Goal: Find specific page/section: Find specific page/section

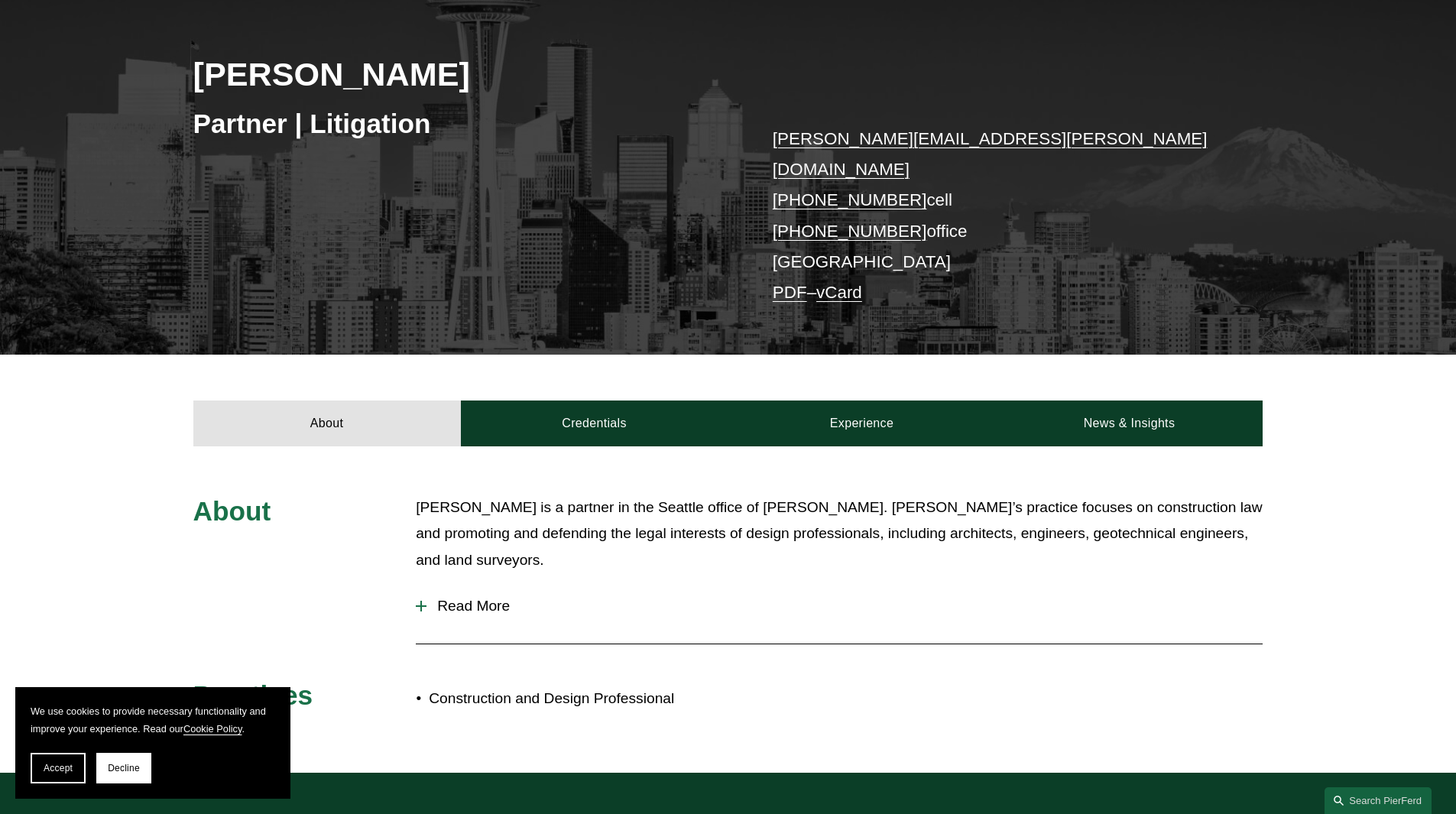
scroll to position [229, 0]
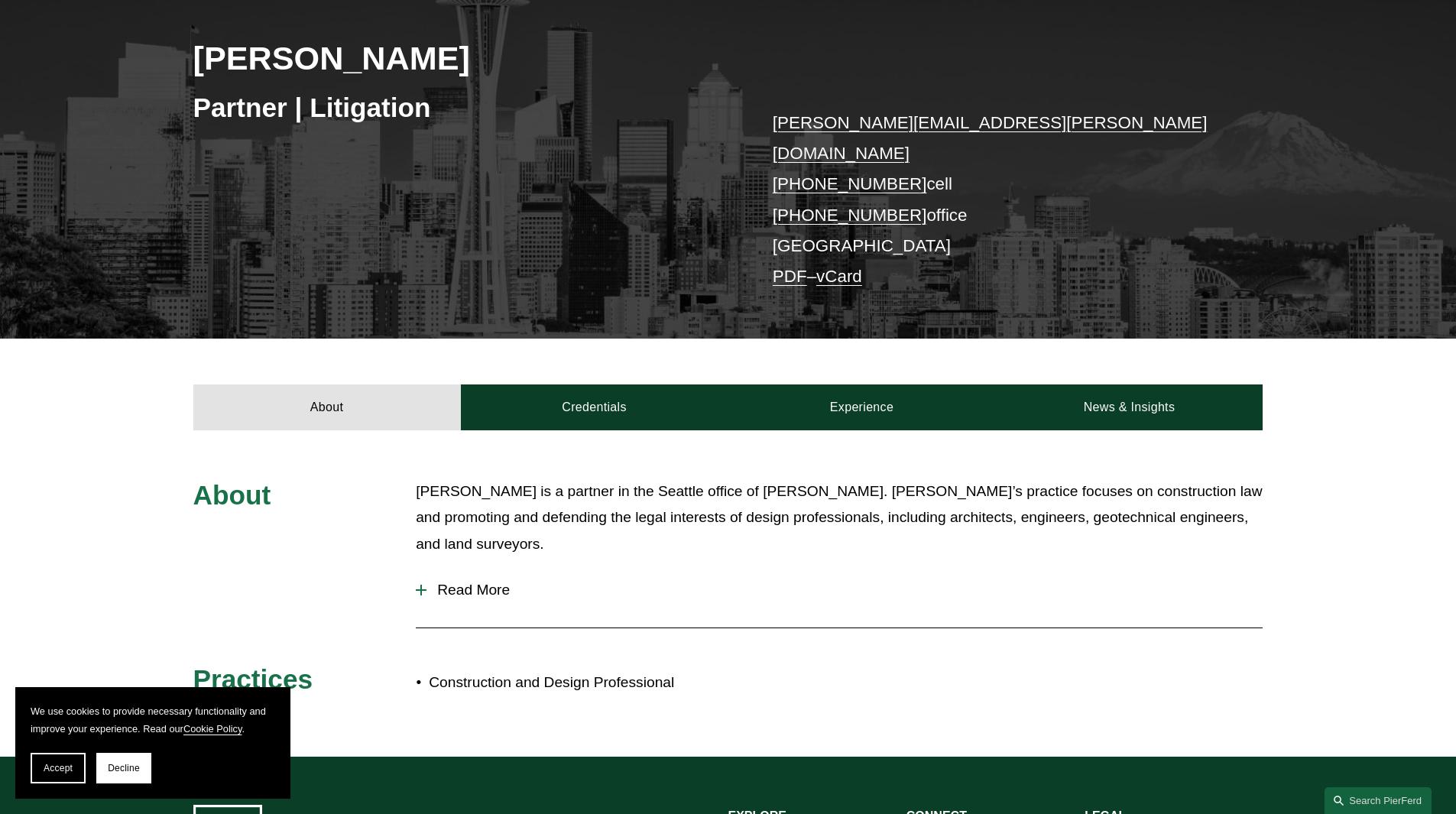
click at [427, 582] on span "Read More" at bounding box center [845, 590] width 836 height 17
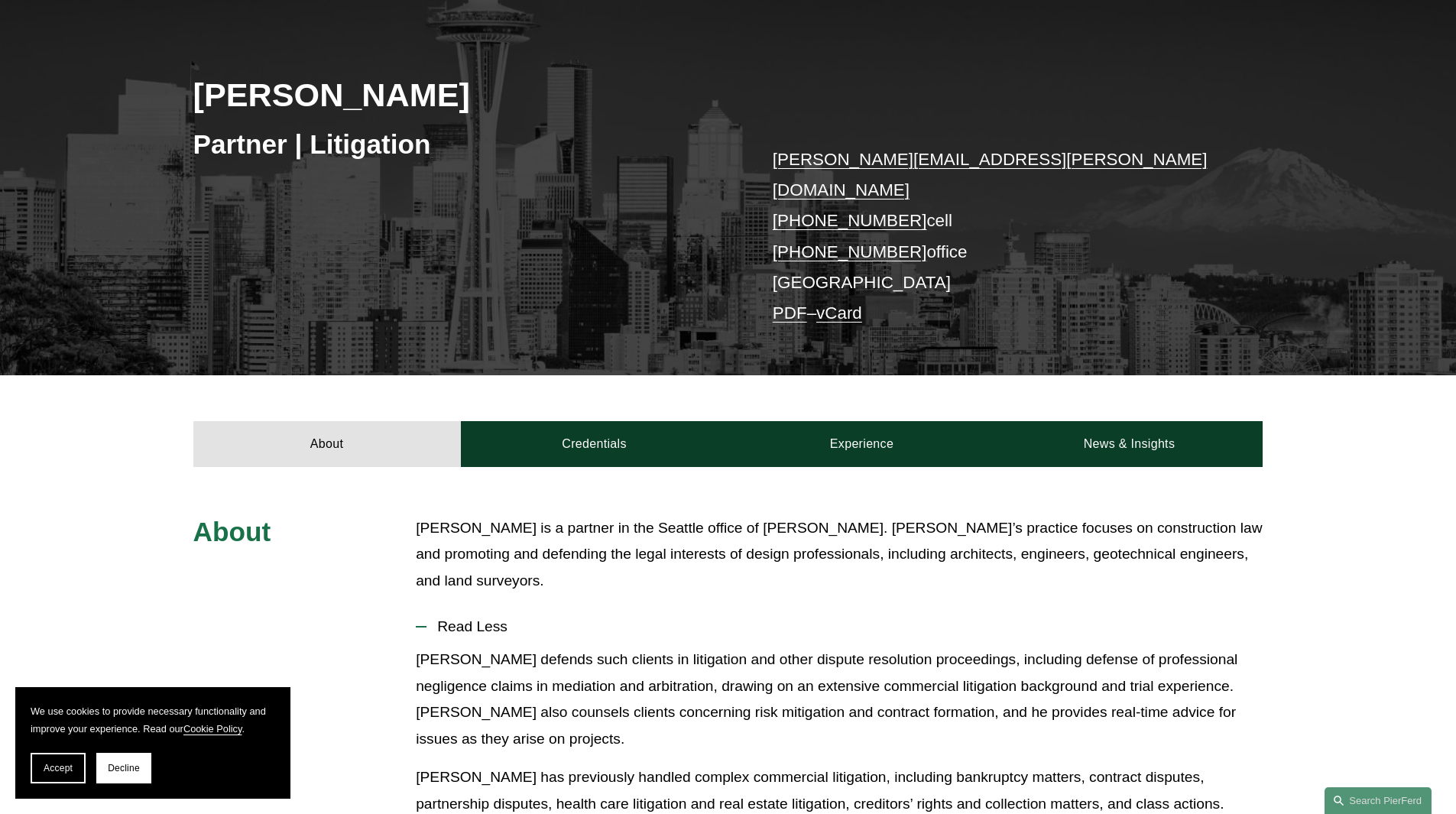
scroll to position [153, 0]
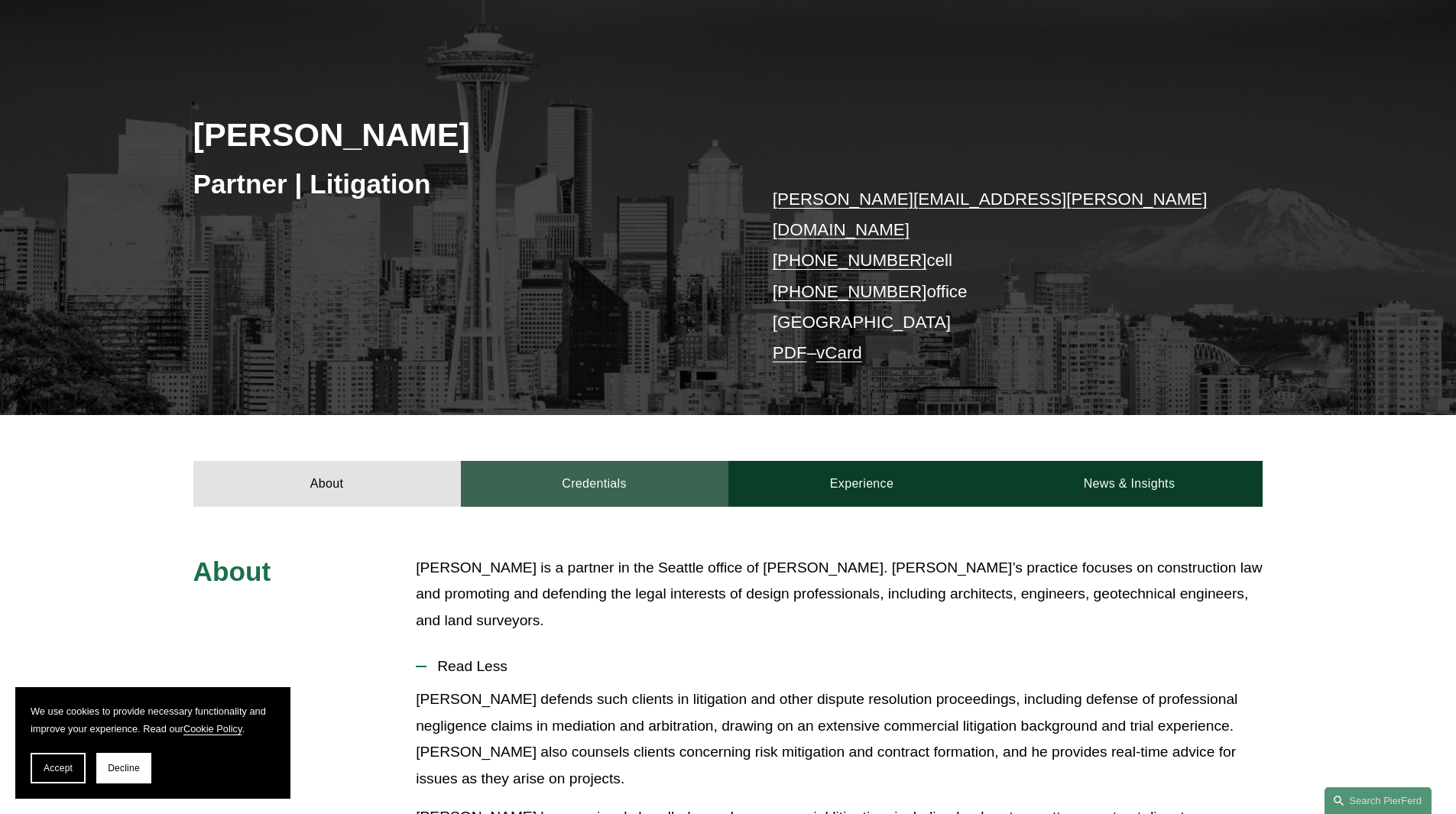
click at [604, 468] on link "Credentials" at bounding box center [595, 484] width 267 height 46
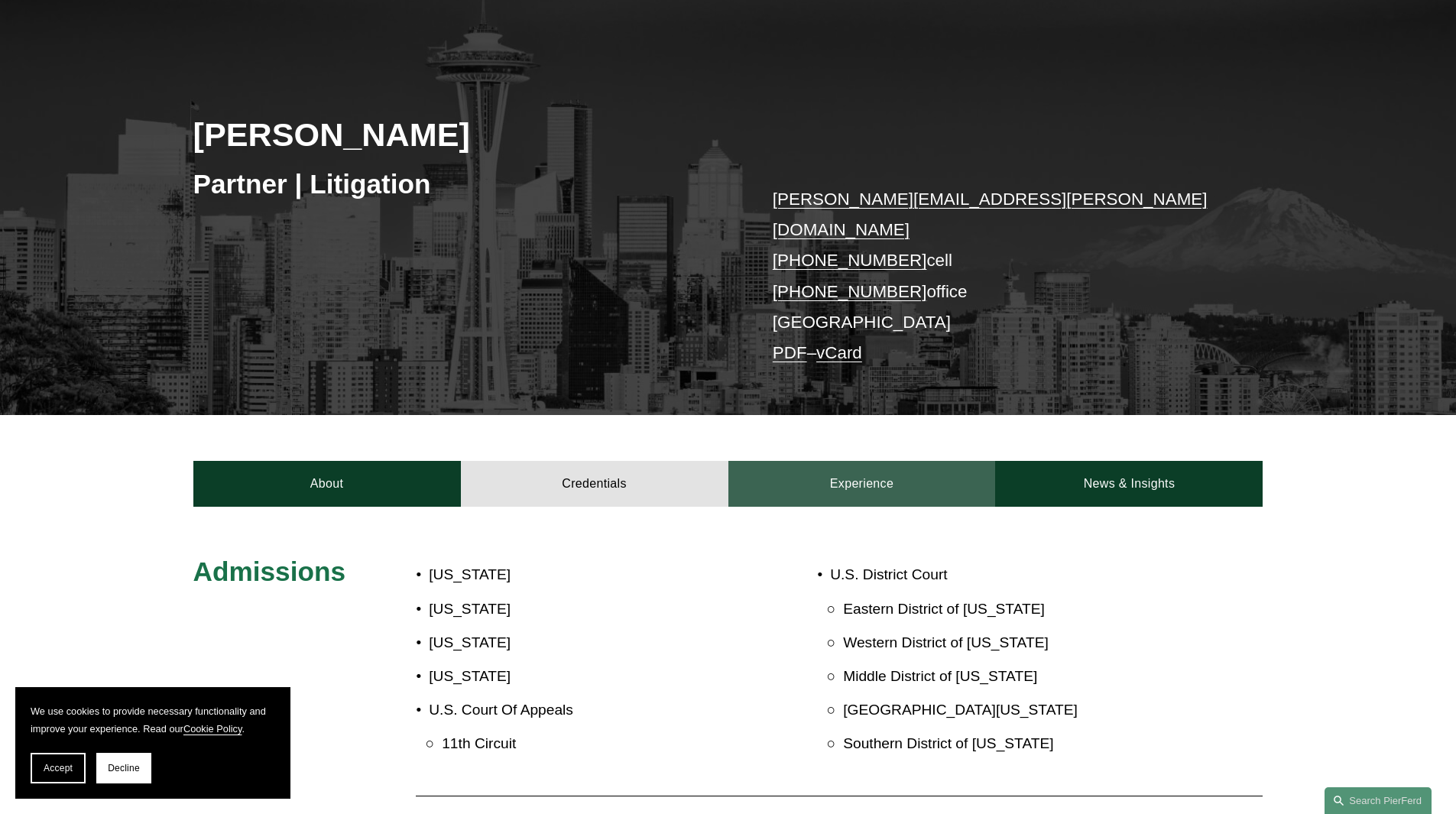
click at [866, 468] on link "Experience" at bounding box center [862, 484] width 267 height 46
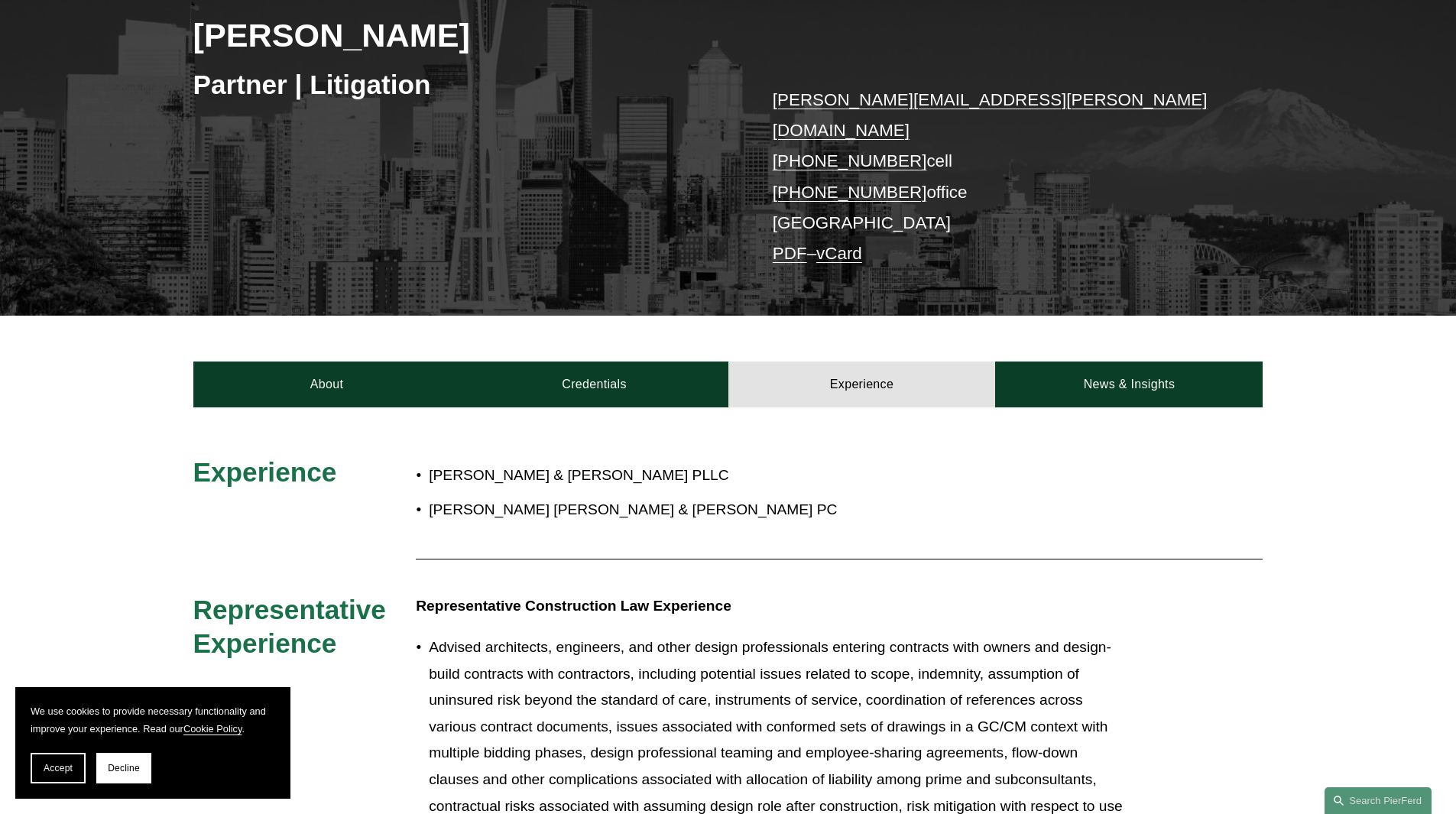
scroll to position [76, 0]
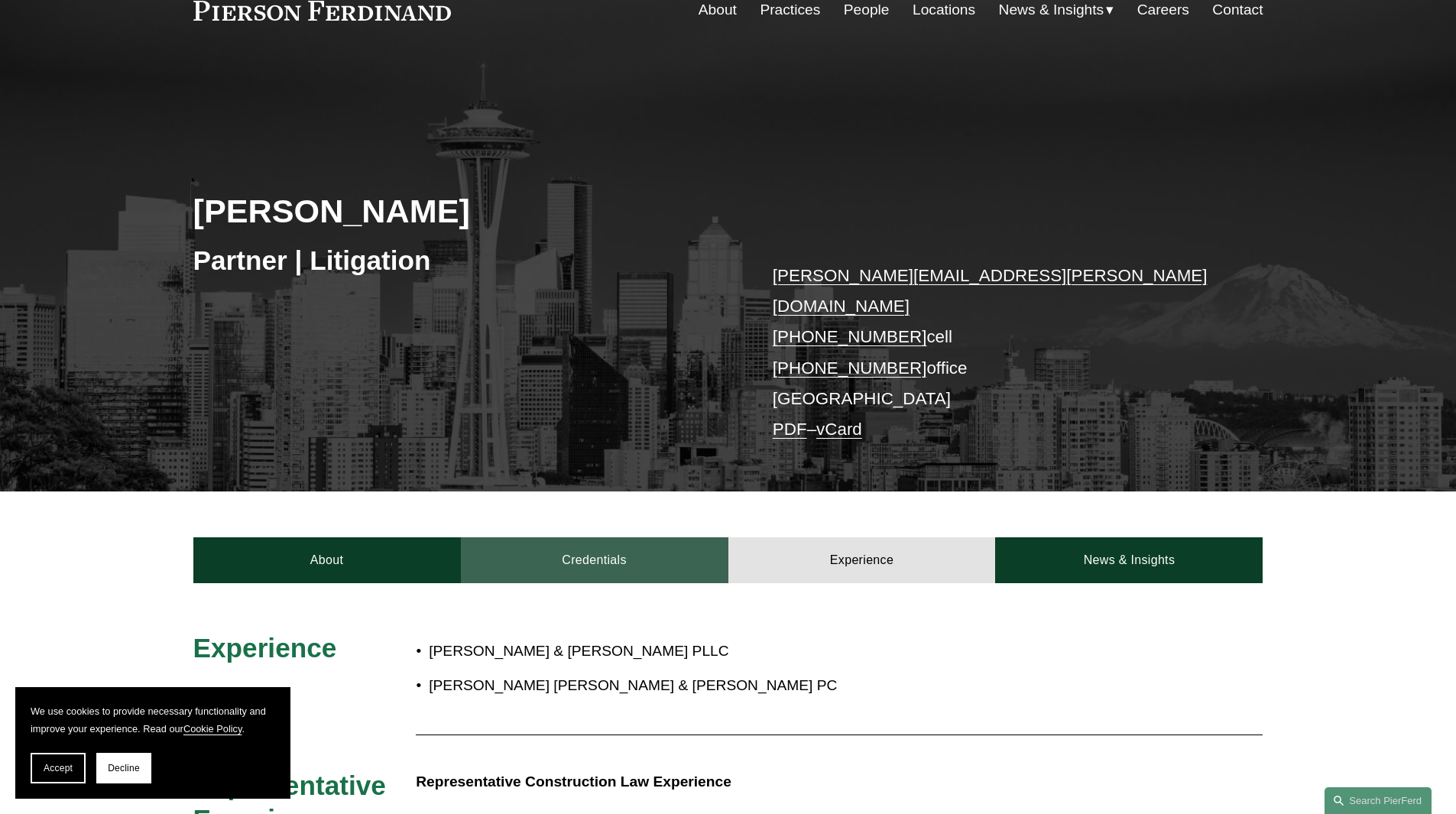
click at [641, 537] on link "Credentials" at bounding box center [595, 560] width 267 height 46
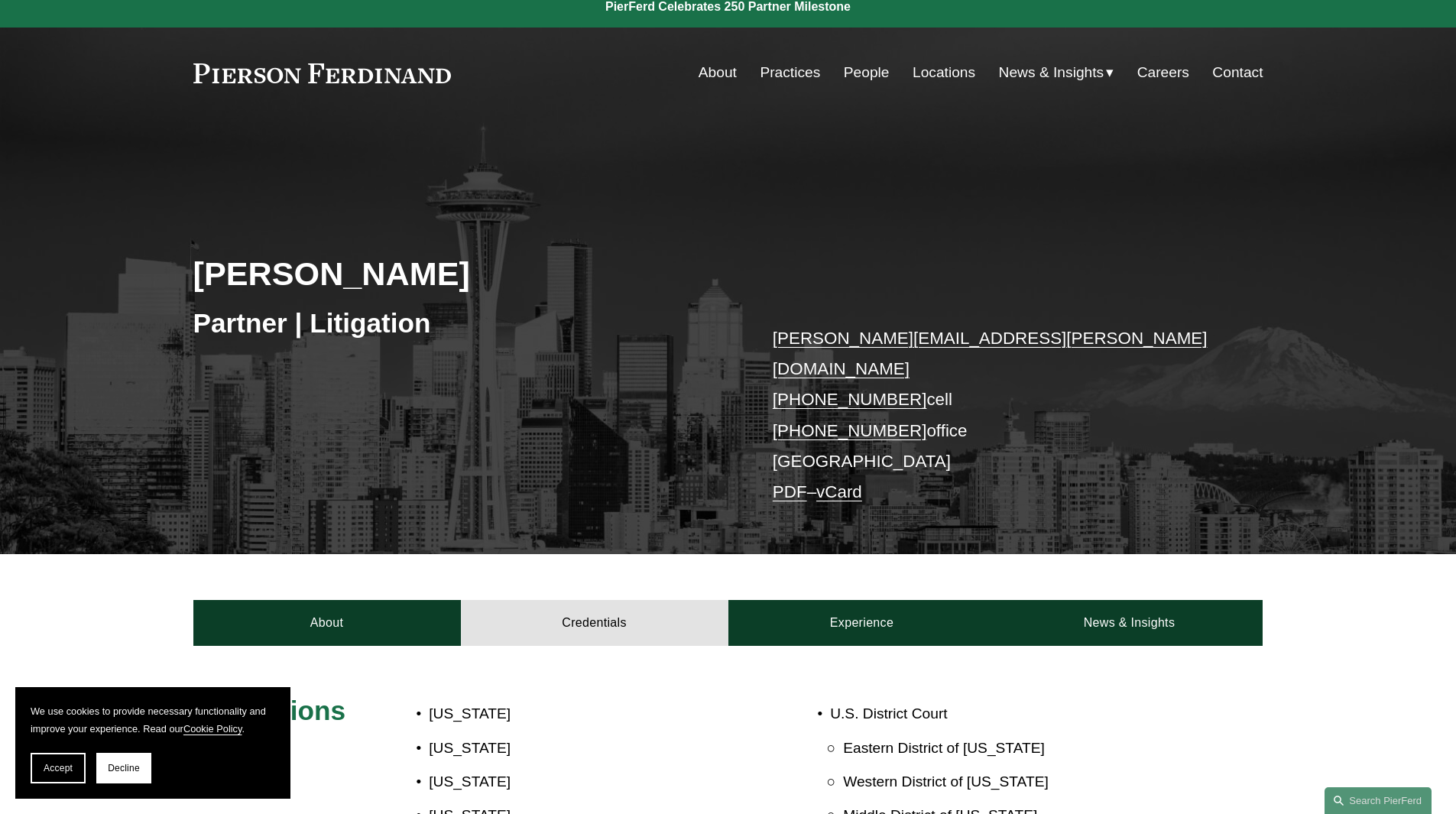
scroll to position [0, 0]
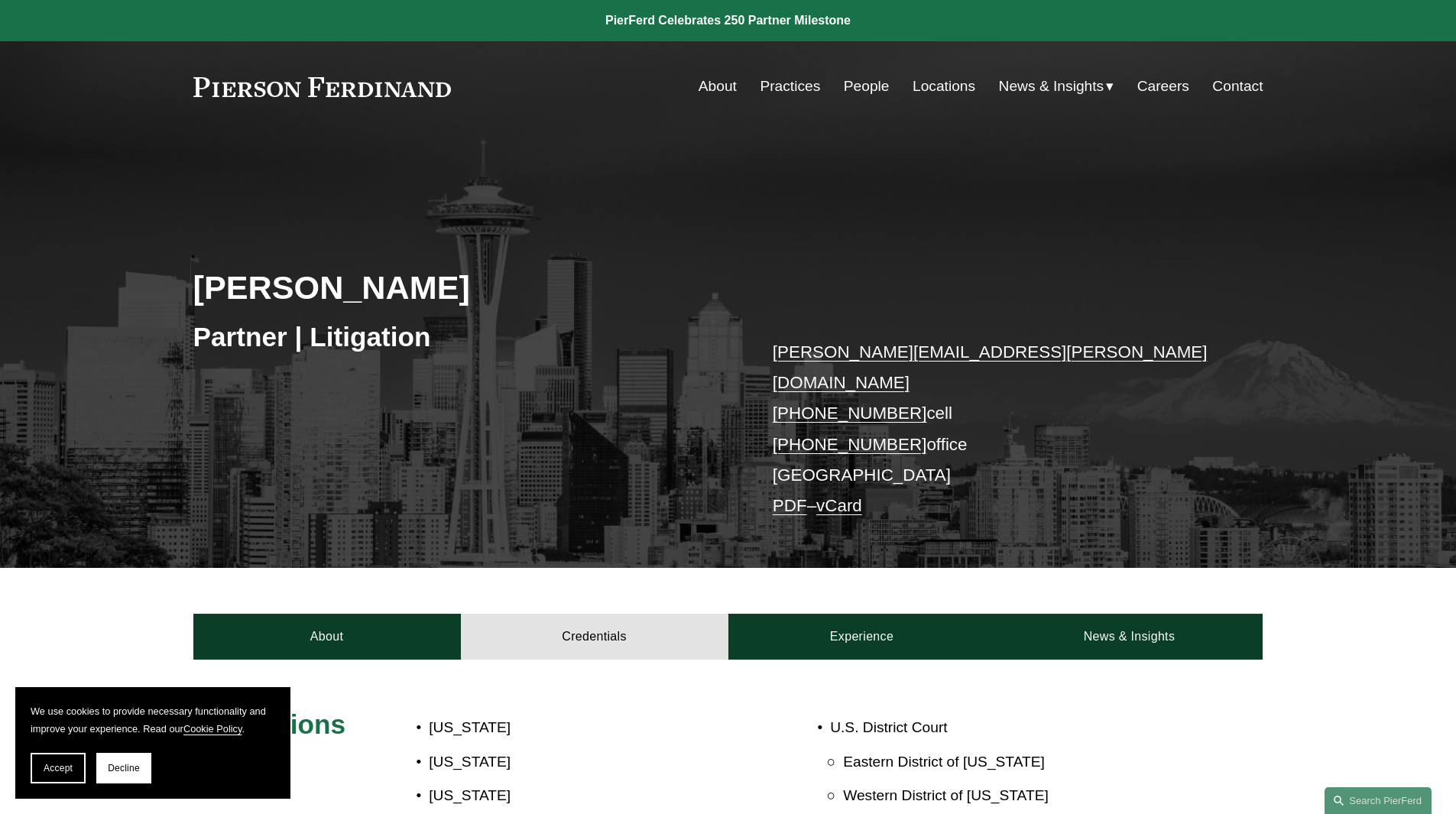
click at [926, 79] on link "Locations" at bounding box center [944, 86] width 63 height 29
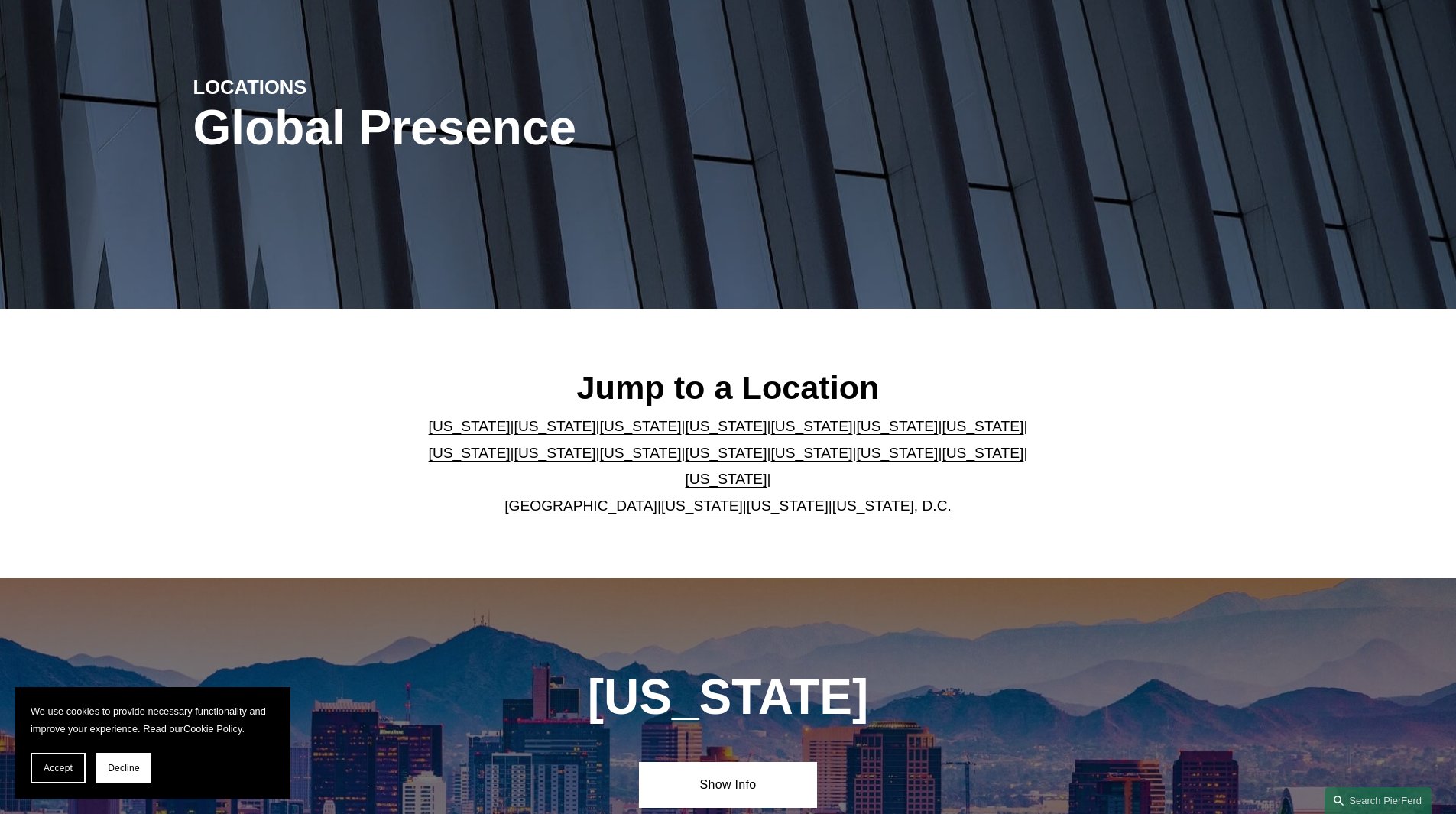
scroll to position [153, 0]
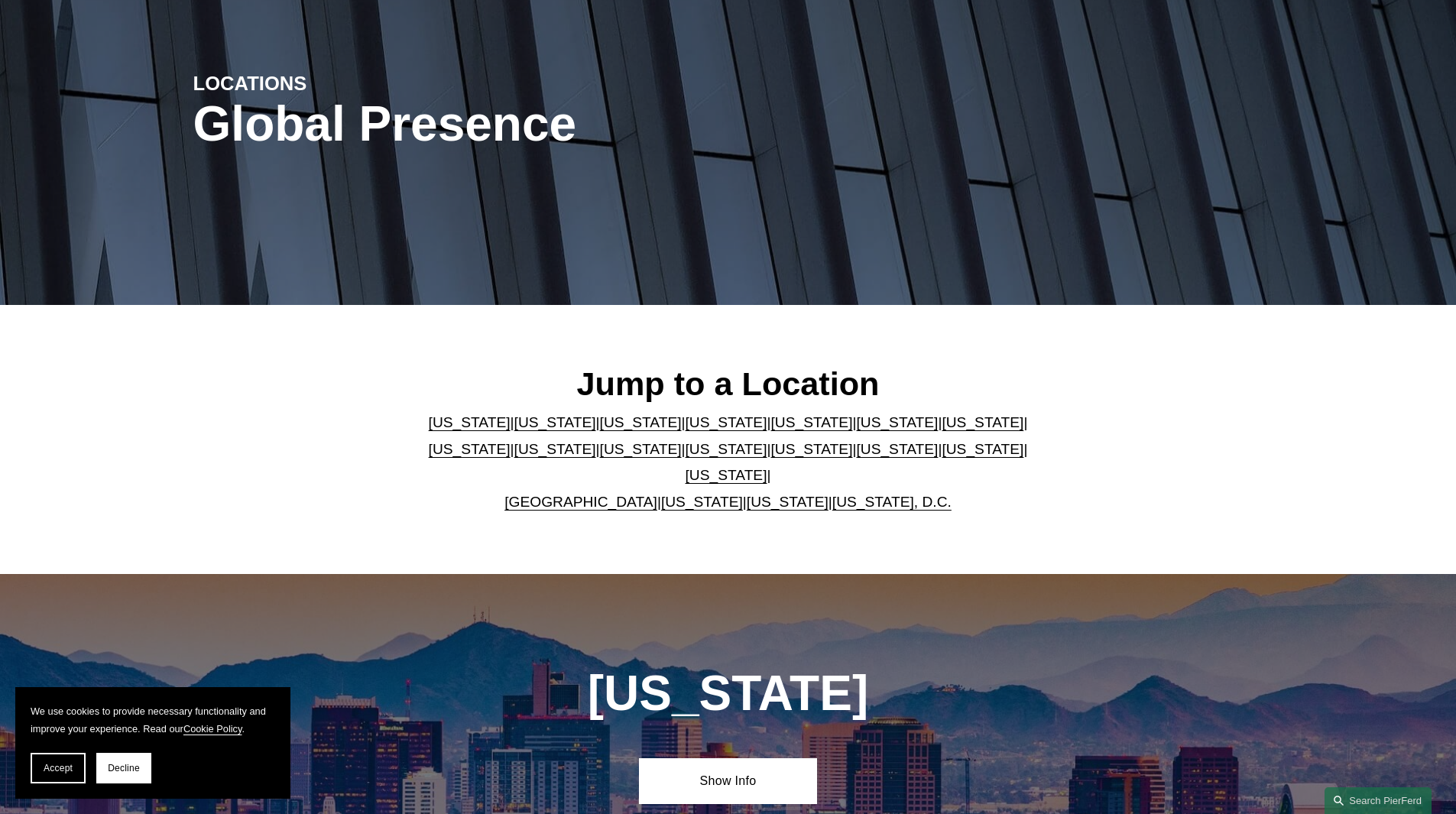
click at [532, 431] on link "[US_STATE]" at bounding box center [555, 422] width 82 height 16
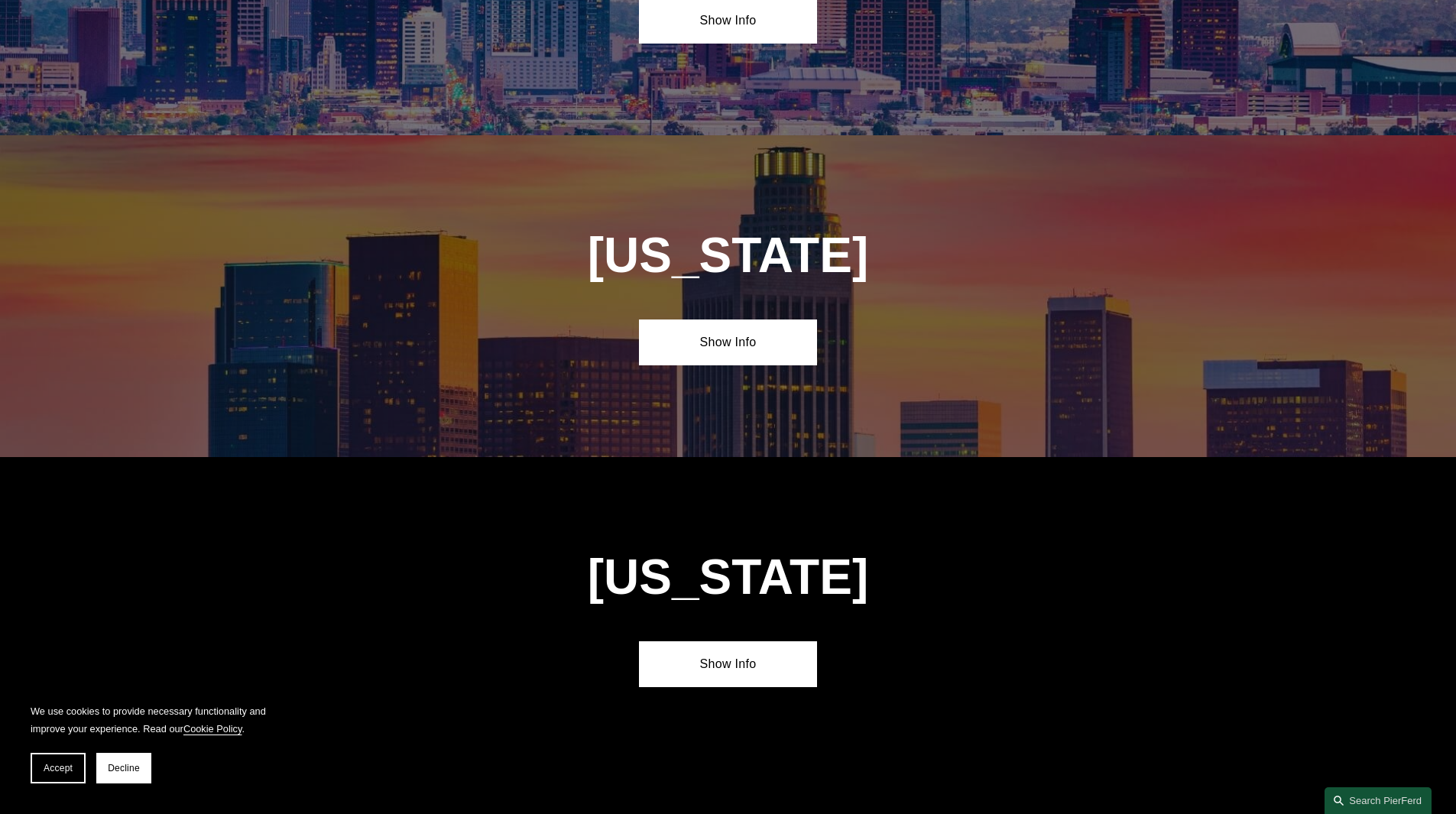
scroll to position [1050, 0]
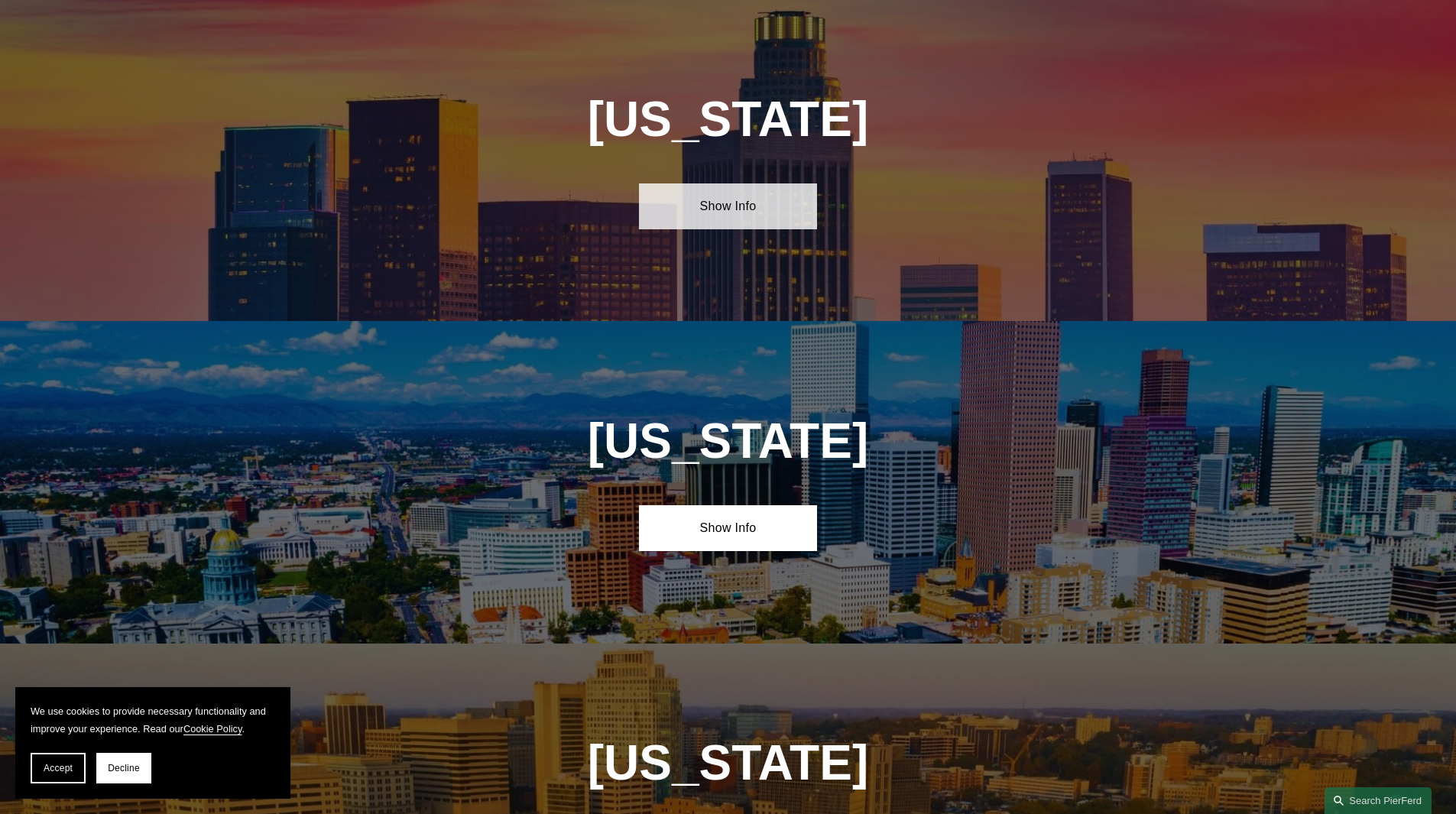
click at [753, 206] on link "Show Info" at bounding box center [728, 206] width 178 height 46
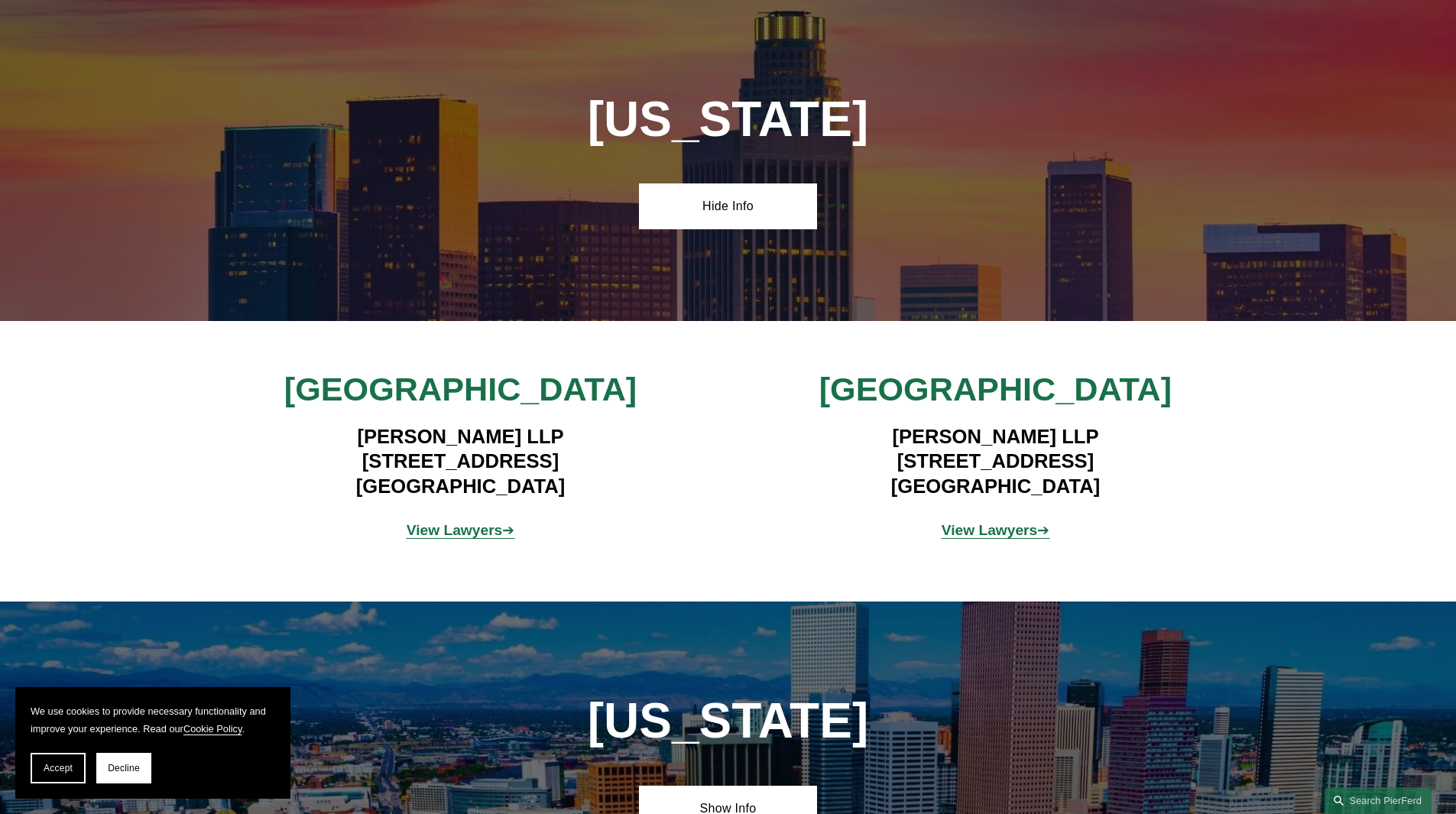
click at [442, 527] on strong "View Lawyers" at bounding box center [455, 530] width 96 height 16
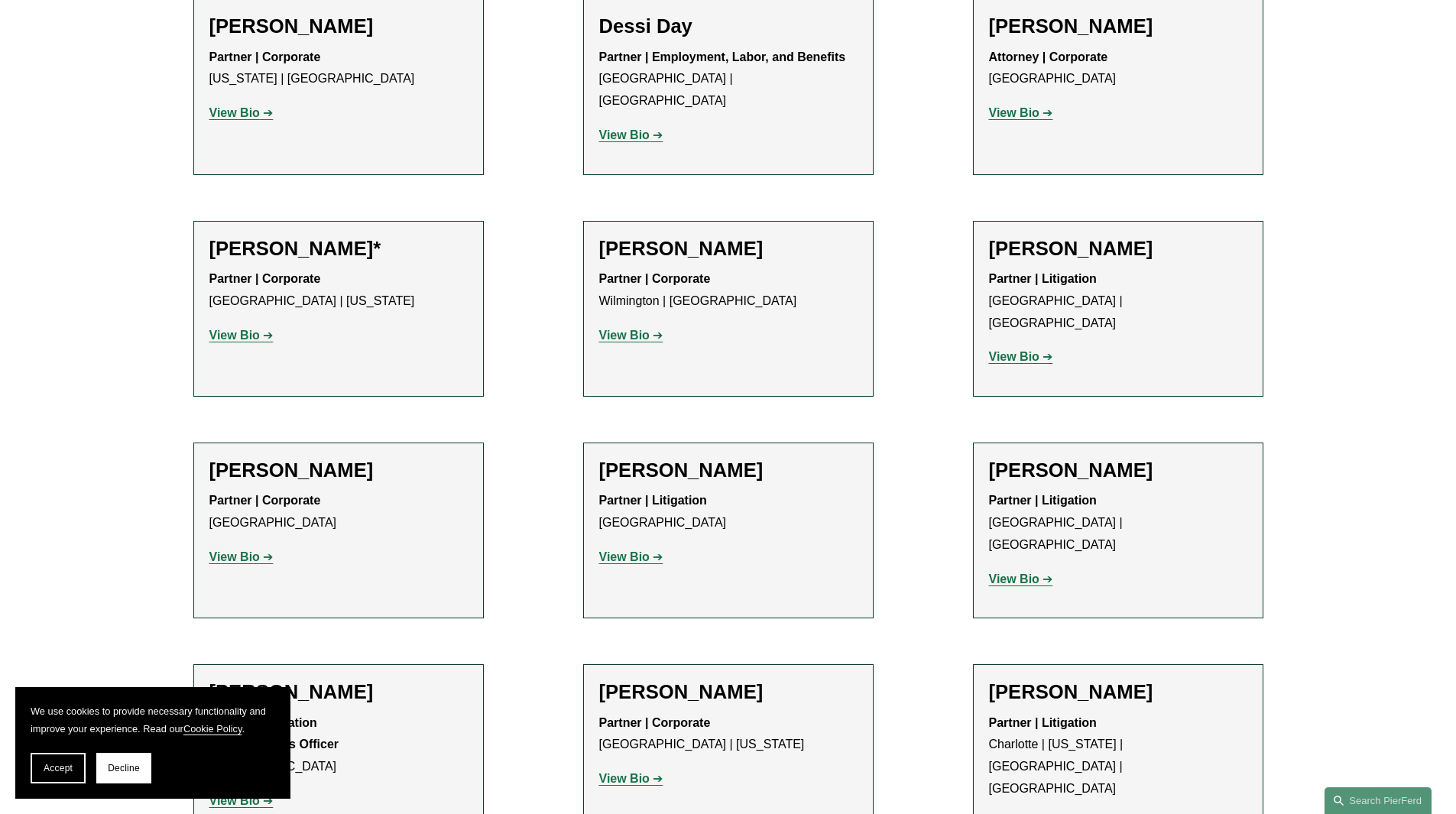
scroll to position [1223, 0]
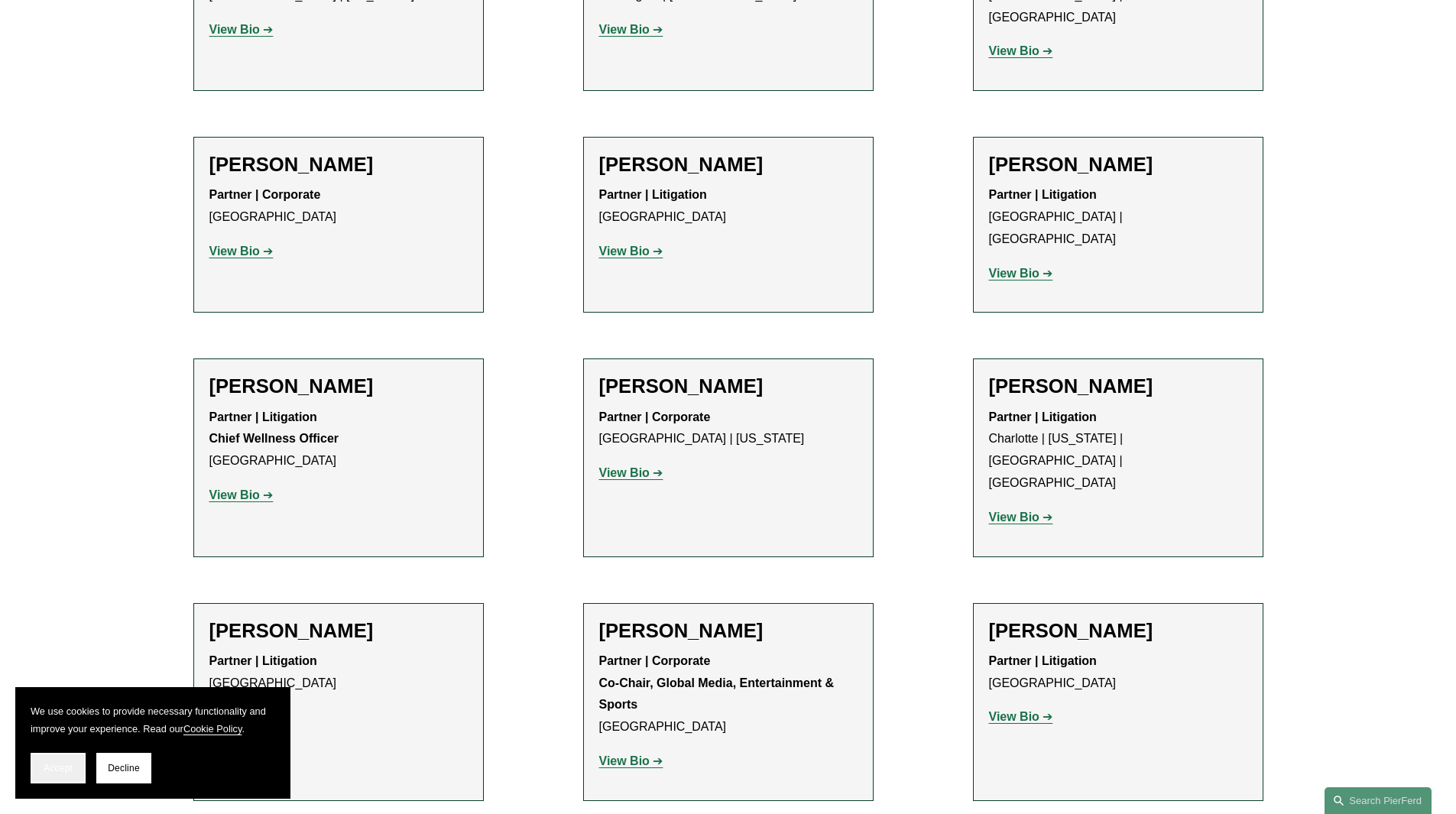
click at [65, 763] on span "Accept" at bounding box center [58, 768] width 29 height 11
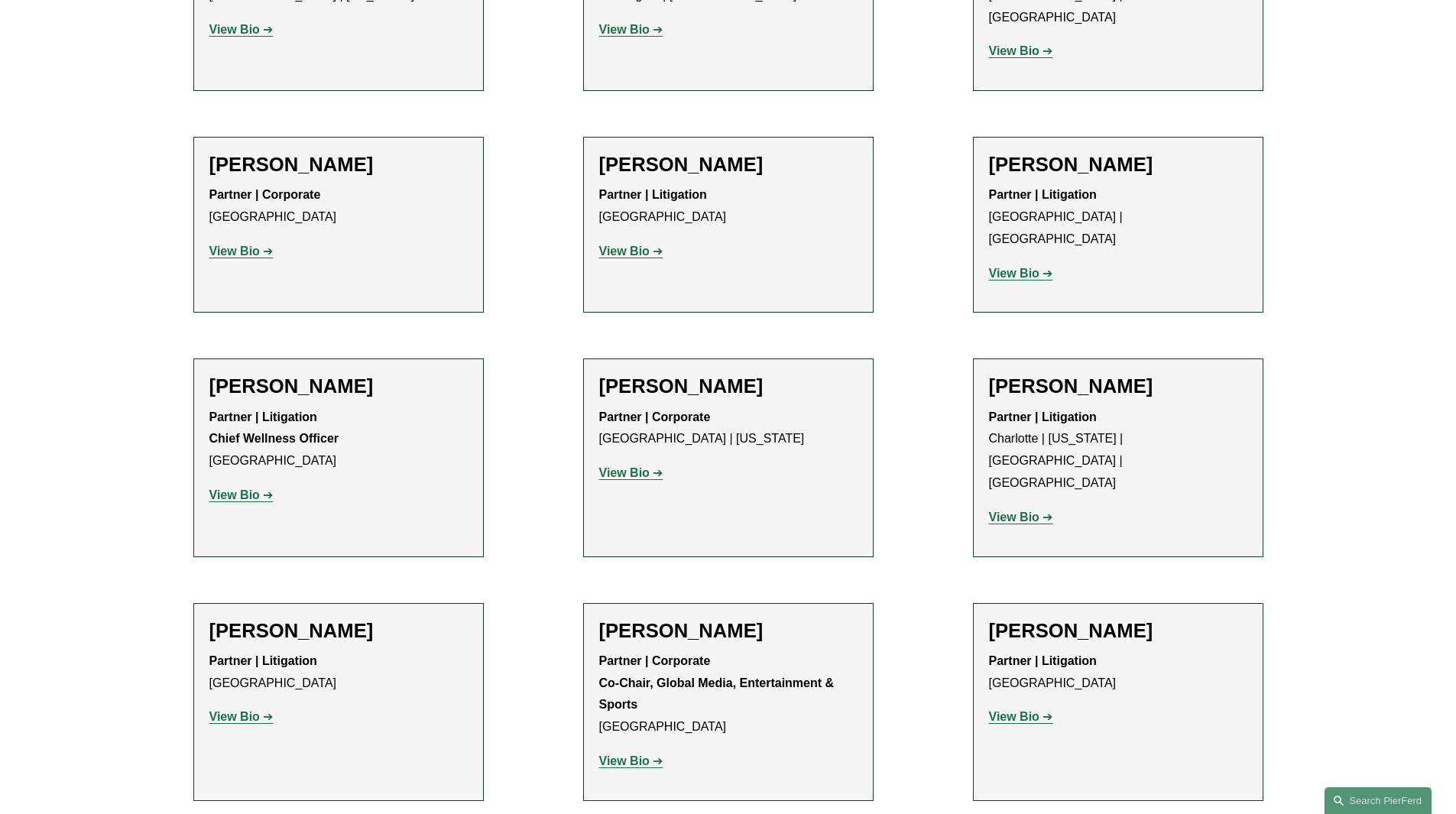
click at [642, 755] on strong "View Bio" at bounding box center [624, 761] width 51 height 13
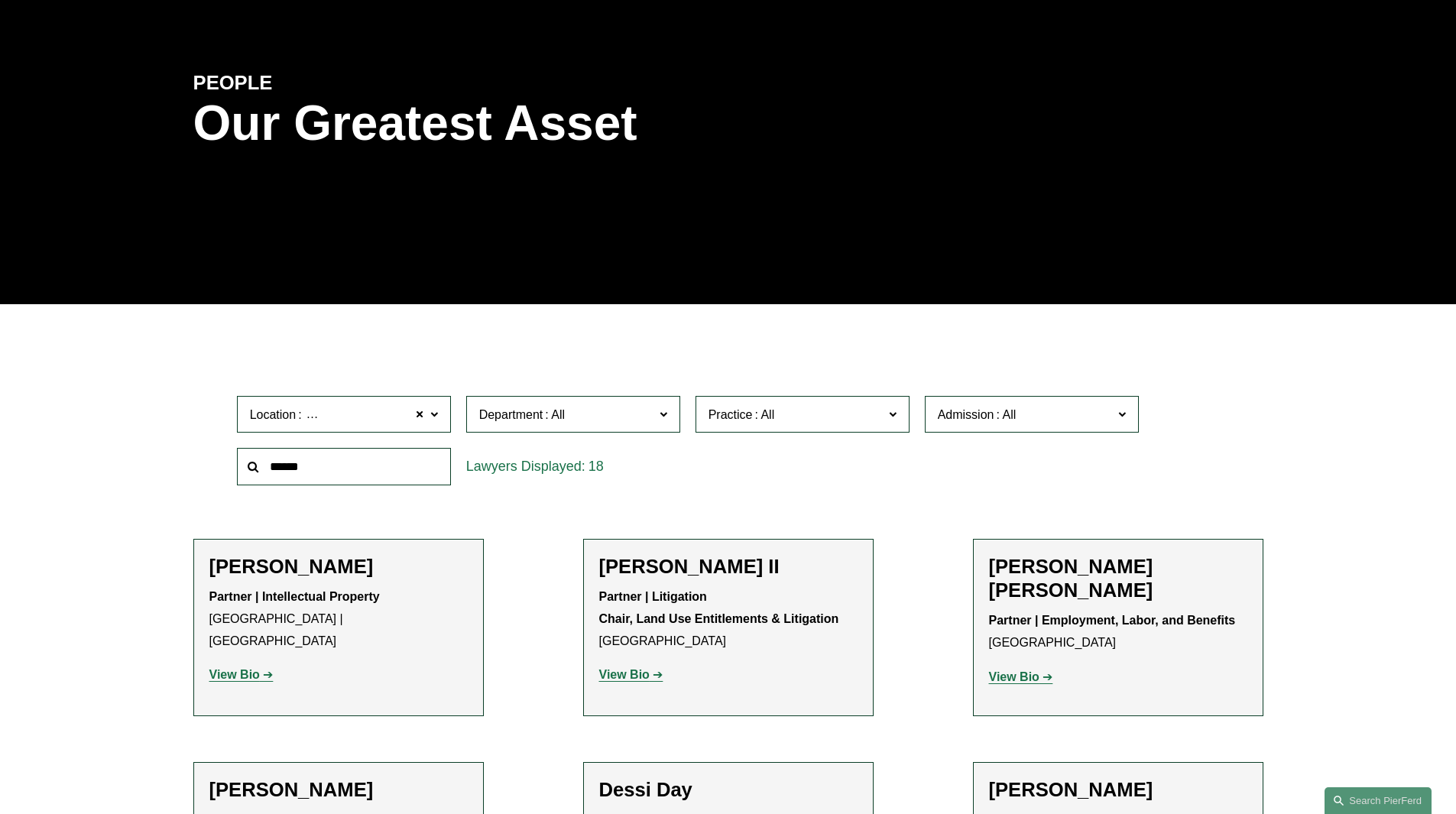
scroll to position [0, 0]
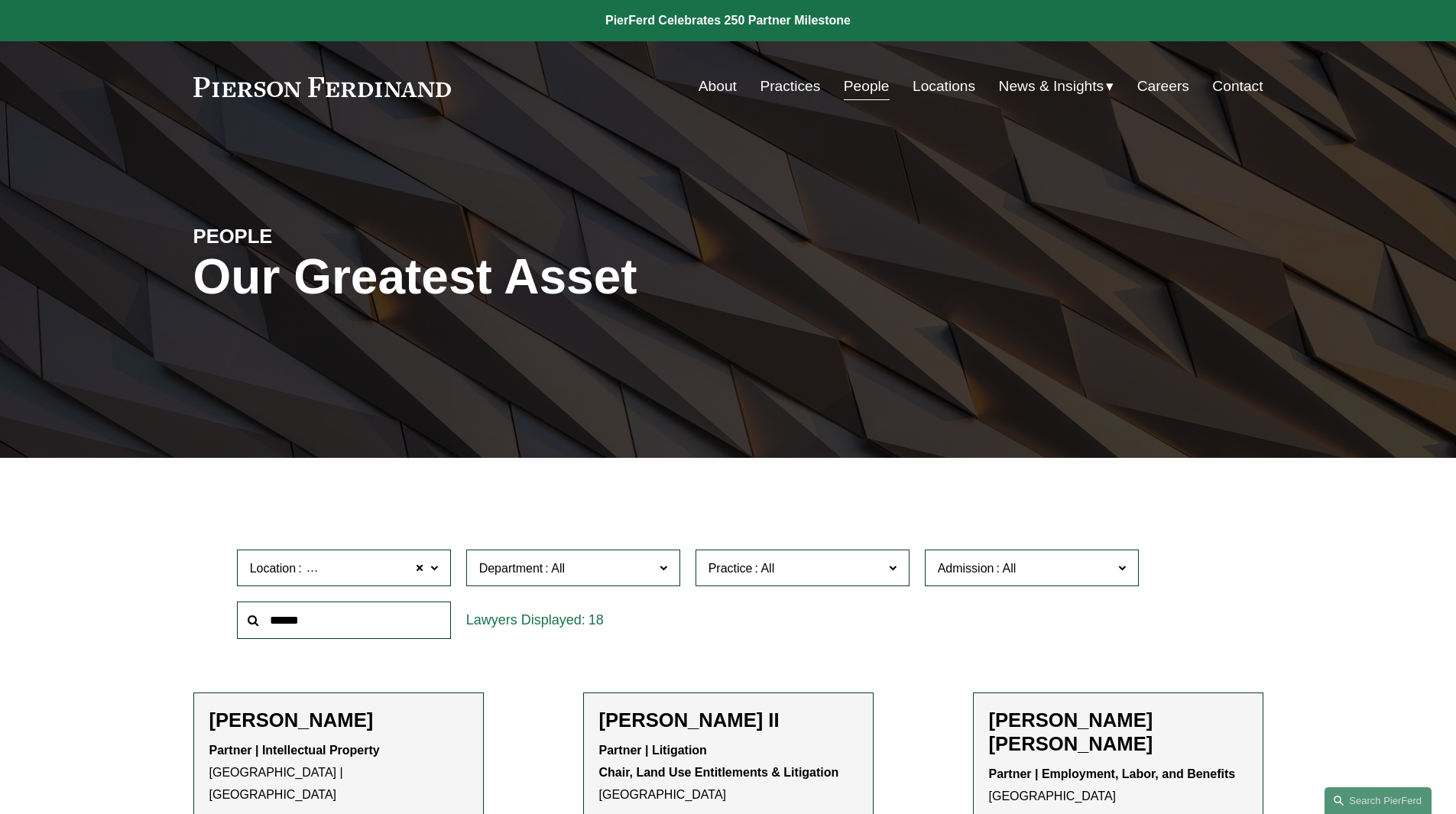
click at [942, 81] on link "Locations" at bounding box center [944, 86] width 63 height 29
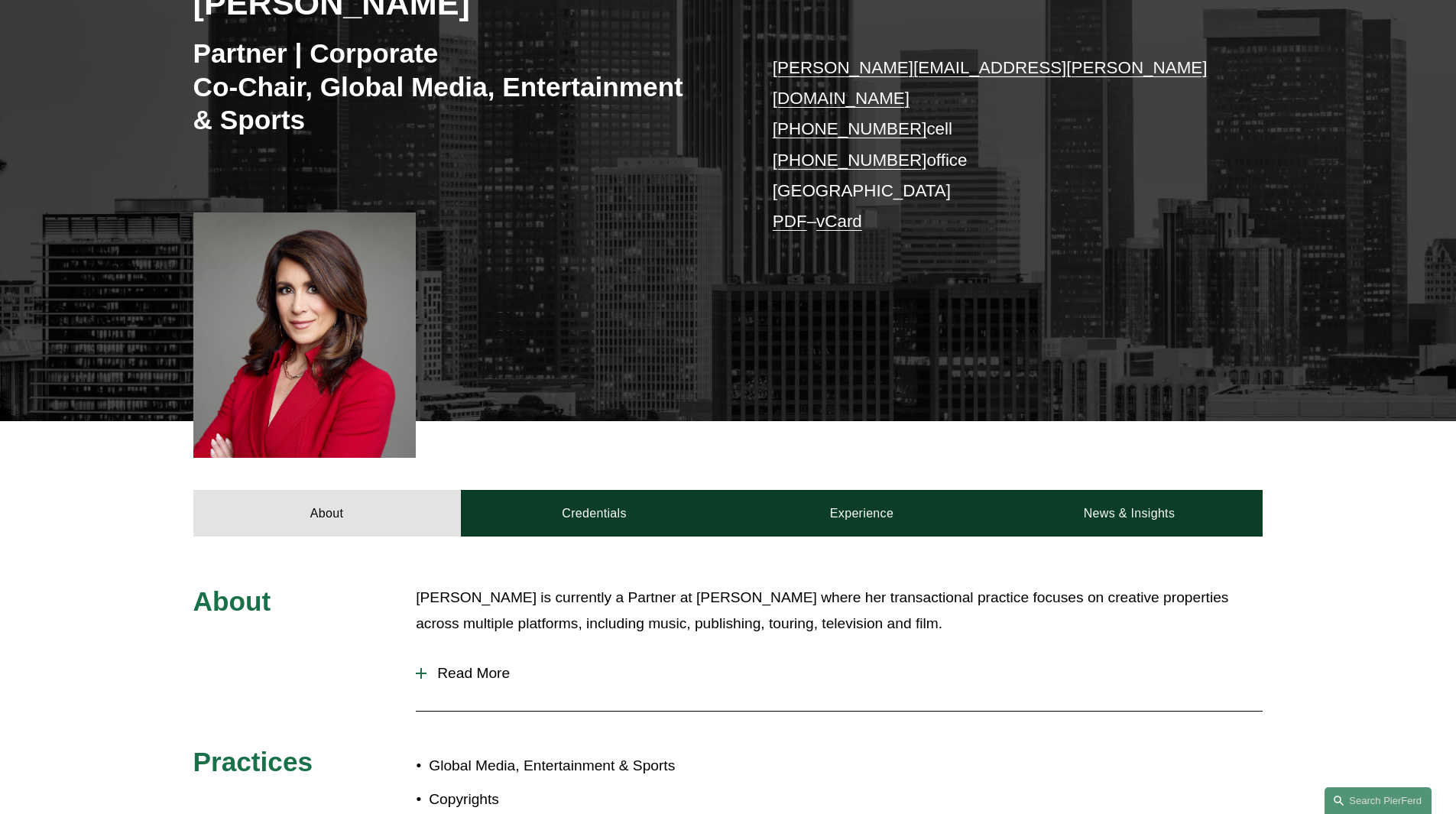
scroll to position [459, 0]
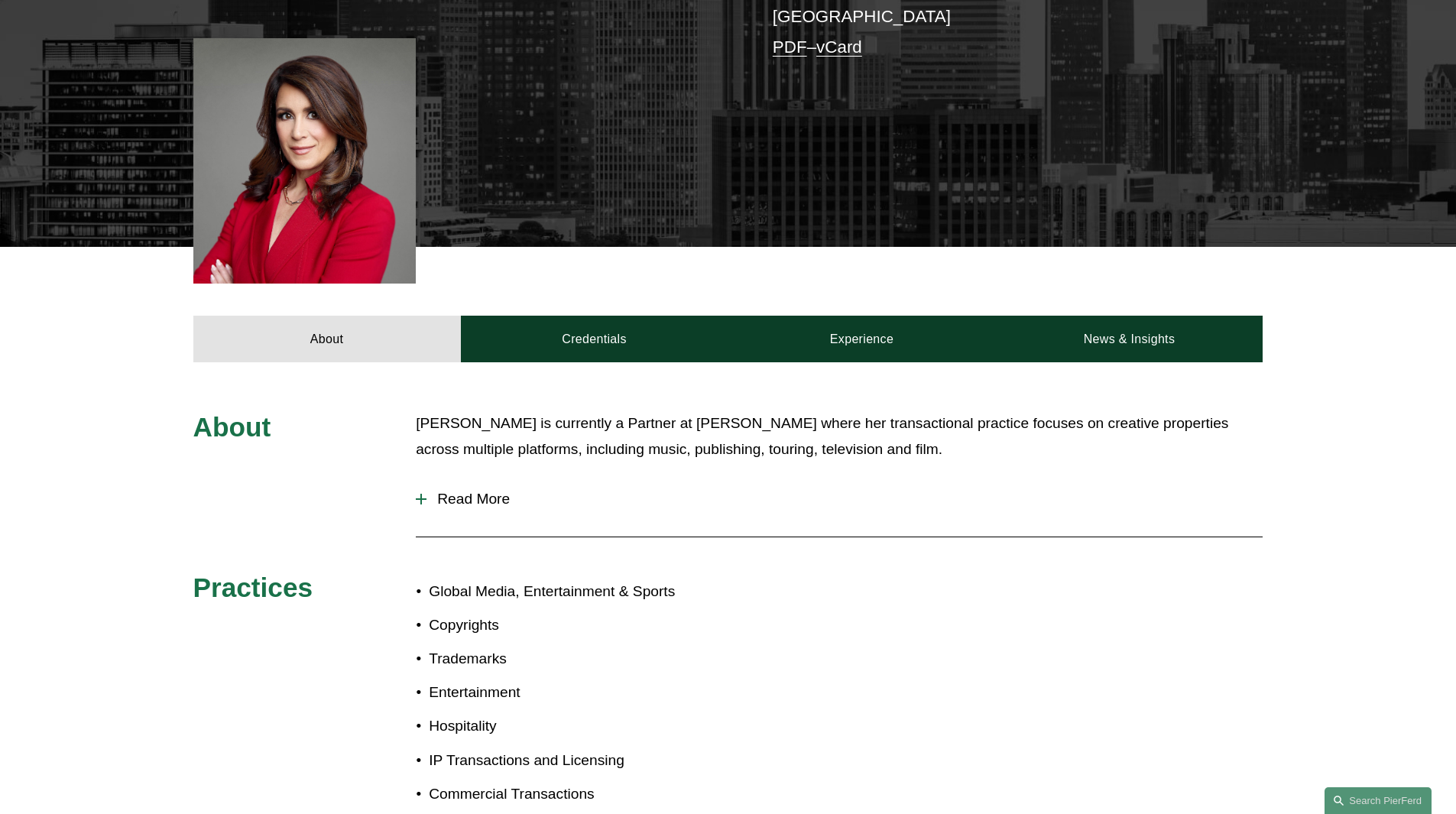
click at [422, 494] on div at bounding box center [421, 499] width 11 height 11
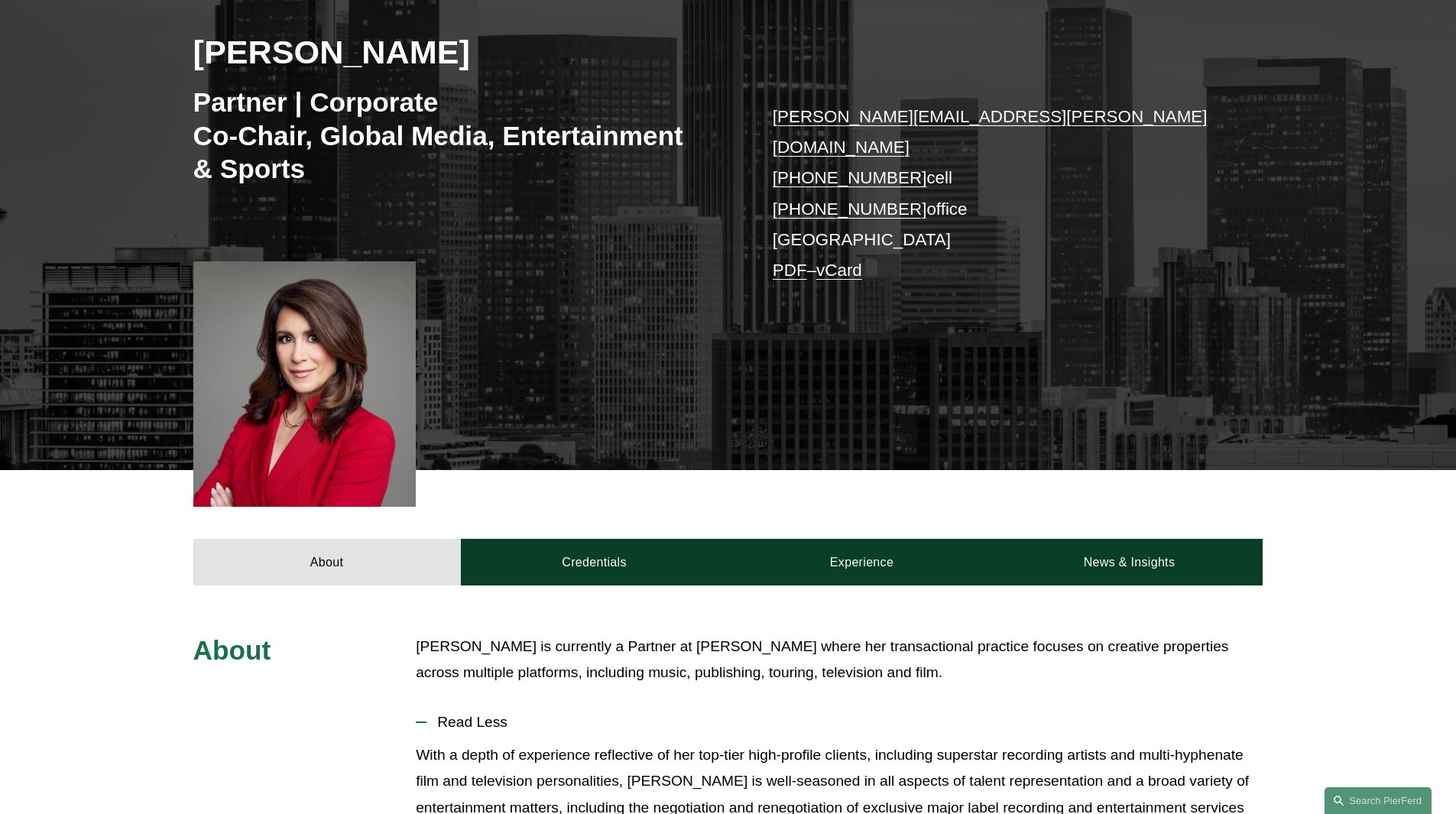
scroll to position [229, 0]
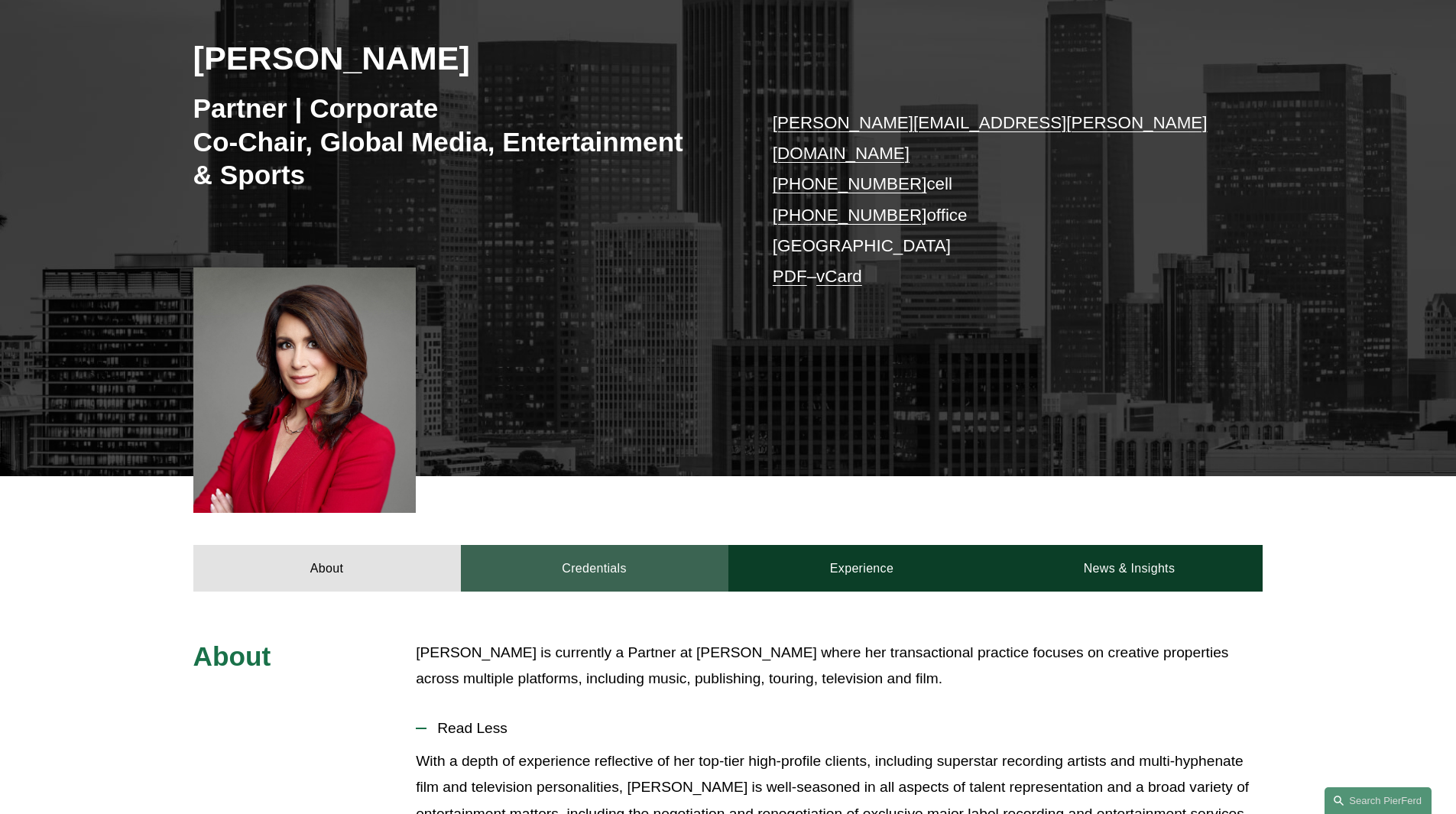
click at [585, 545] on link "Credentials" at bounding box center [595, 568] width 267 height 46
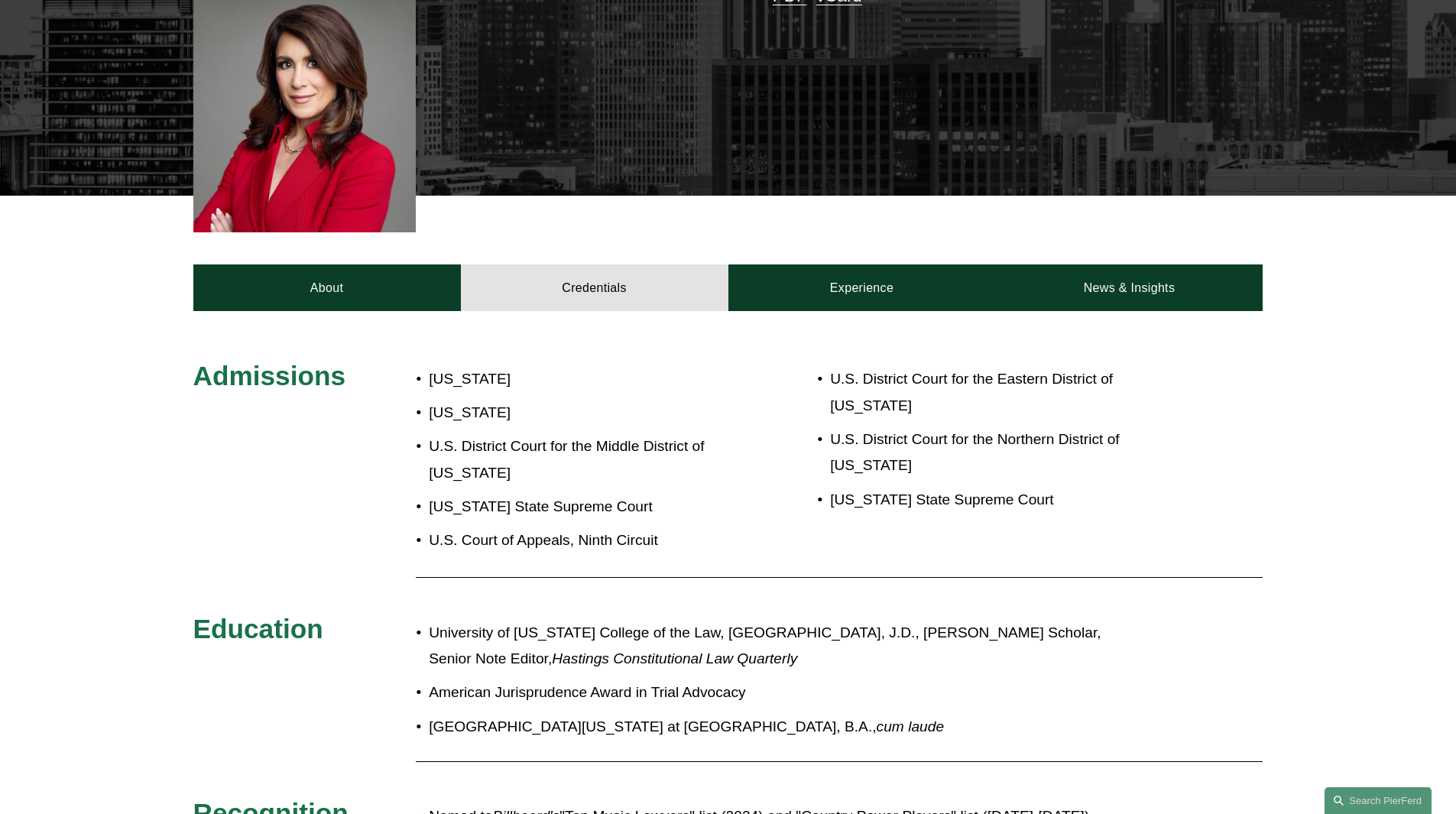
scroll to position [383, 0]
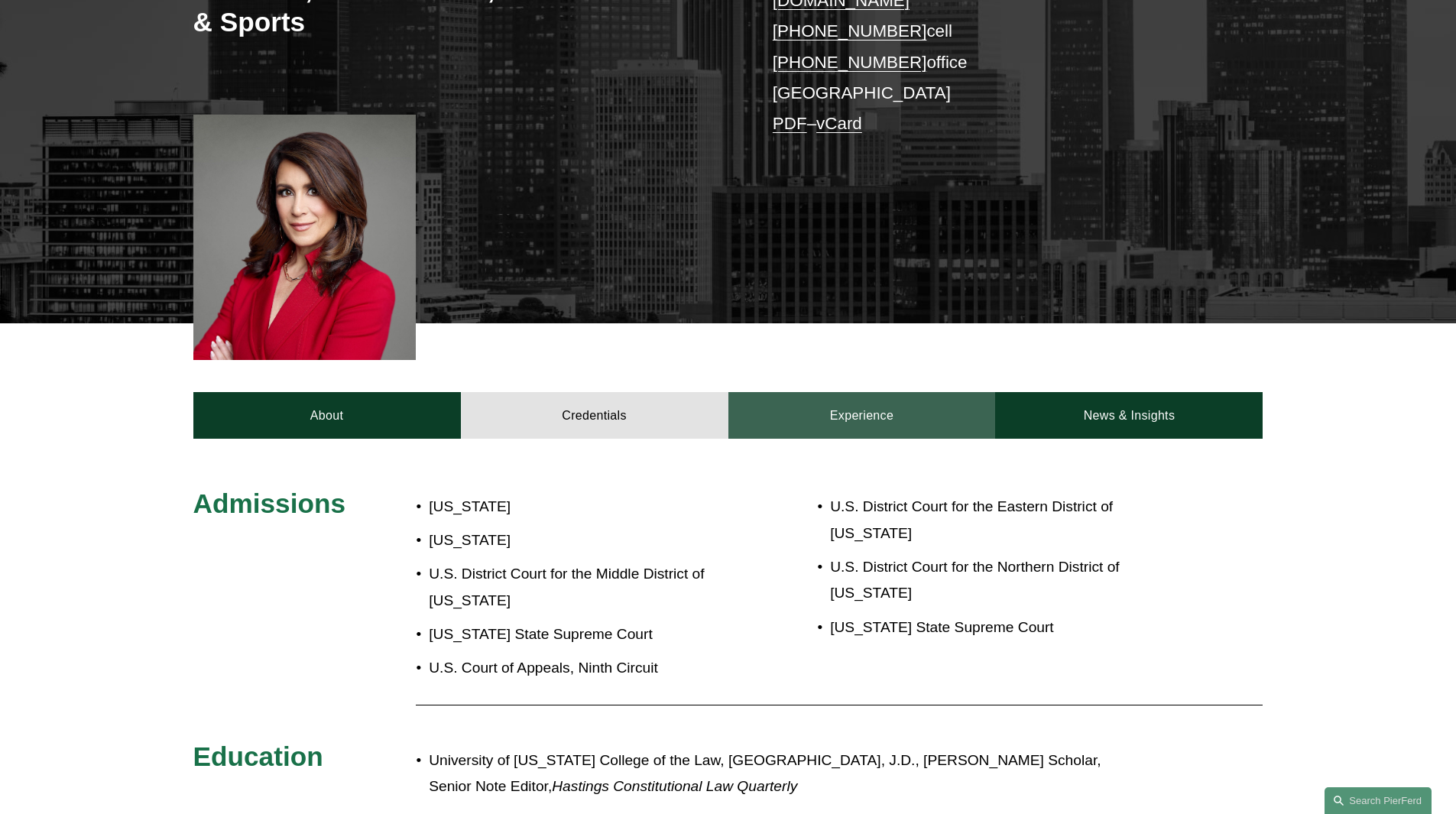
click at [871, 392] on link "Experience" at bounding box center [862, 414] width 267 height 46
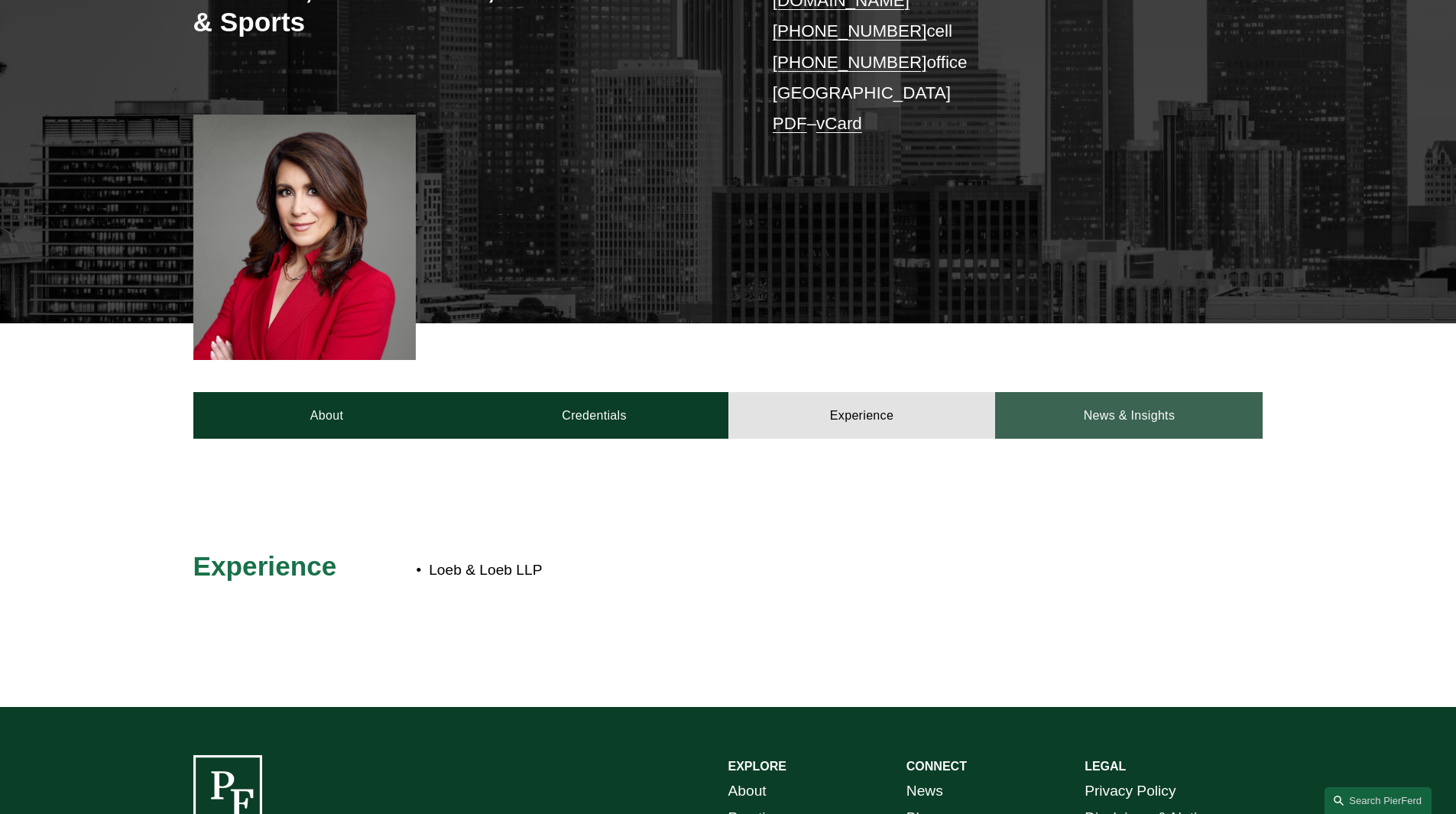
click at [1117, 392] on link "News & Insights" at bounding box center [1129, 414] width 267 height 46
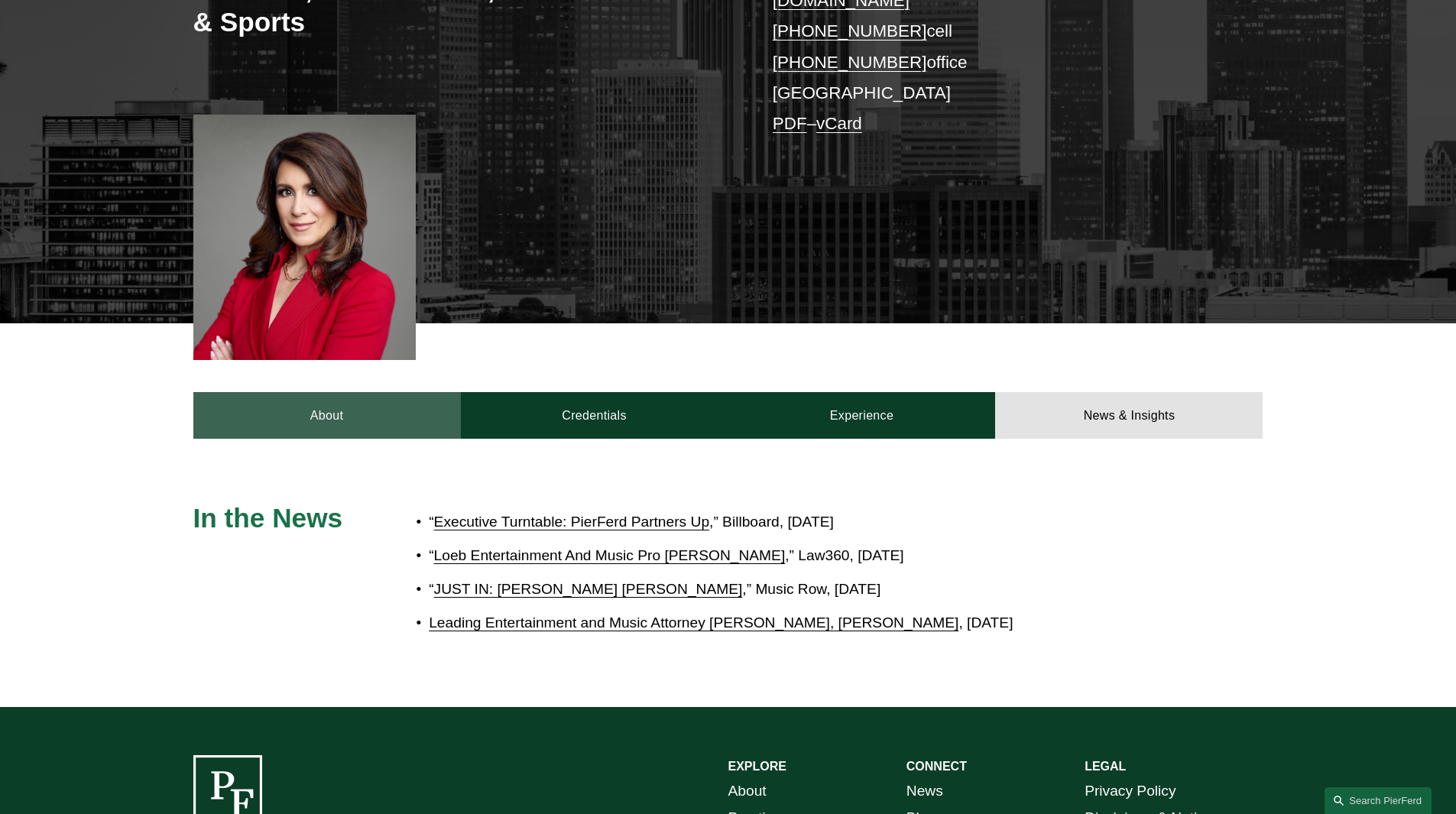
click at [330, 400] on link "About" at bounding box center [327, 414] width 267 height 46
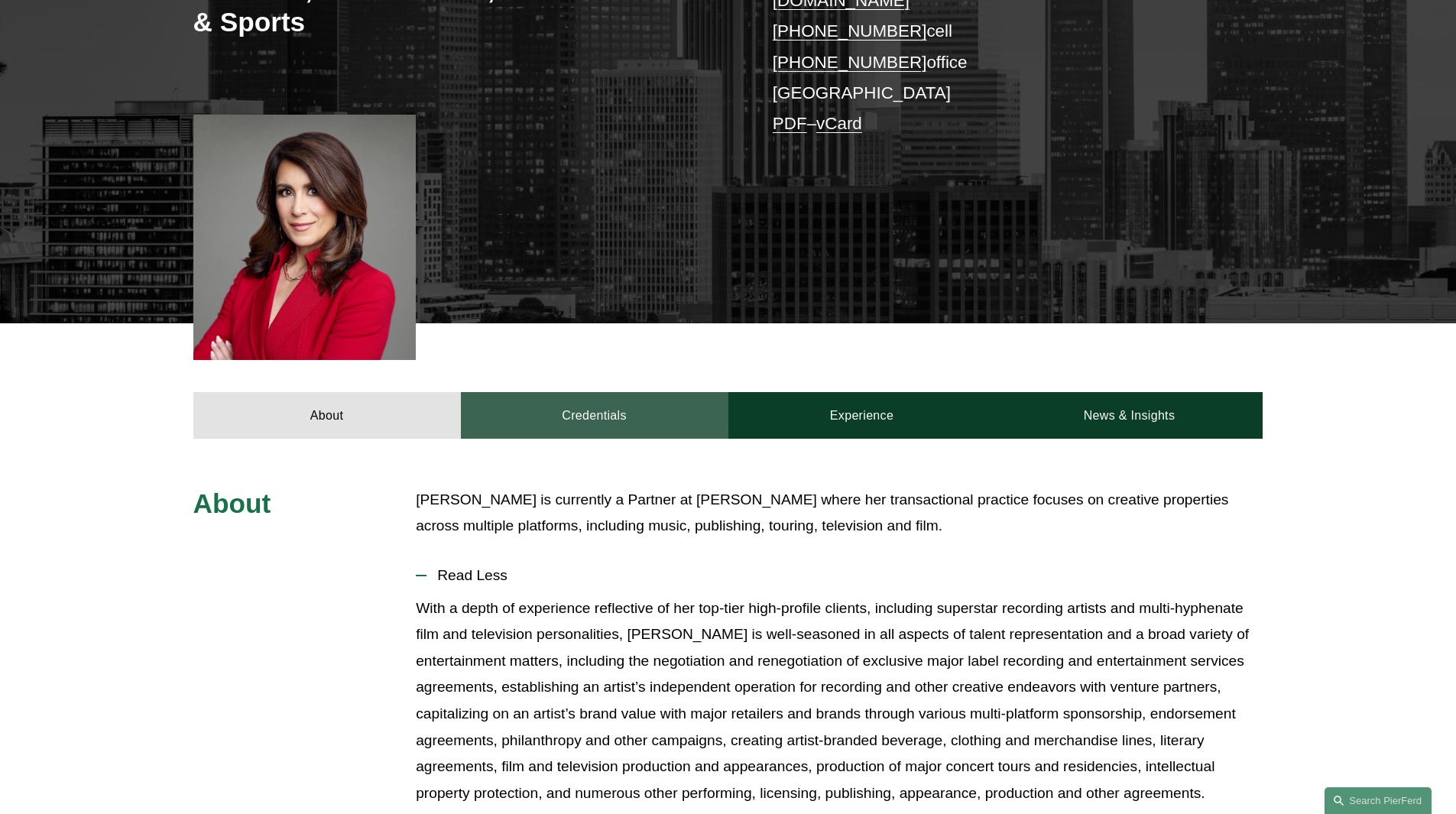
click at [589, 392] on link "Credentials" at bounding box center [595, 414] width 267 height 46
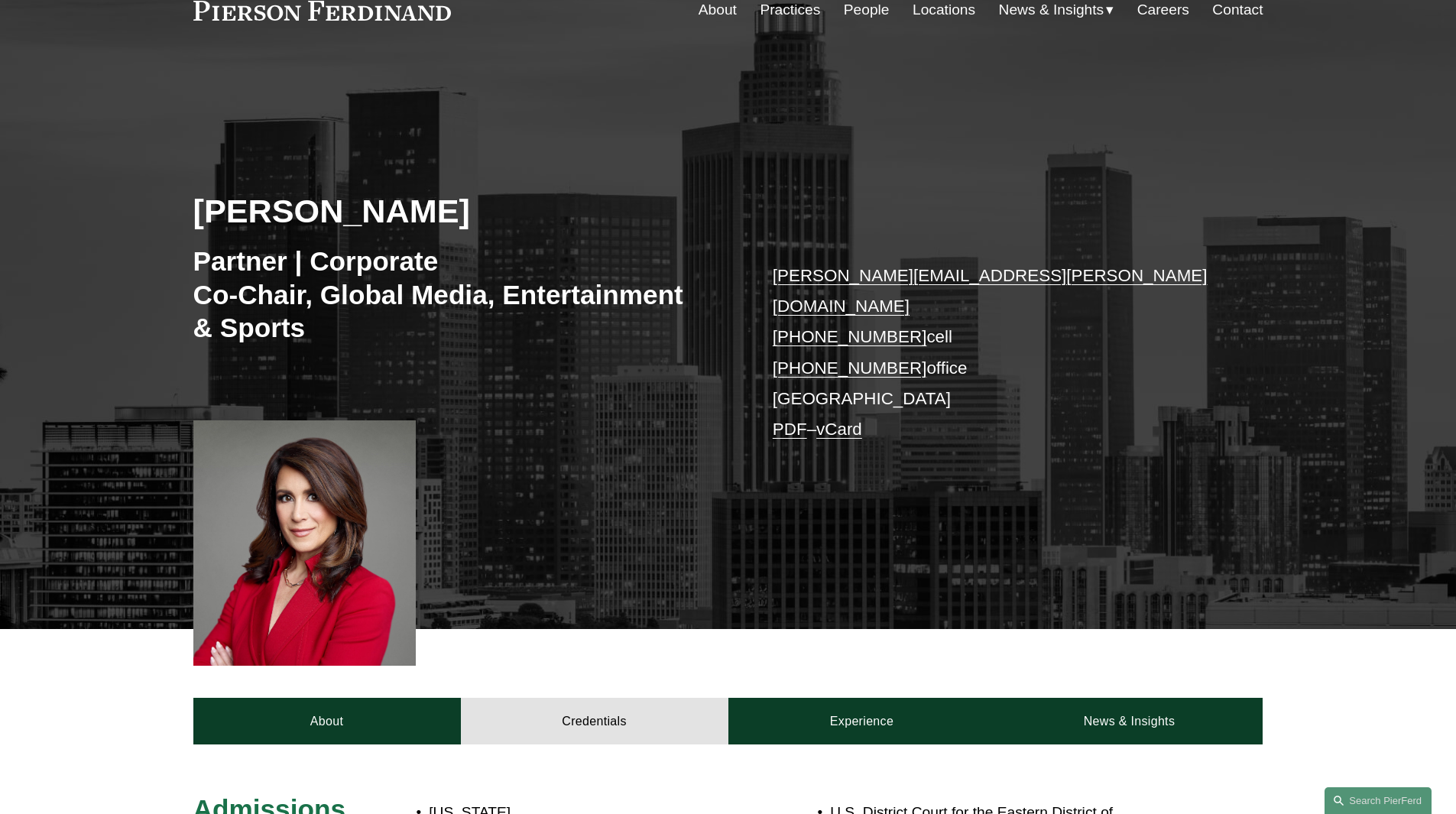
scroll to position [0, 0]
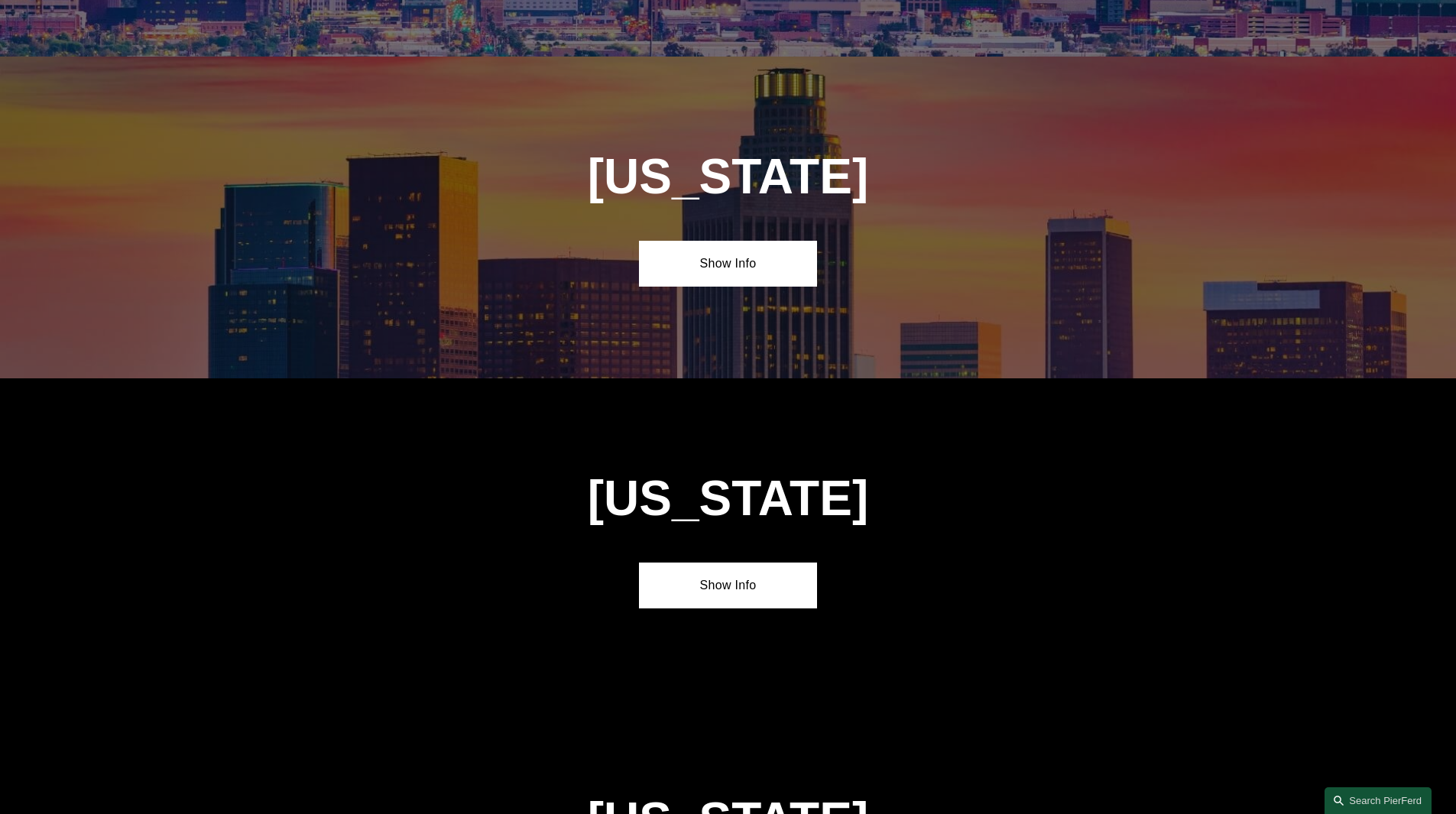
scroll to position [994, 0]
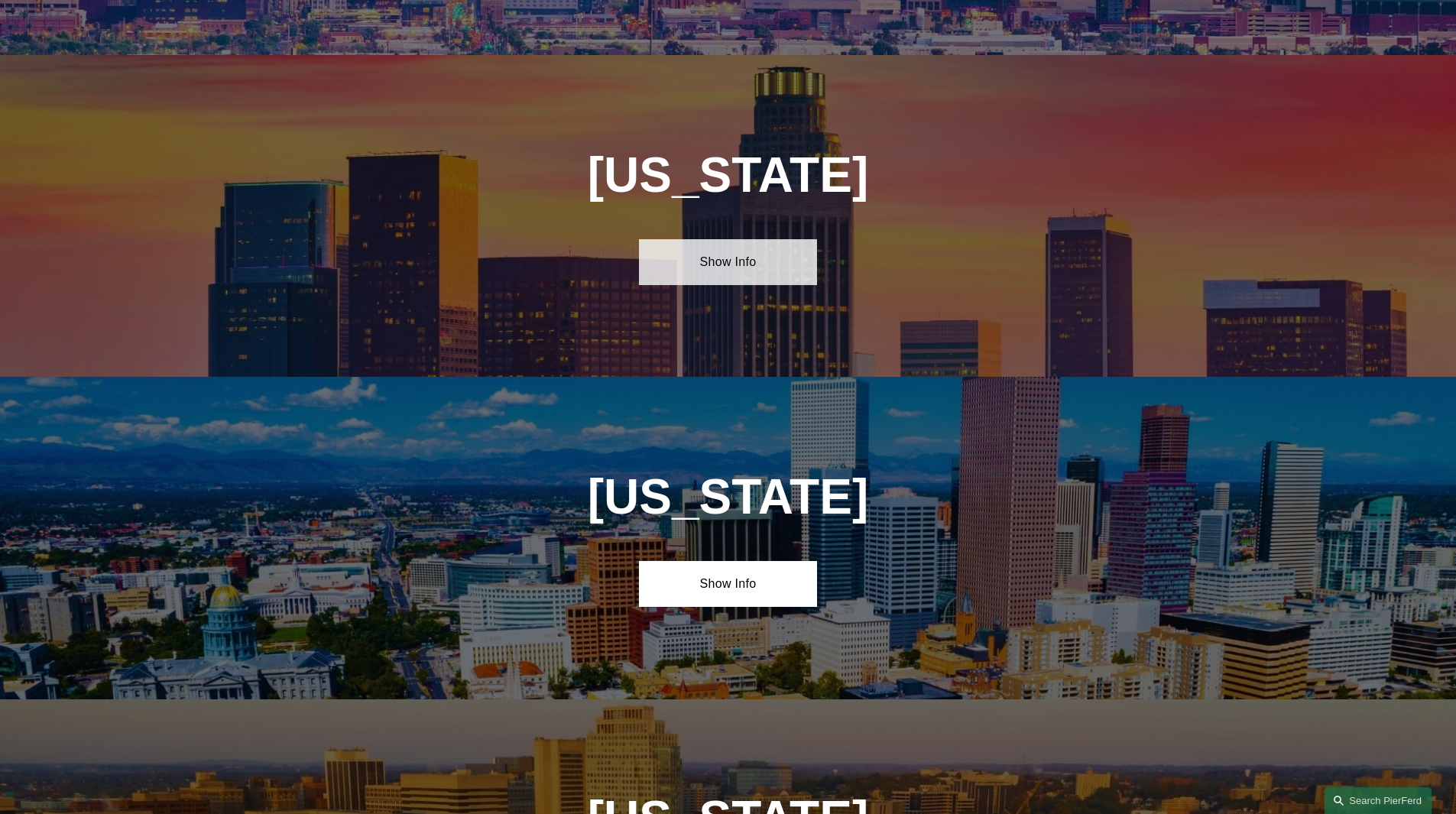
click at [714, 259] on link "Show Info" at bounding box center [728, 262] width 178 height 46
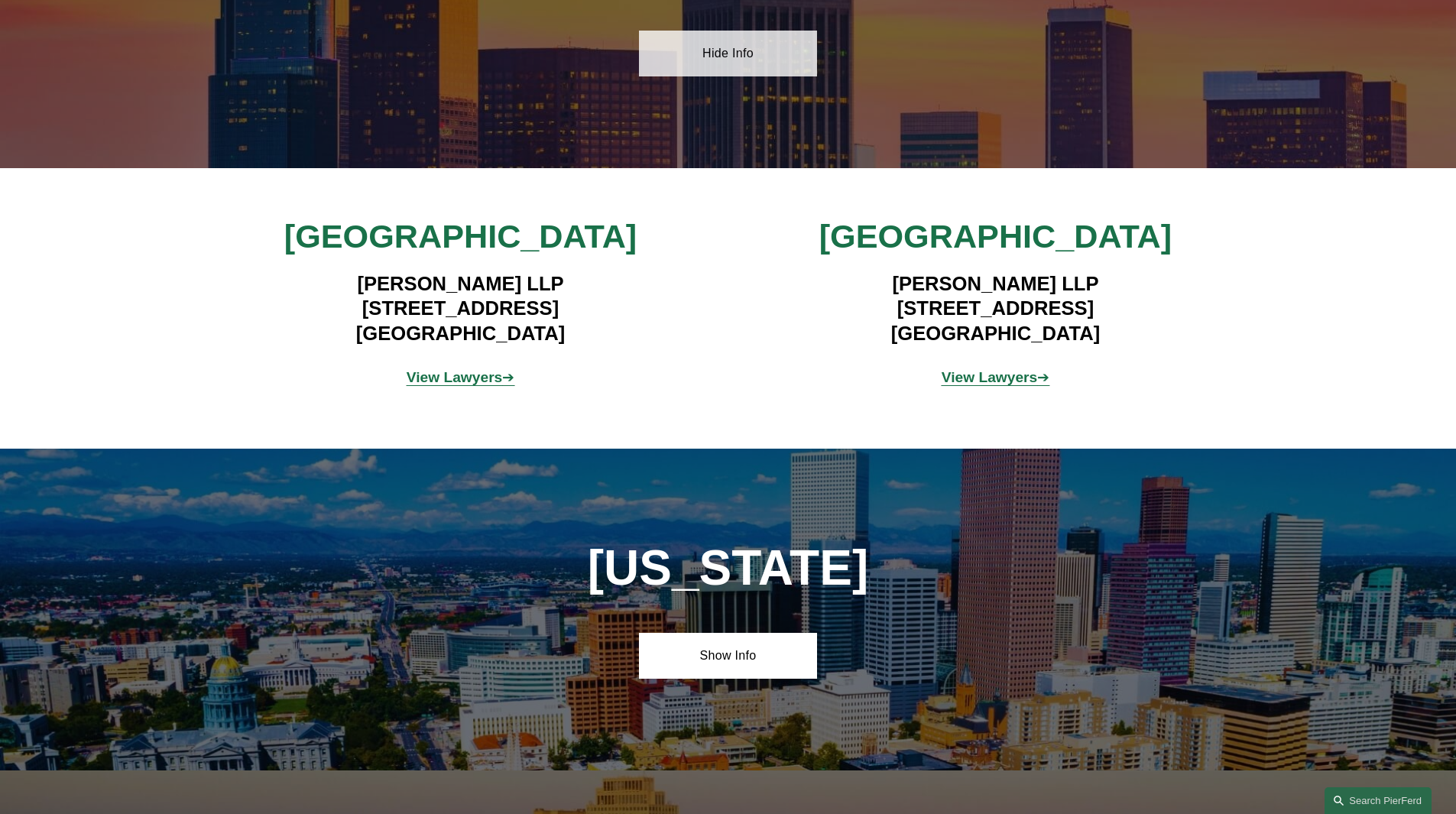
scroll to position [1300, 0]
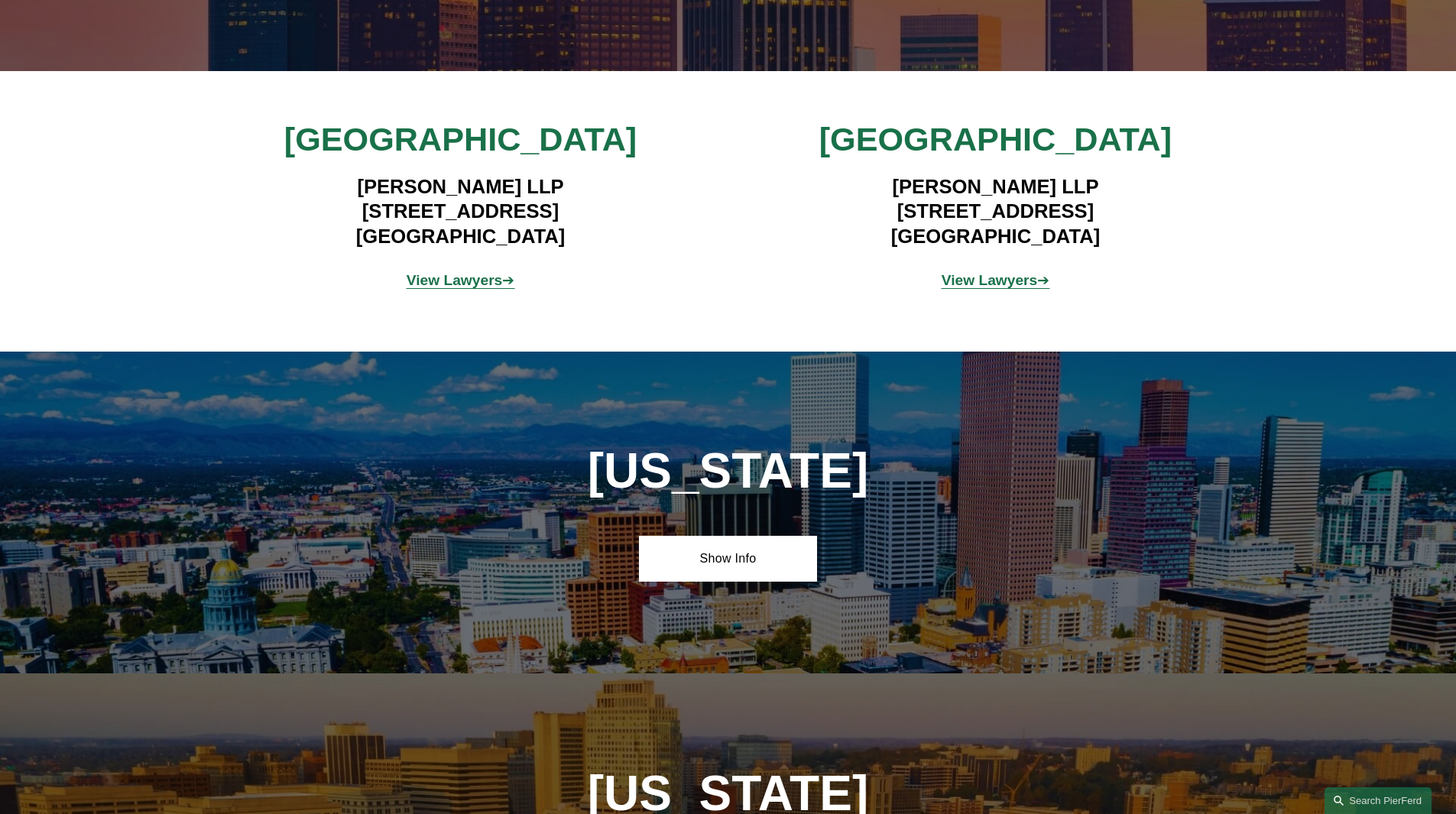
click at [457, 280] on strong "View Lawyers" at bounding box center [455, 280] width 96 height 16
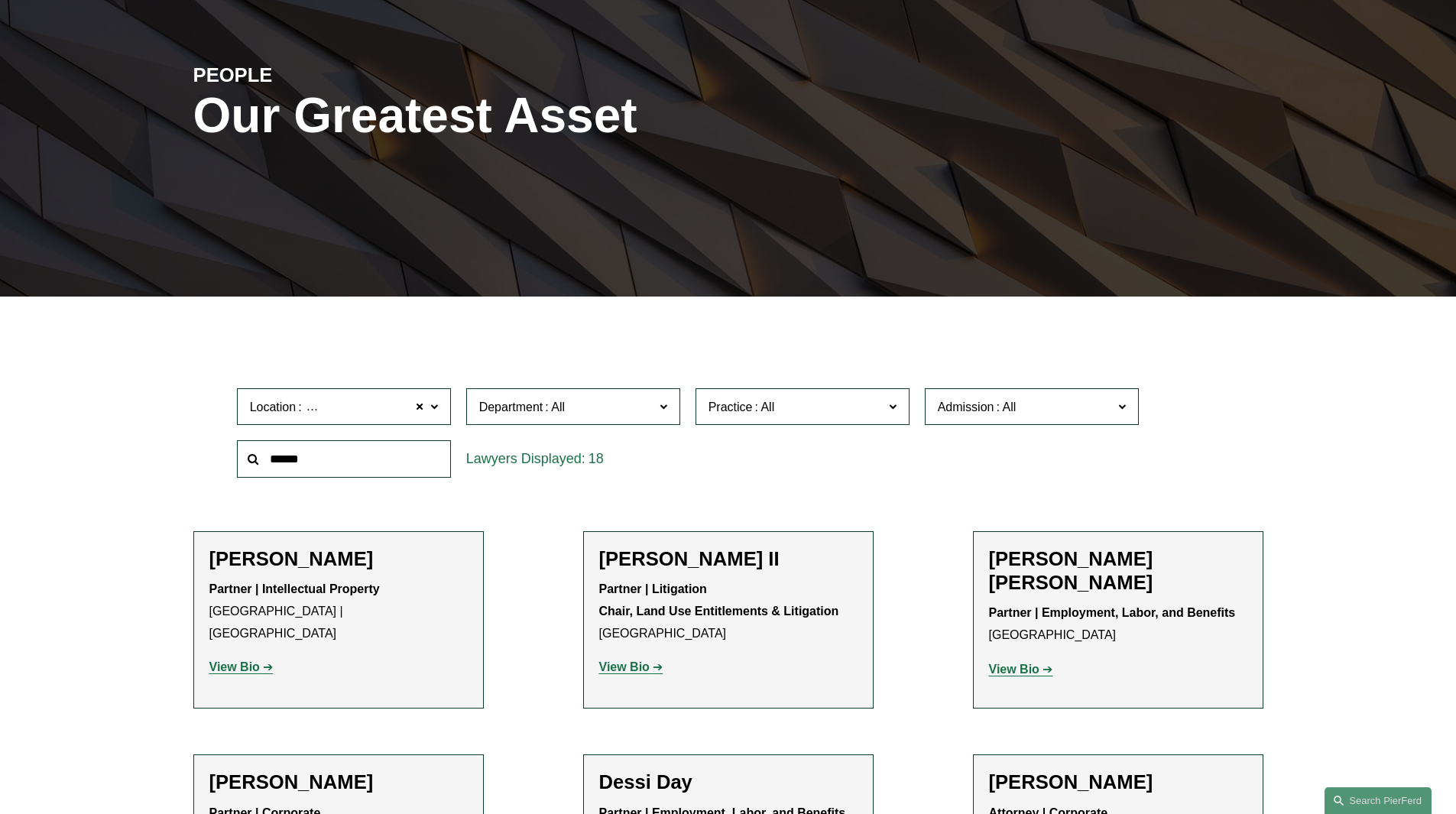
scroll to position [306, 0]
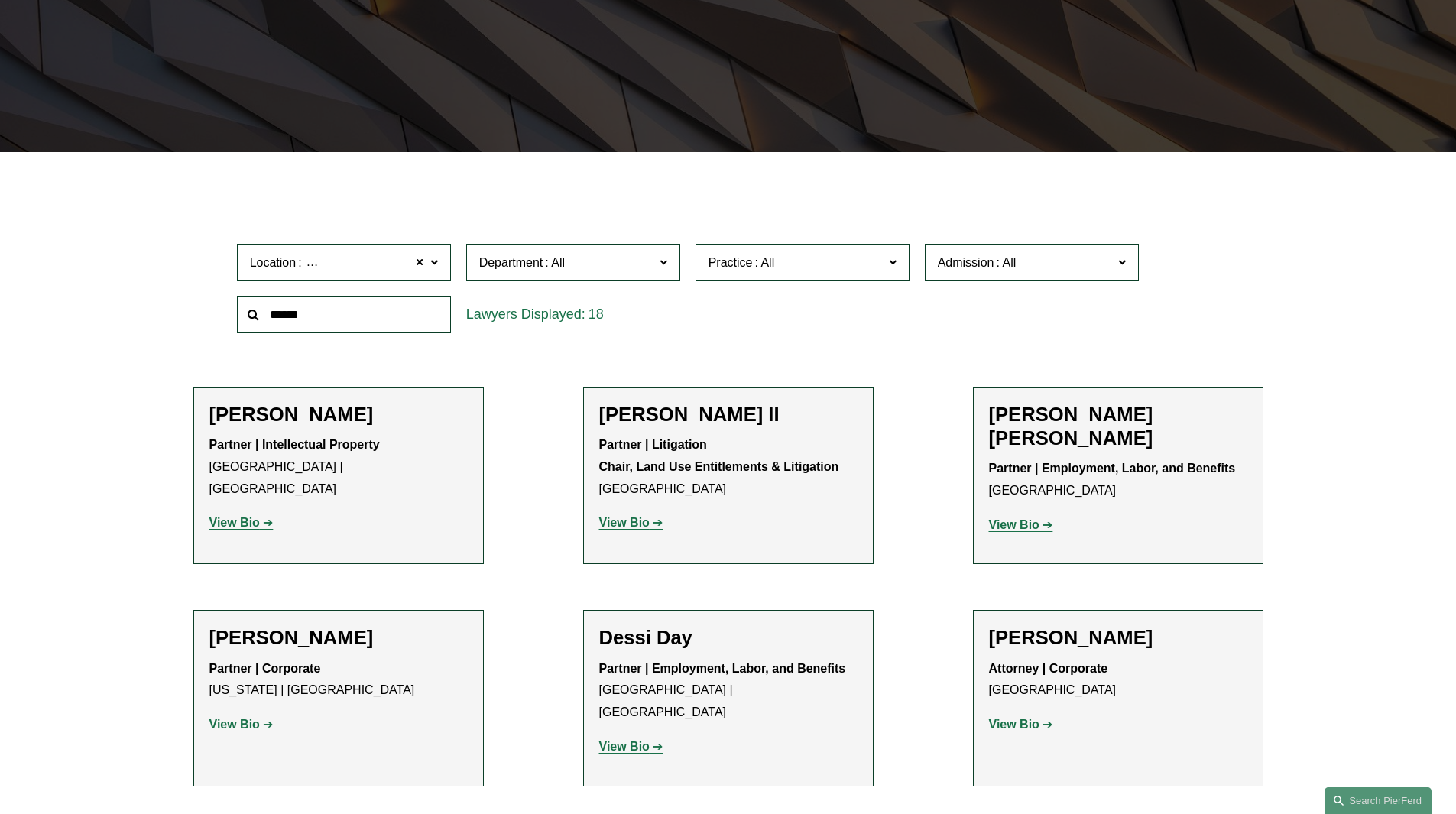
click at [624, 521] on strong "View Bio" at bounding box center [624, 522] width 51 height 13
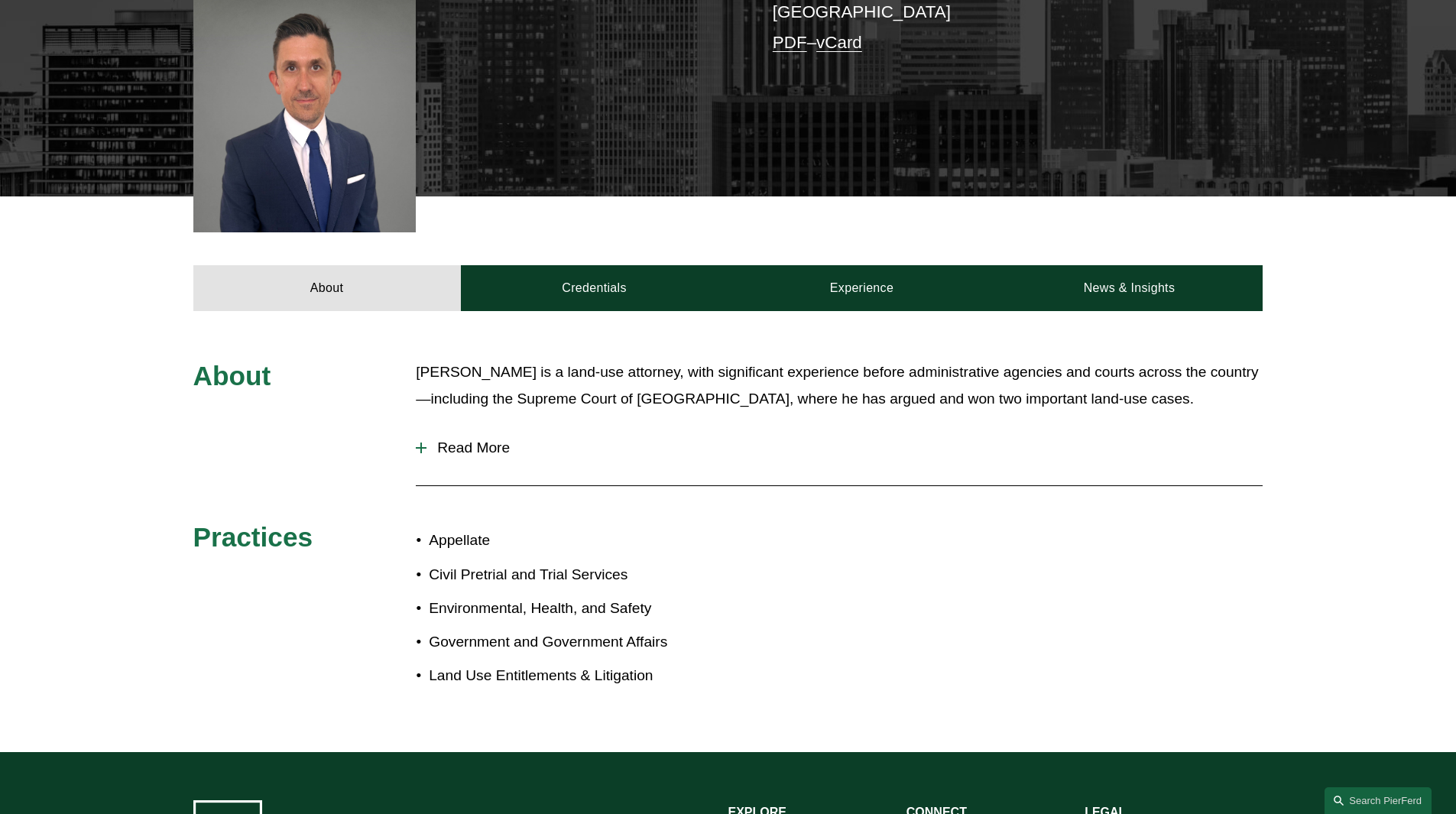
scroll to position [459, 0]
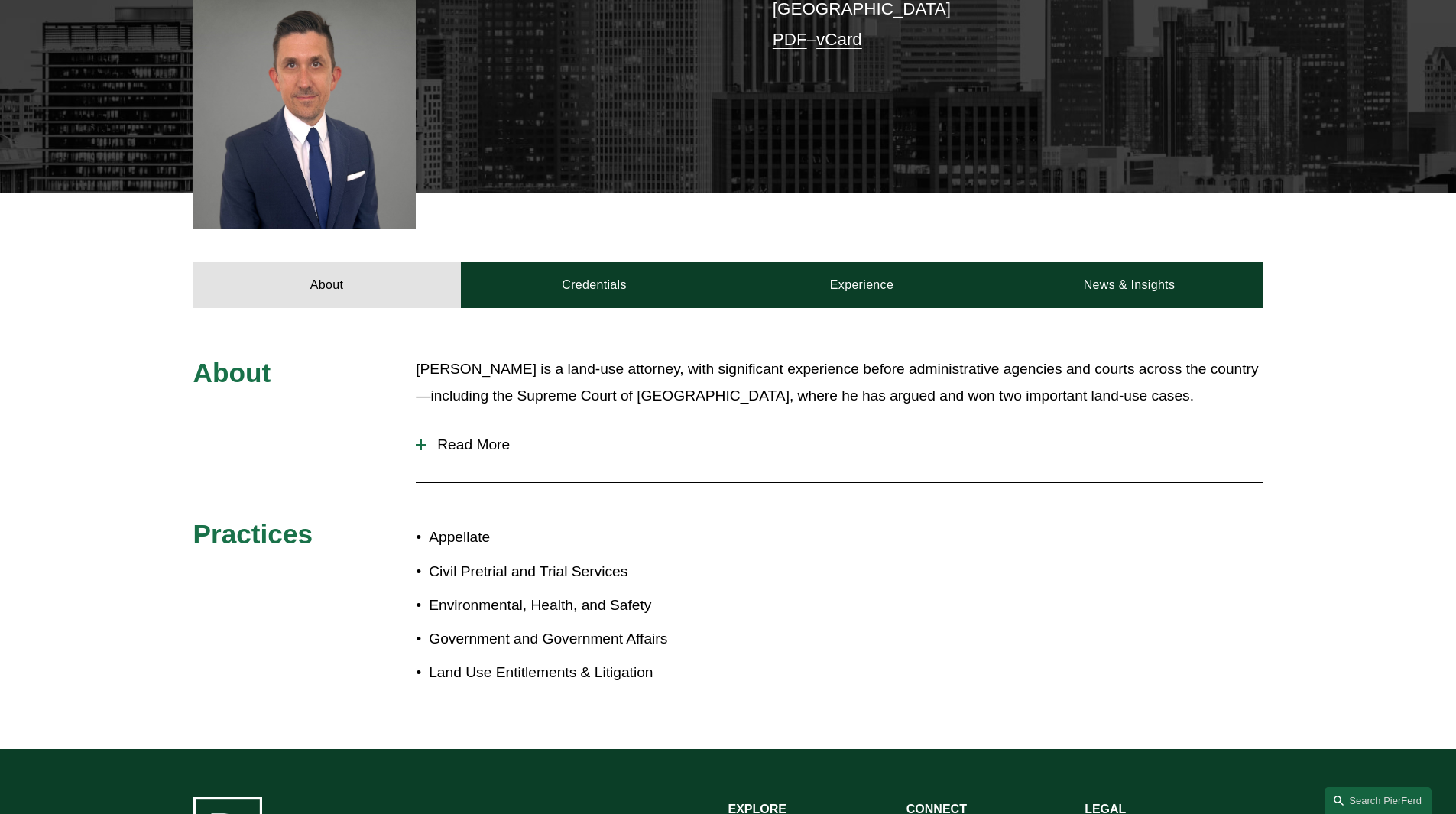
click at [418, 439] on div at bounding box center [421, 445] width 11 height 11
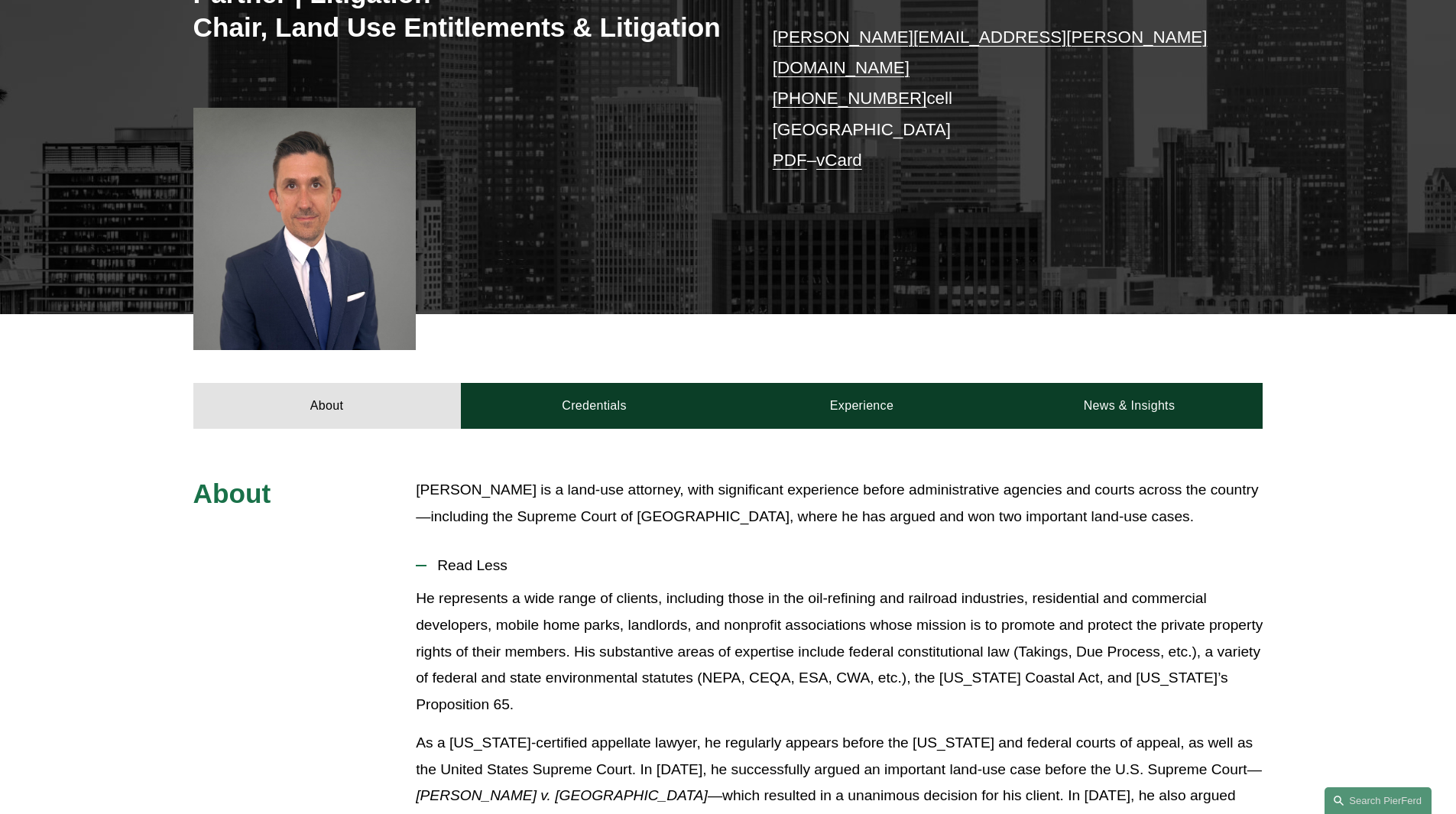
scroll to position [306, 0]
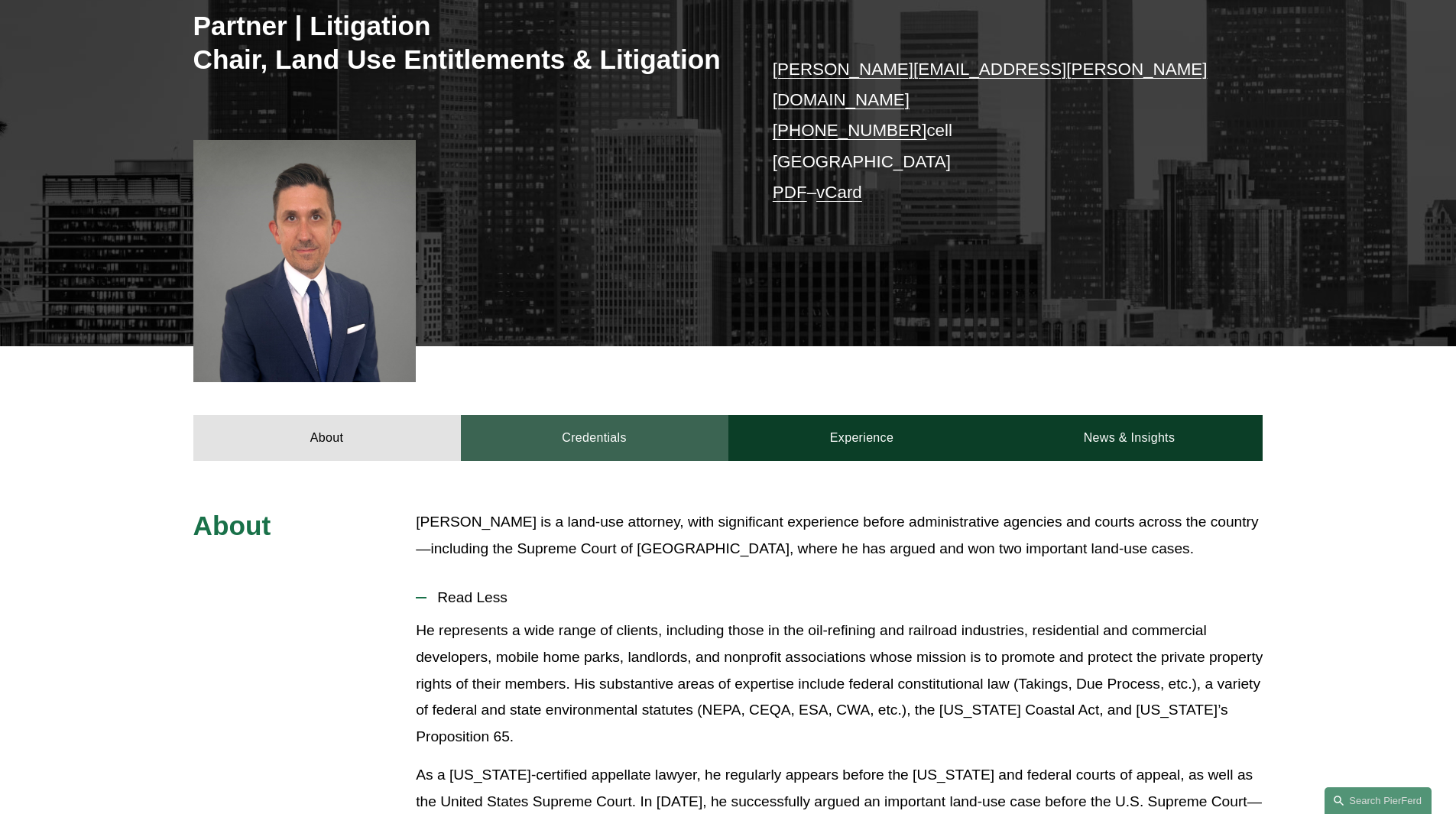
click at [588, 431] on link "Credentials" at bounding box center [595, 438] width 267 height 46
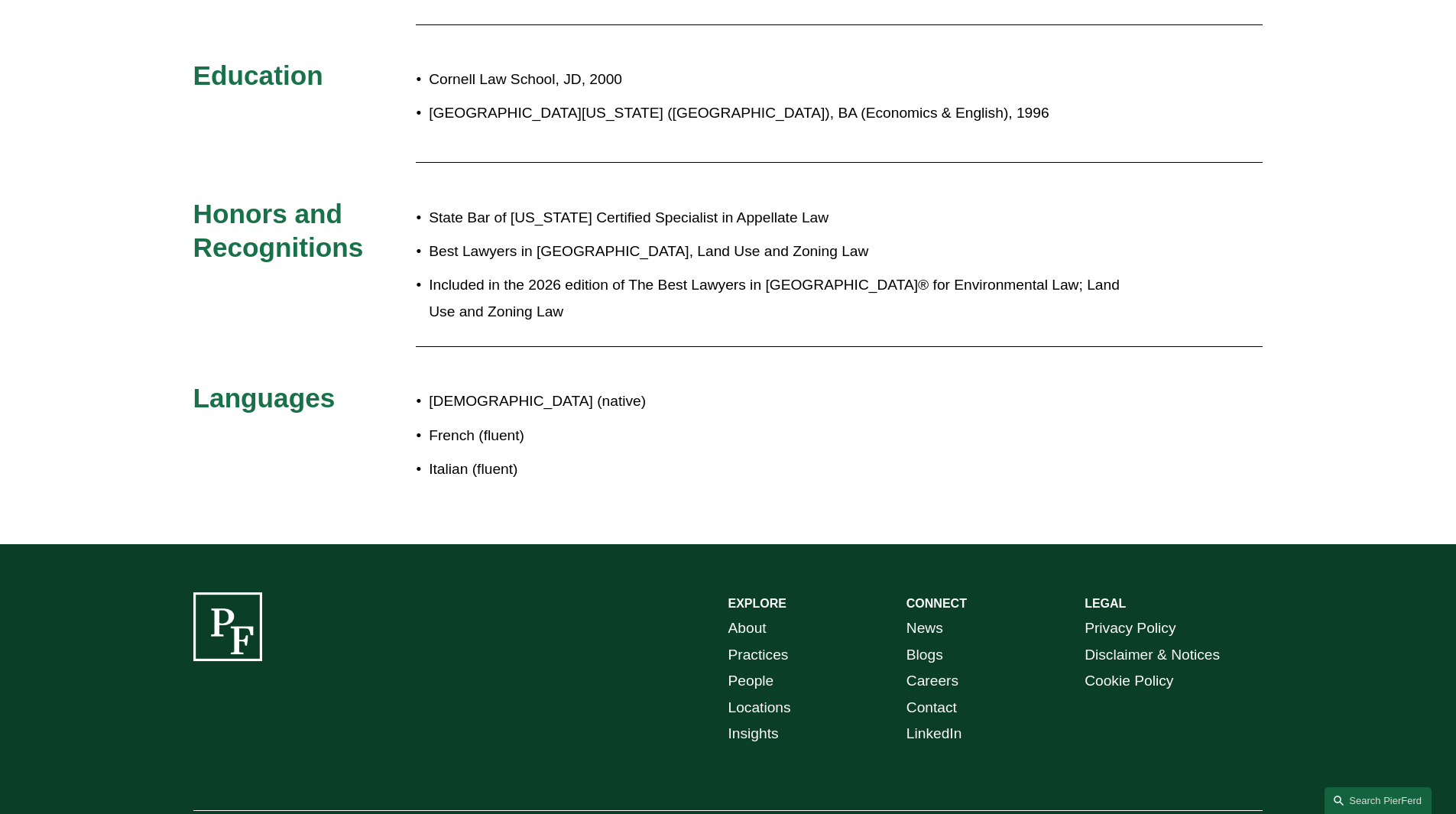
scroll to position [913, 0]
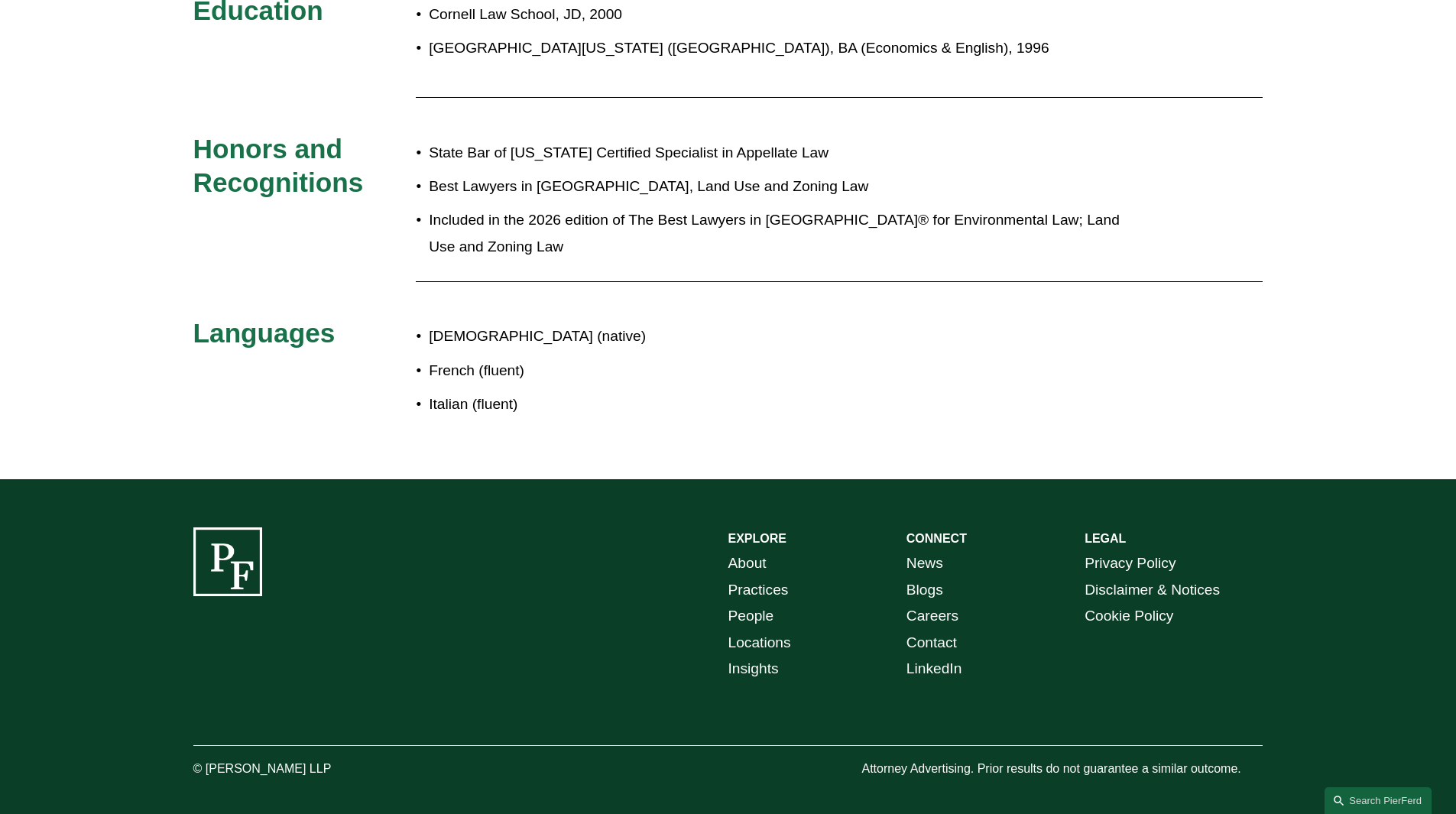
click at [766, 630] on link "Locations" at bounding box center [759, 643] width 63 height 26
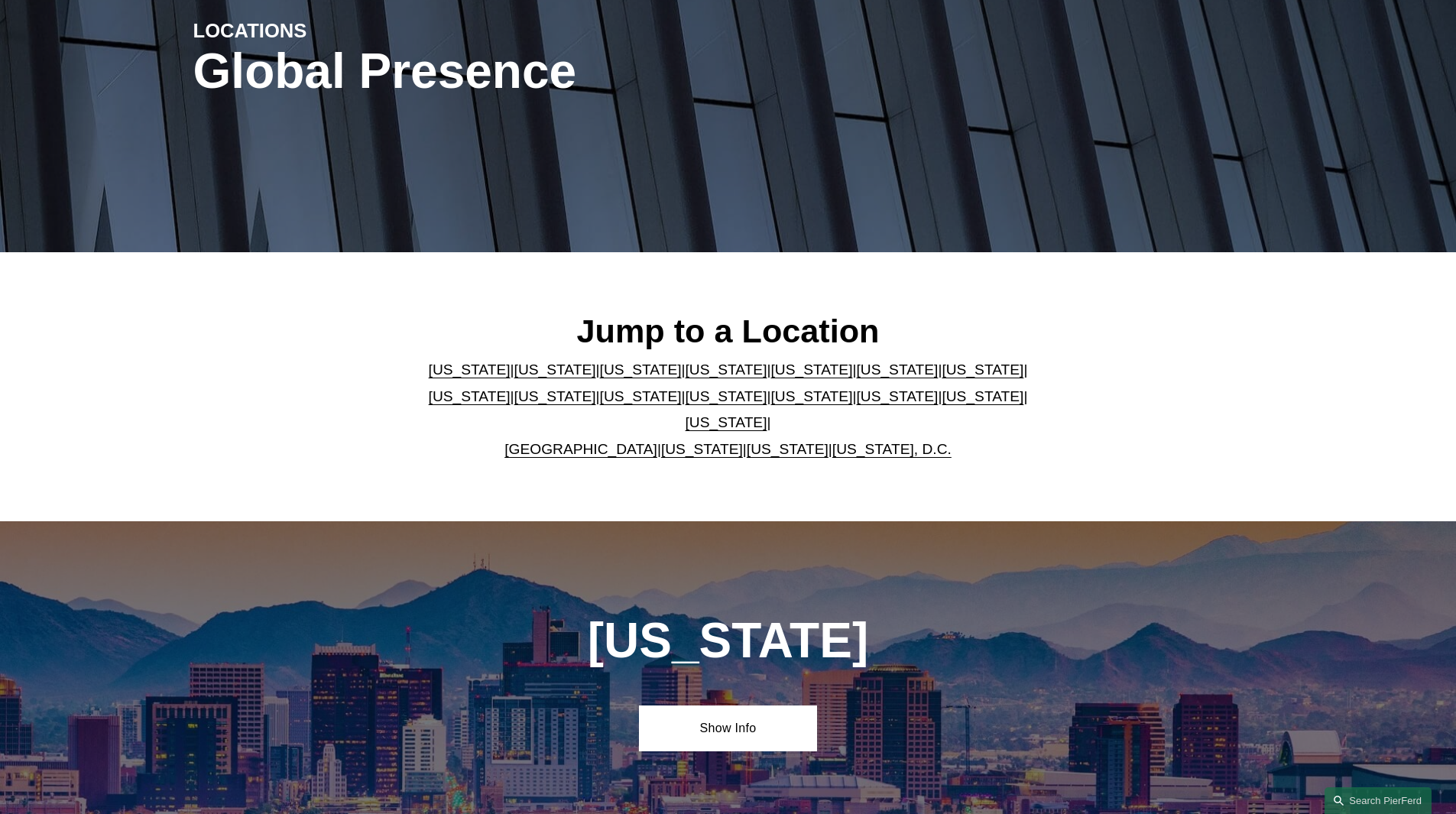
scroll to position [306, 0]
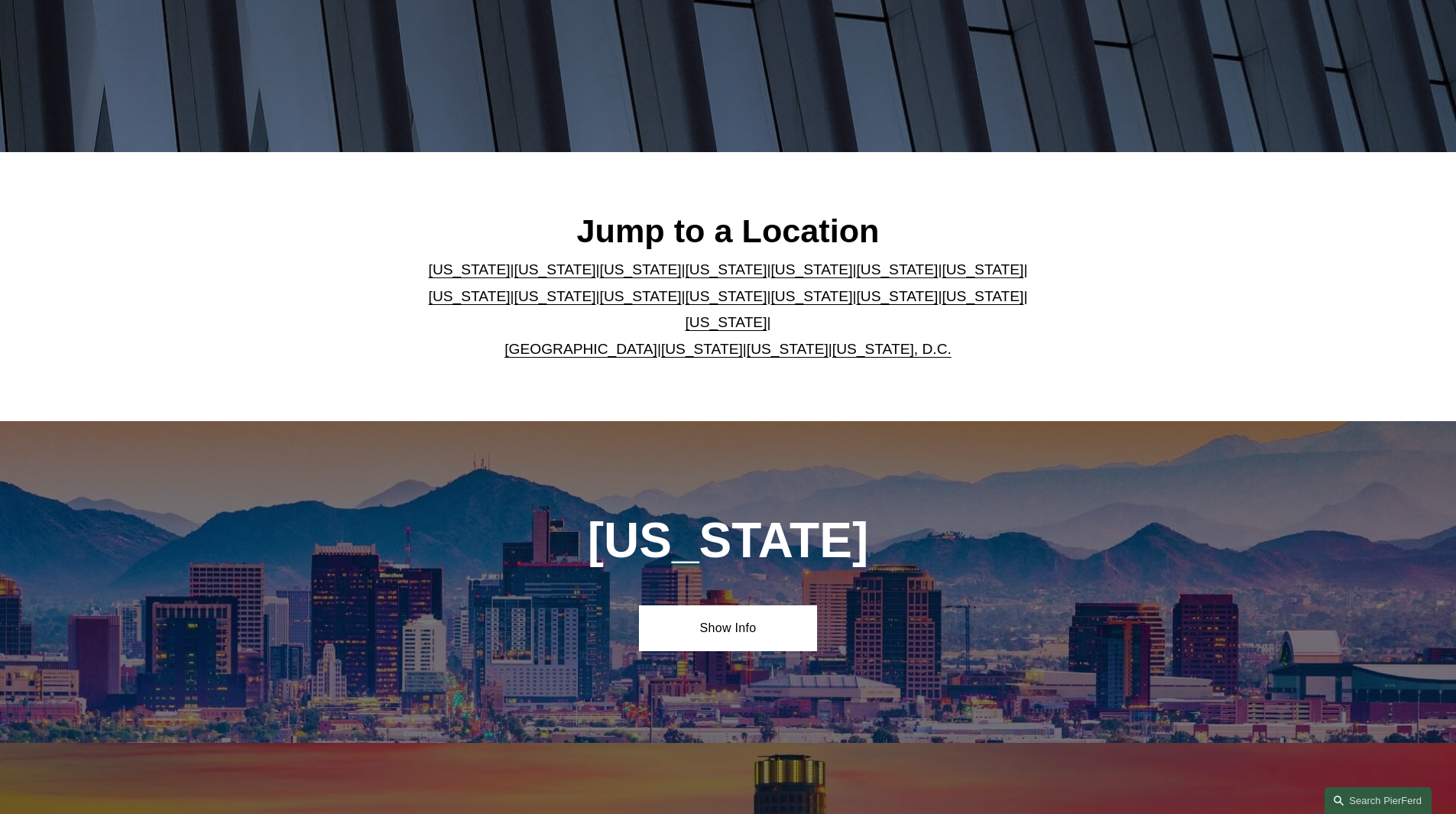
click at [535, 278] on link "California" at bounding box center [555, 269] width 82 height 16
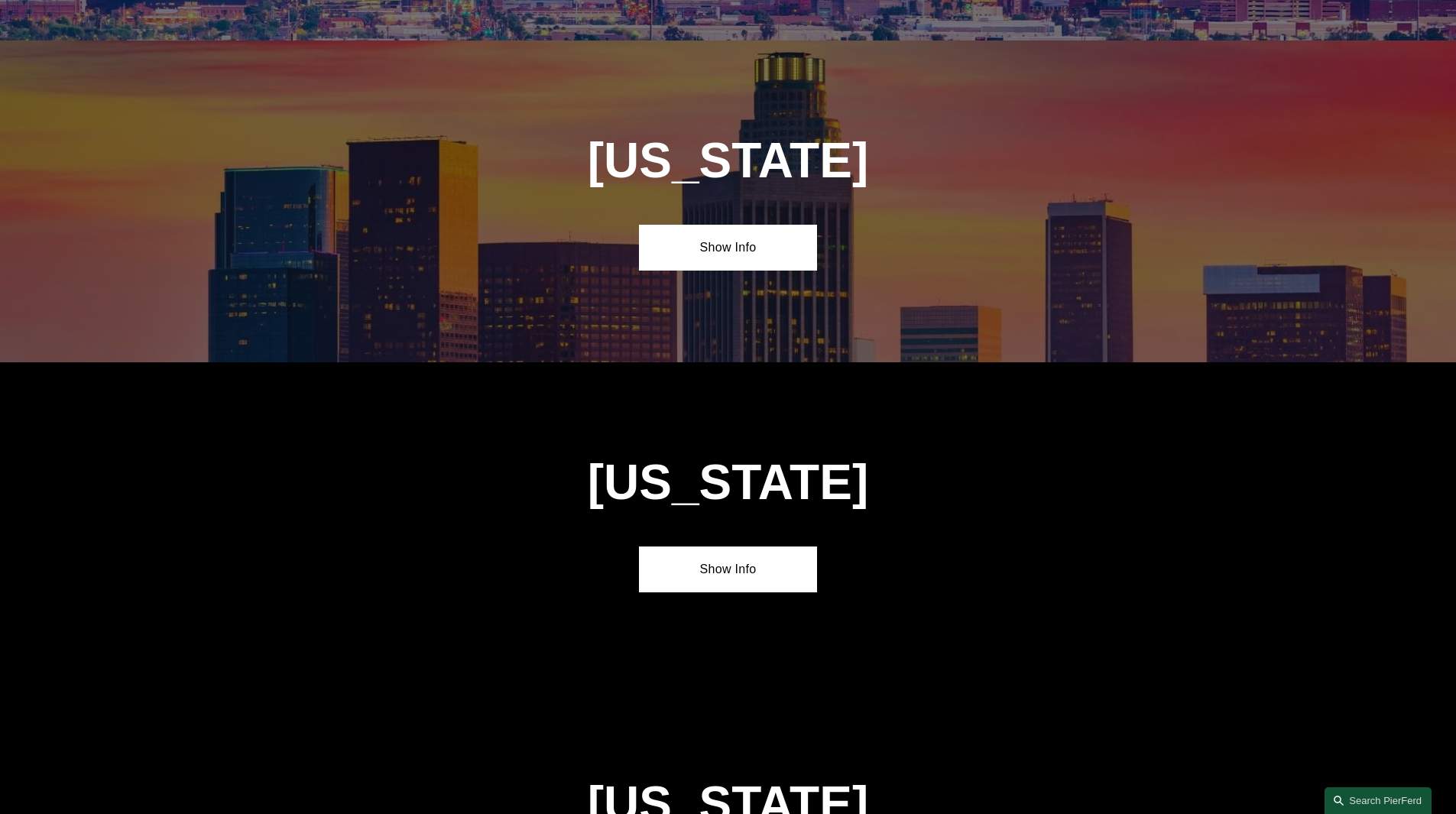
scroll to position [1050, 0]
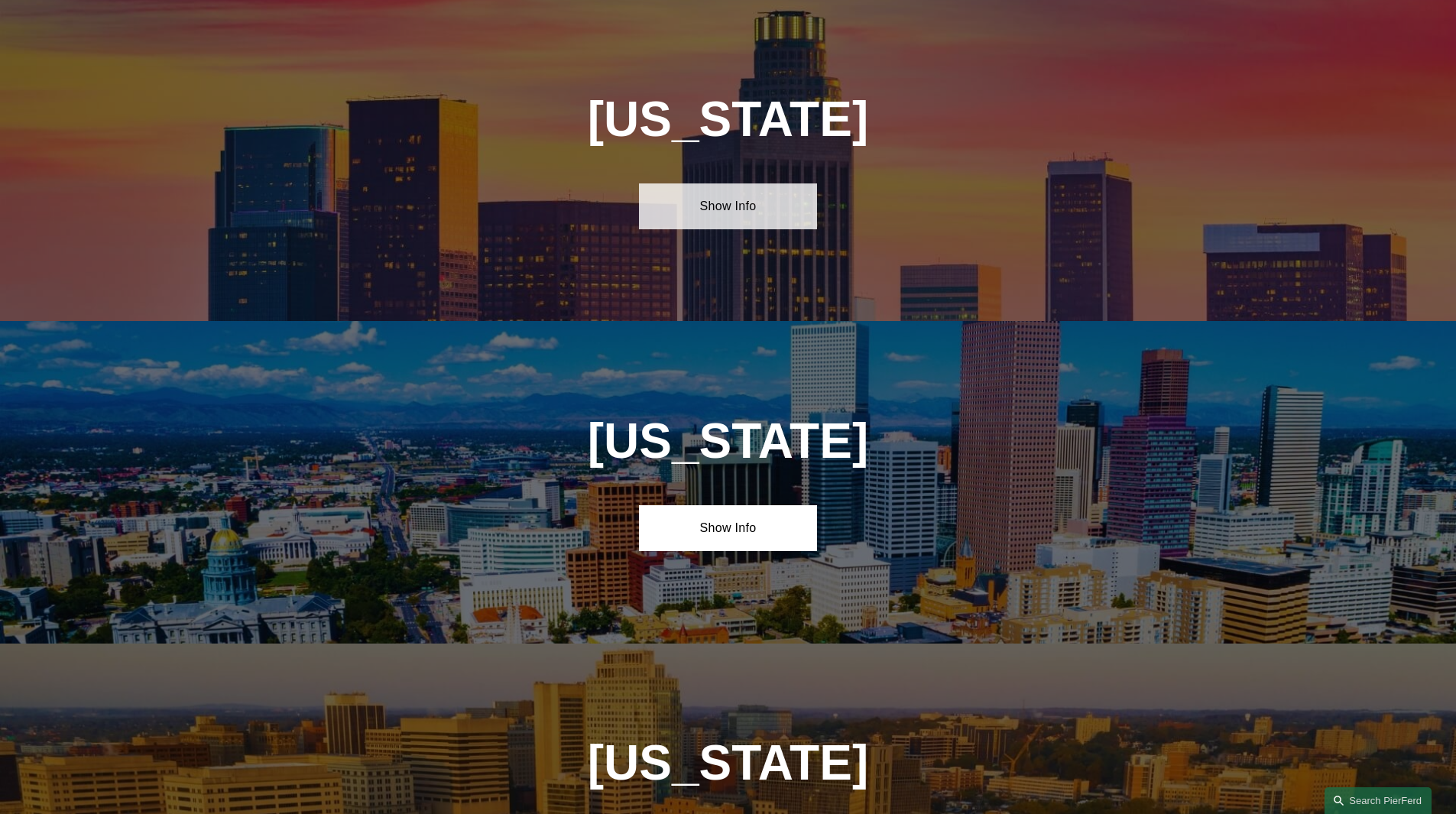
click at [741, 220] on link "Show Info" at bounding box center [728, 206] width 178 height 46
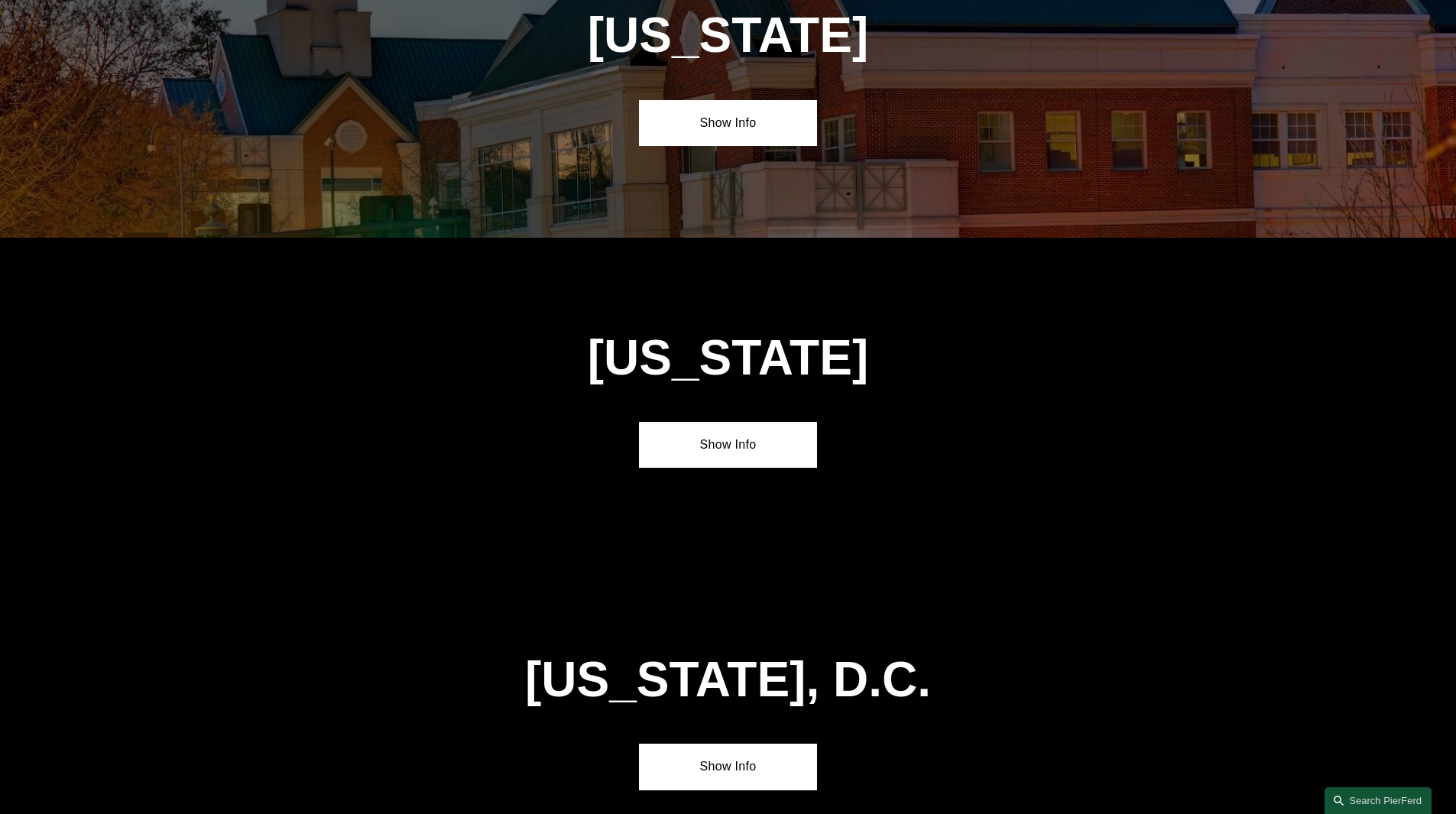
scroll to position [6498, 0]
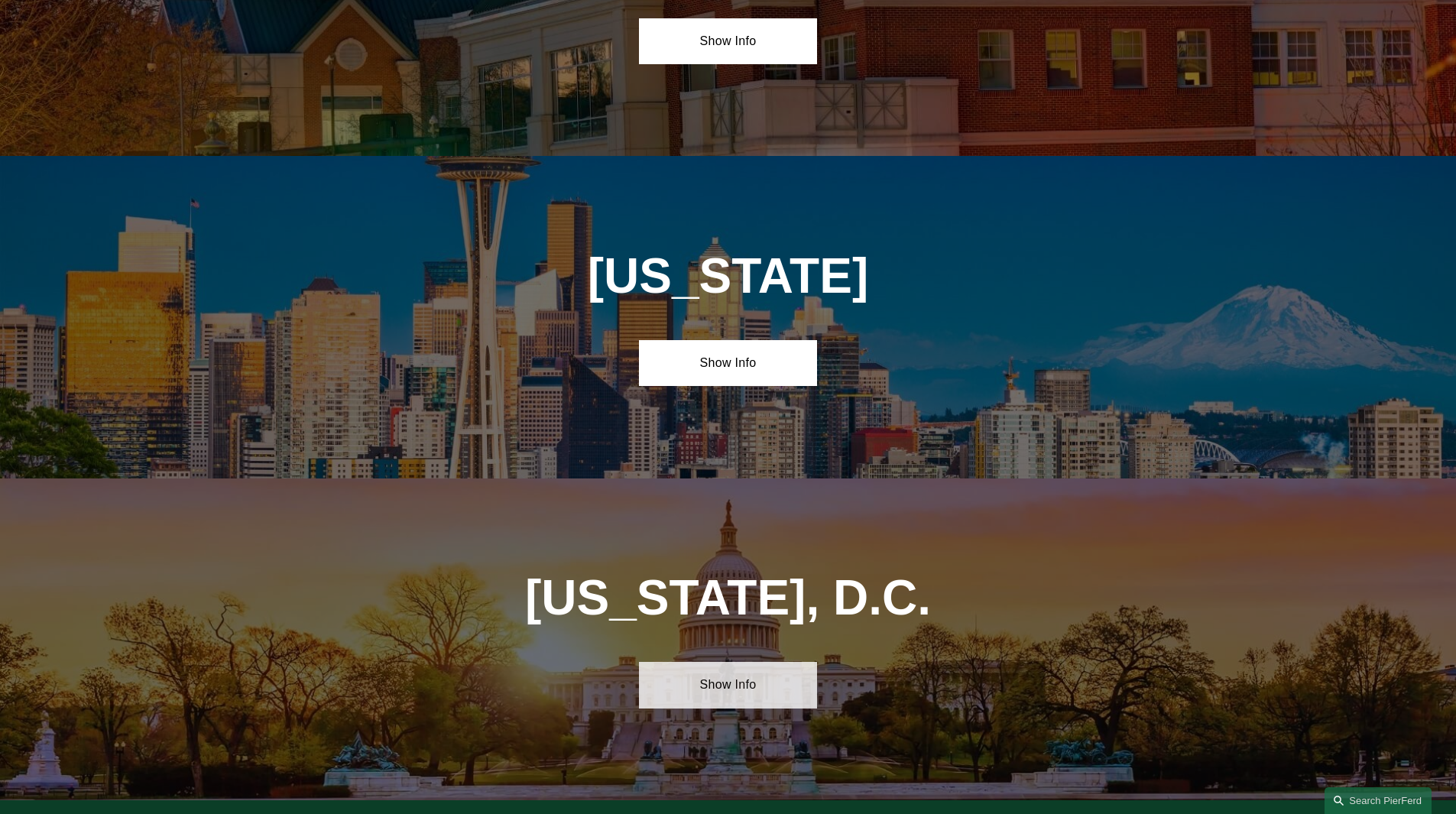
click at [697, 662] on link "Show Info" at bounding box center [728, 685] width 178 height 46
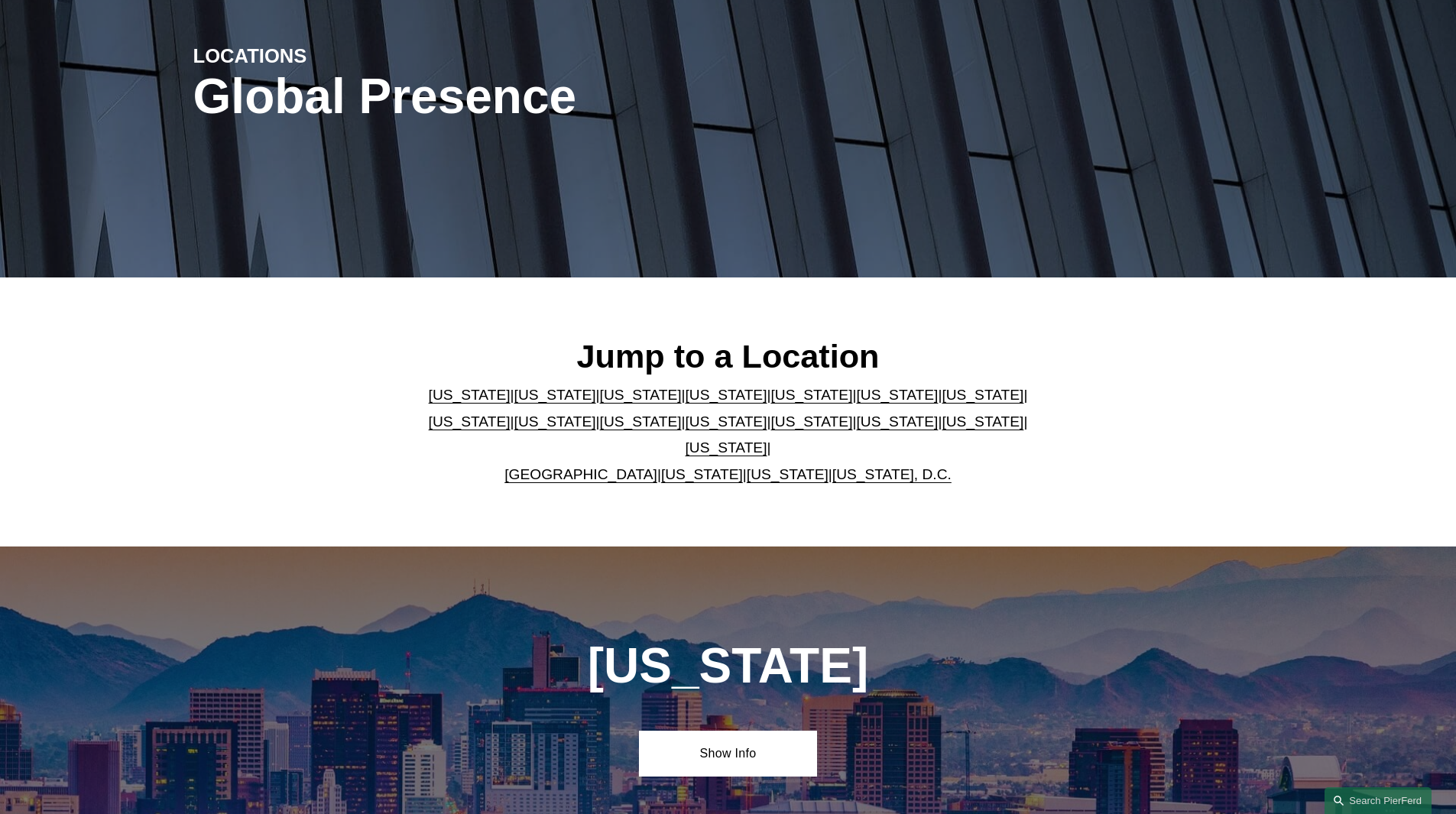
scroll to position [459, 0]
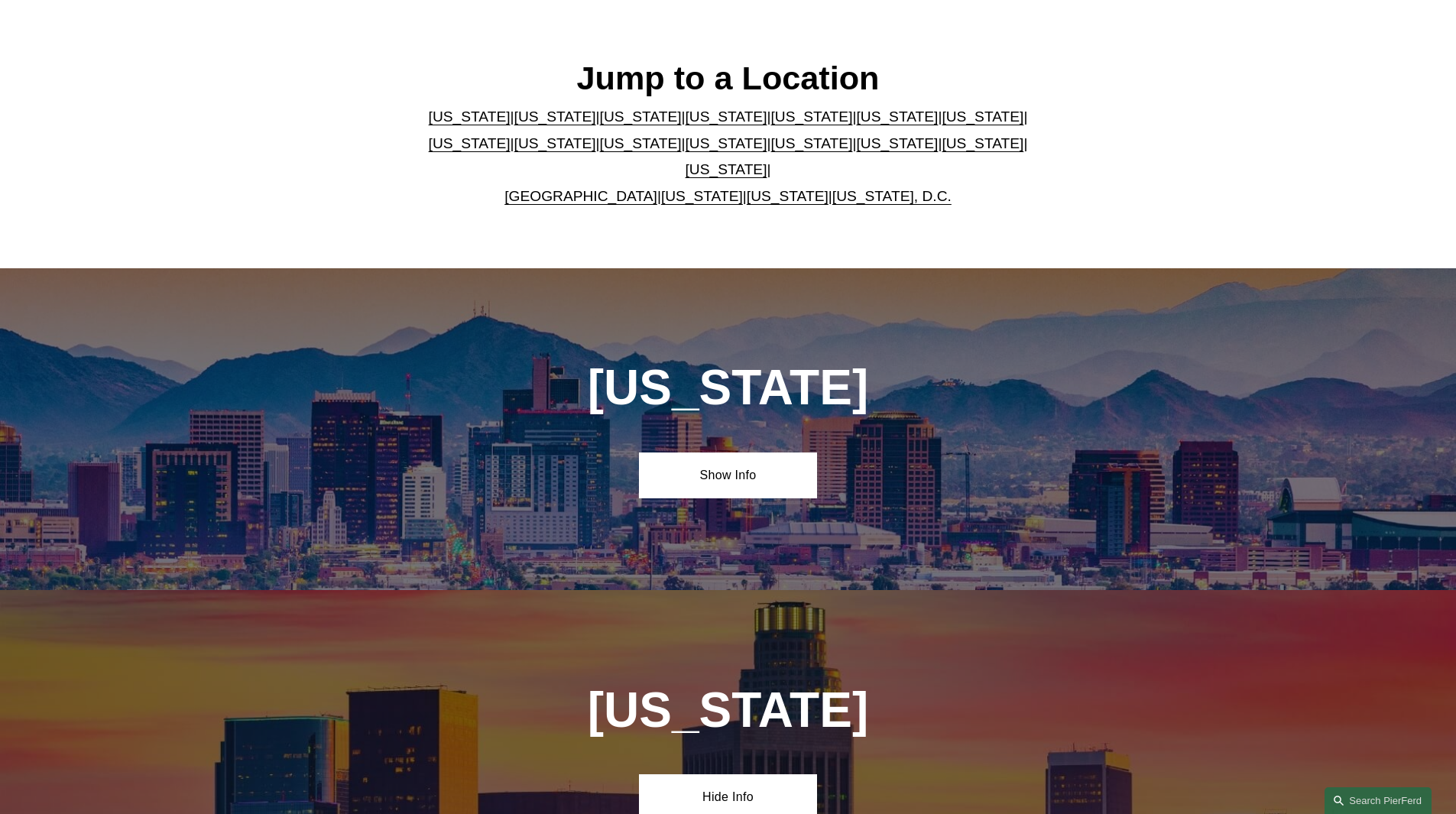
click at [686, 152] on link "[US_STATE]" at bounding box center [726, 143] width 82 height 16
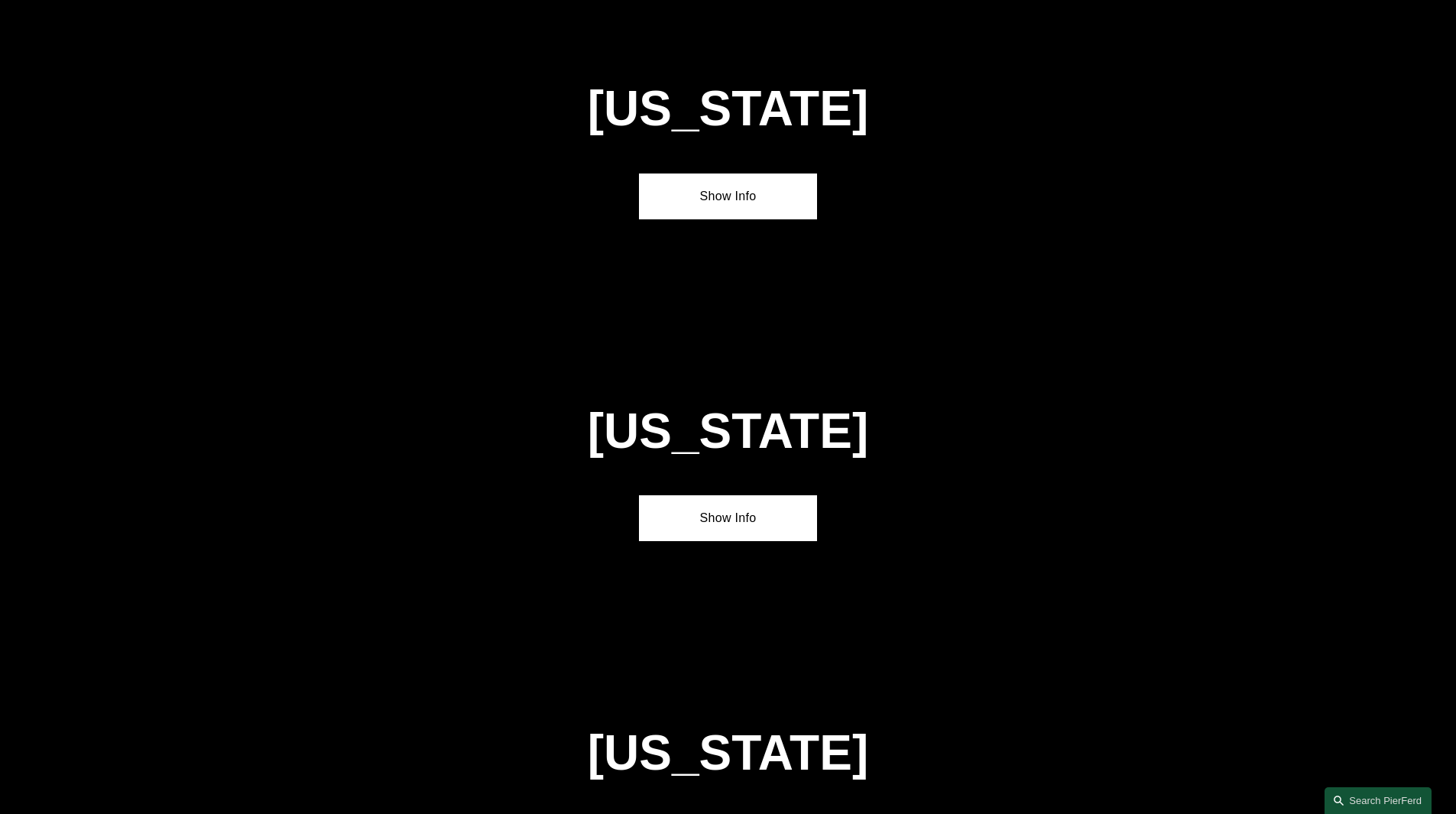
scroll to position [4229, 0]
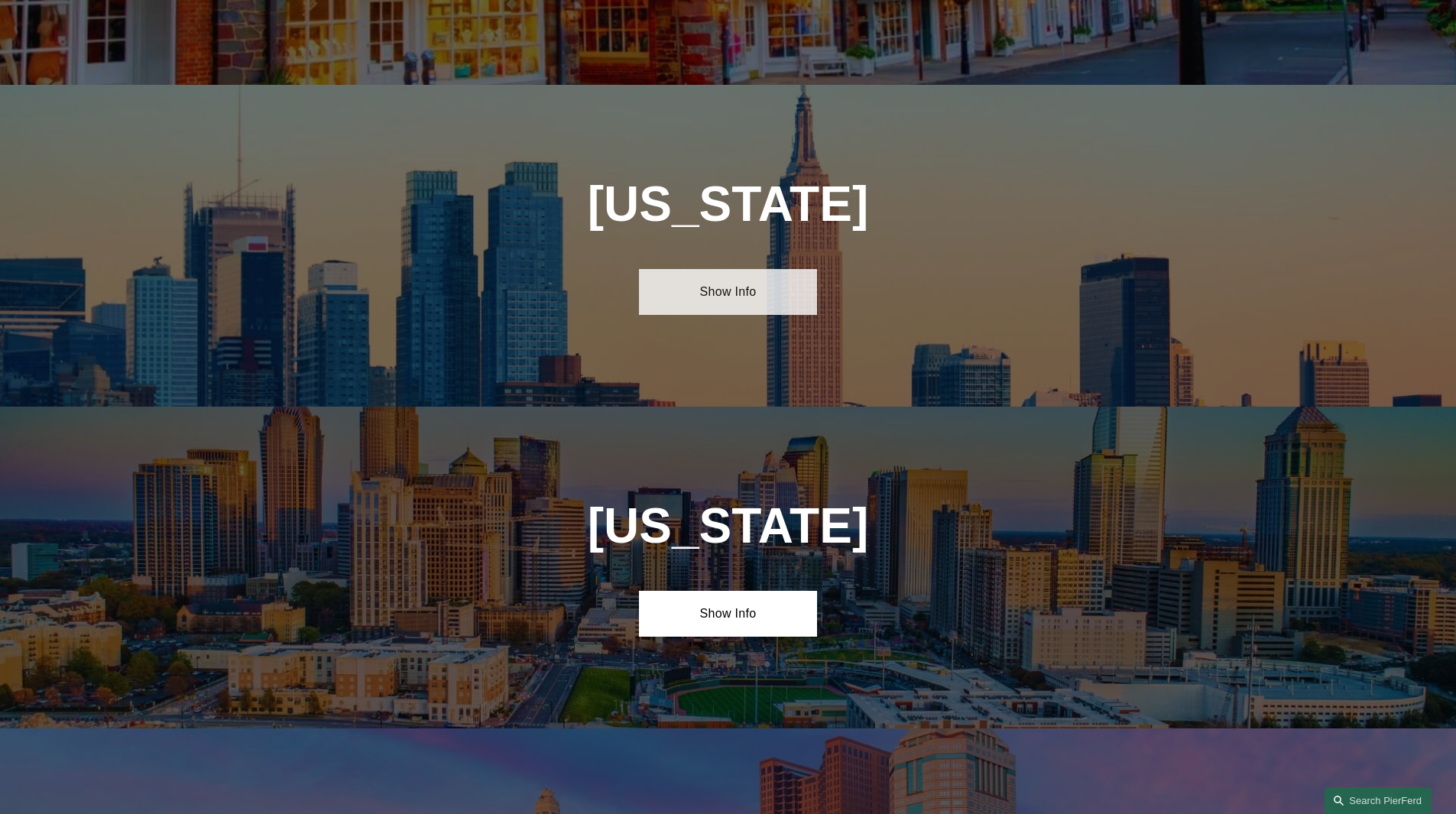
click at [705, 269] on link "Show Info" at bounding box center [728, 292] width 178 height 46
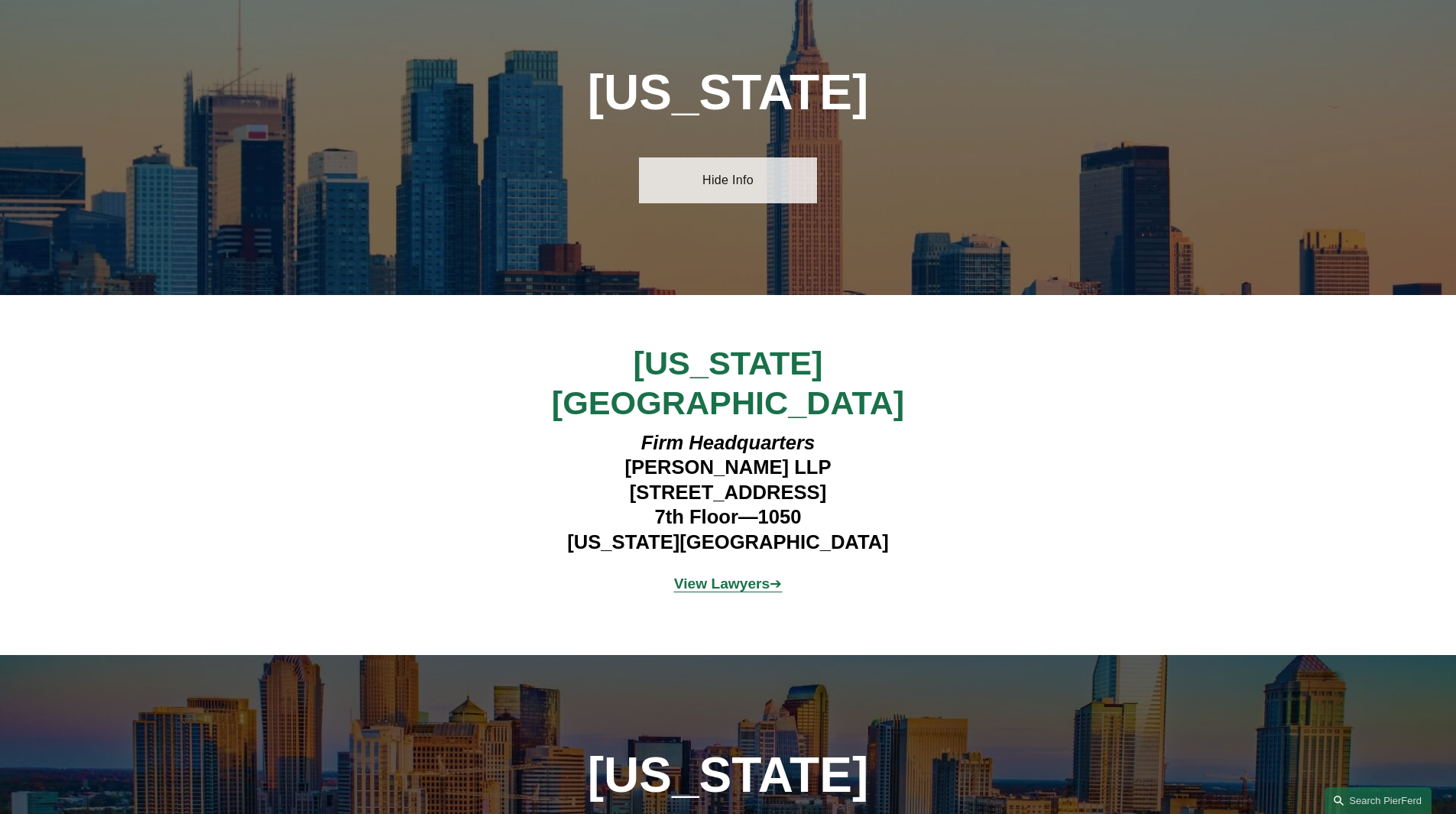
scroll to position [4459, 0]
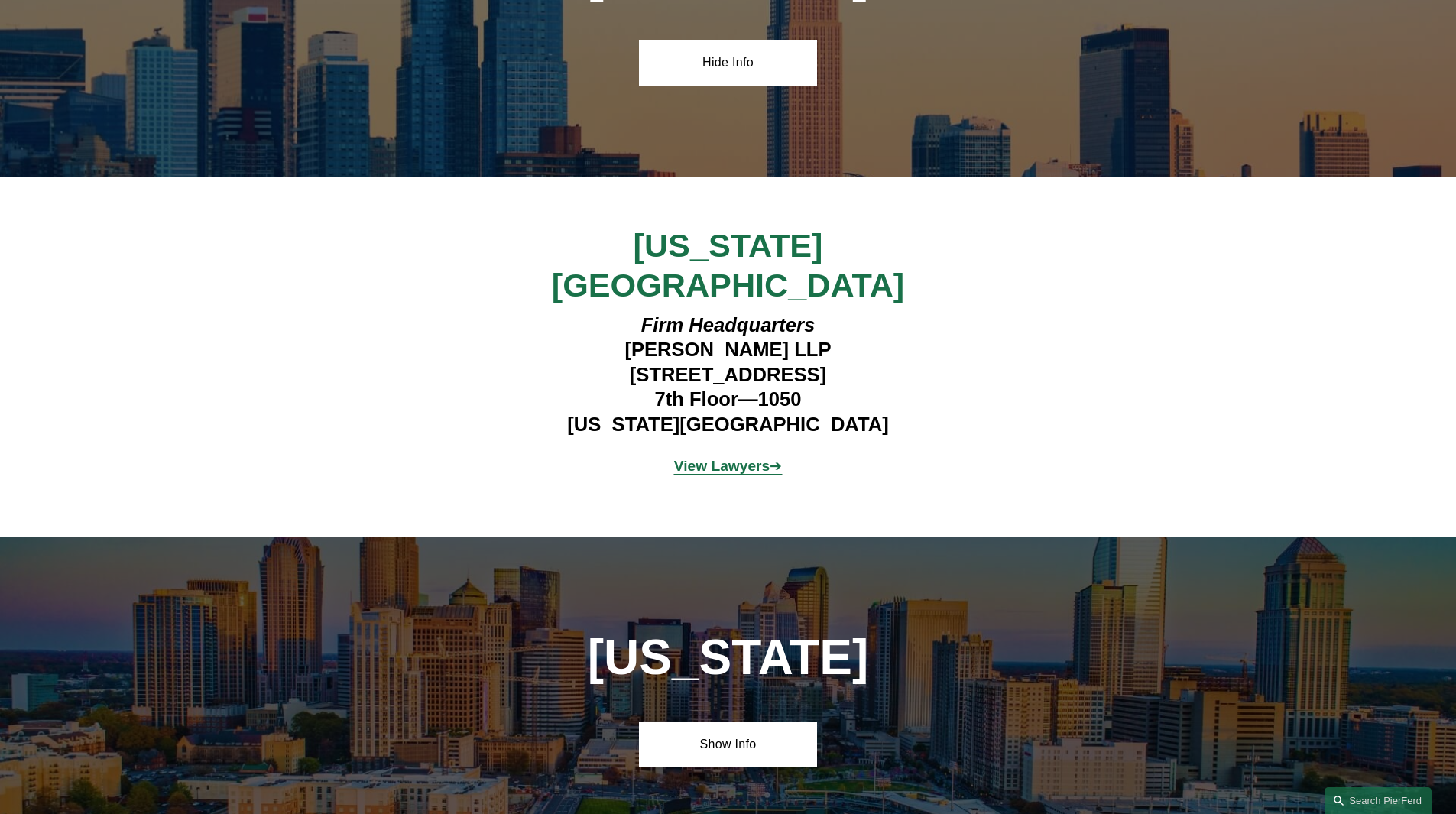
click at [747, 458] on strong "View Lawyers" at bounding box center [722, 466] width 96 height 16
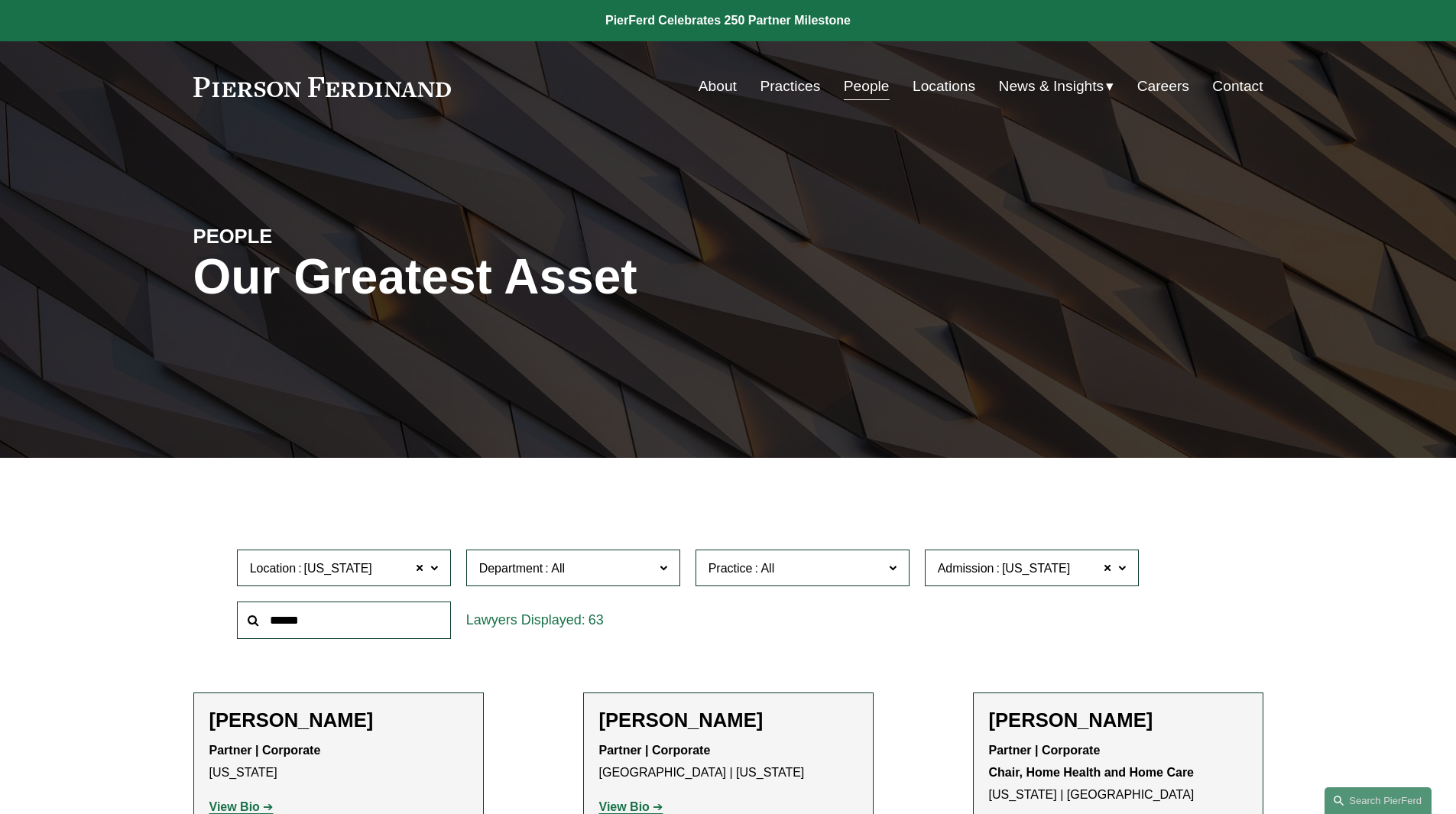
click at [1236, 86] on link "Contact" at bounding box center [1238, 86] width 51 height 29
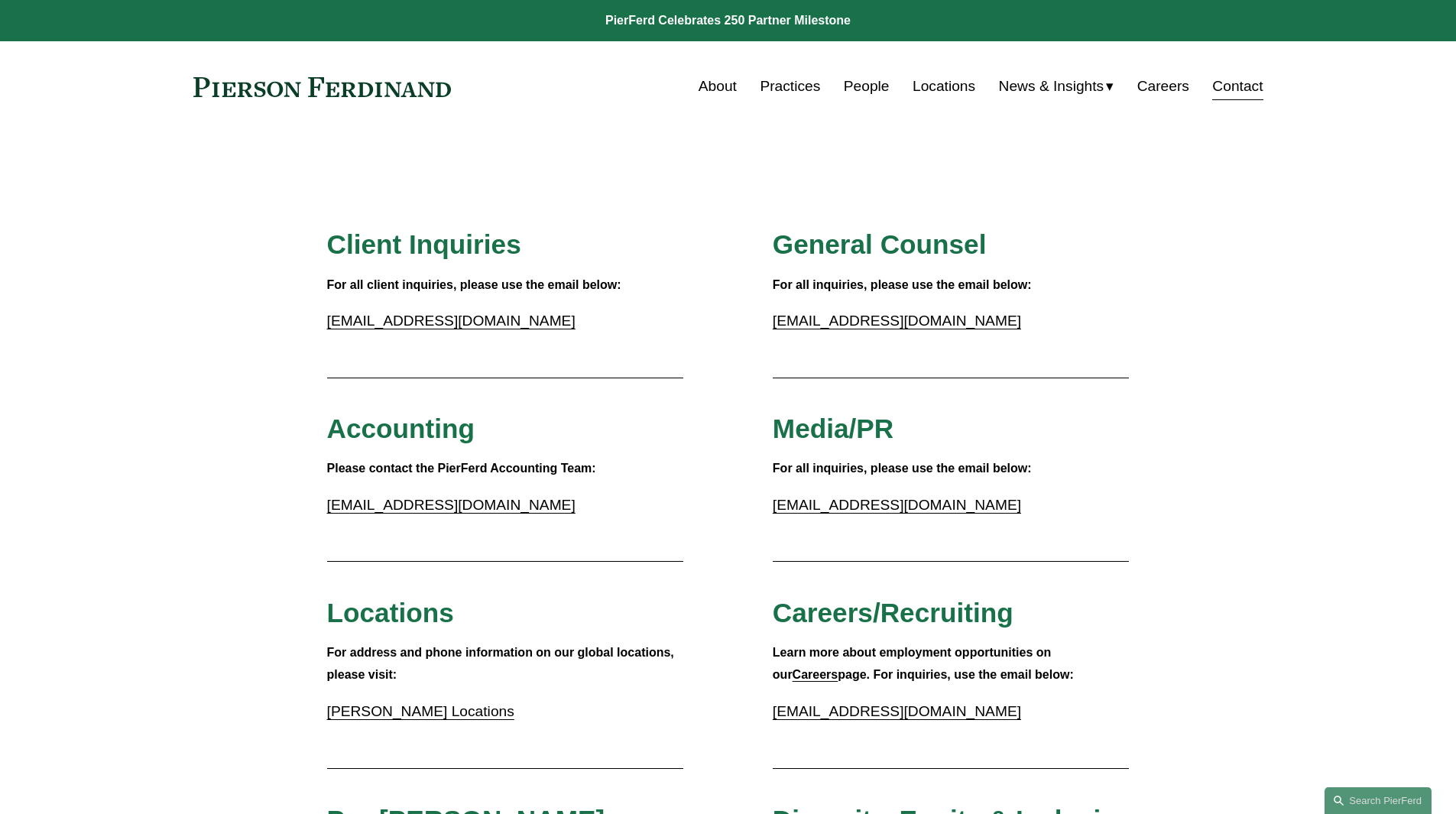
click at [947, 89] on link "Locations" at bounding box center [944, 86] width 63 height 29
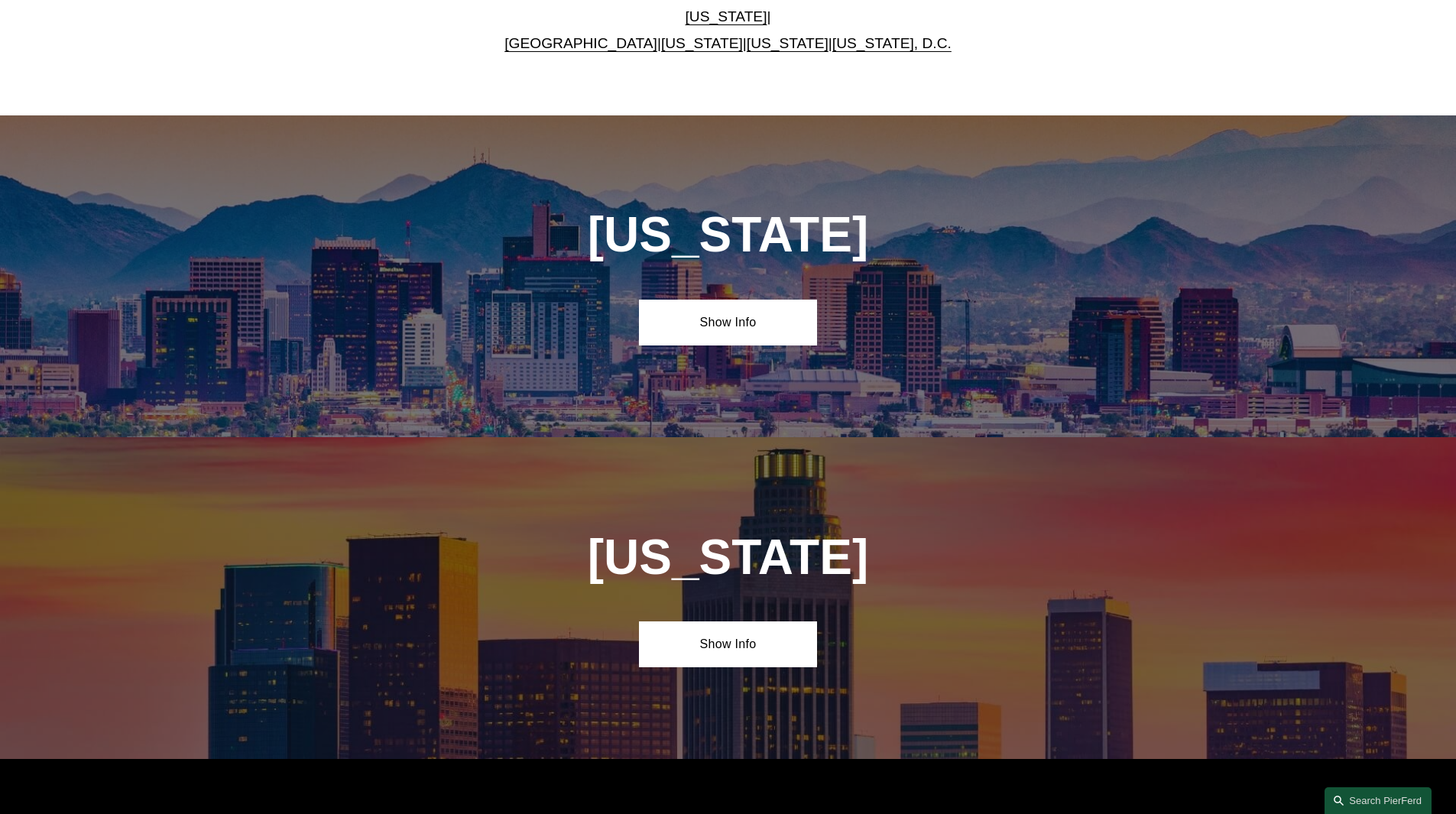
scroll to position [917, 0]
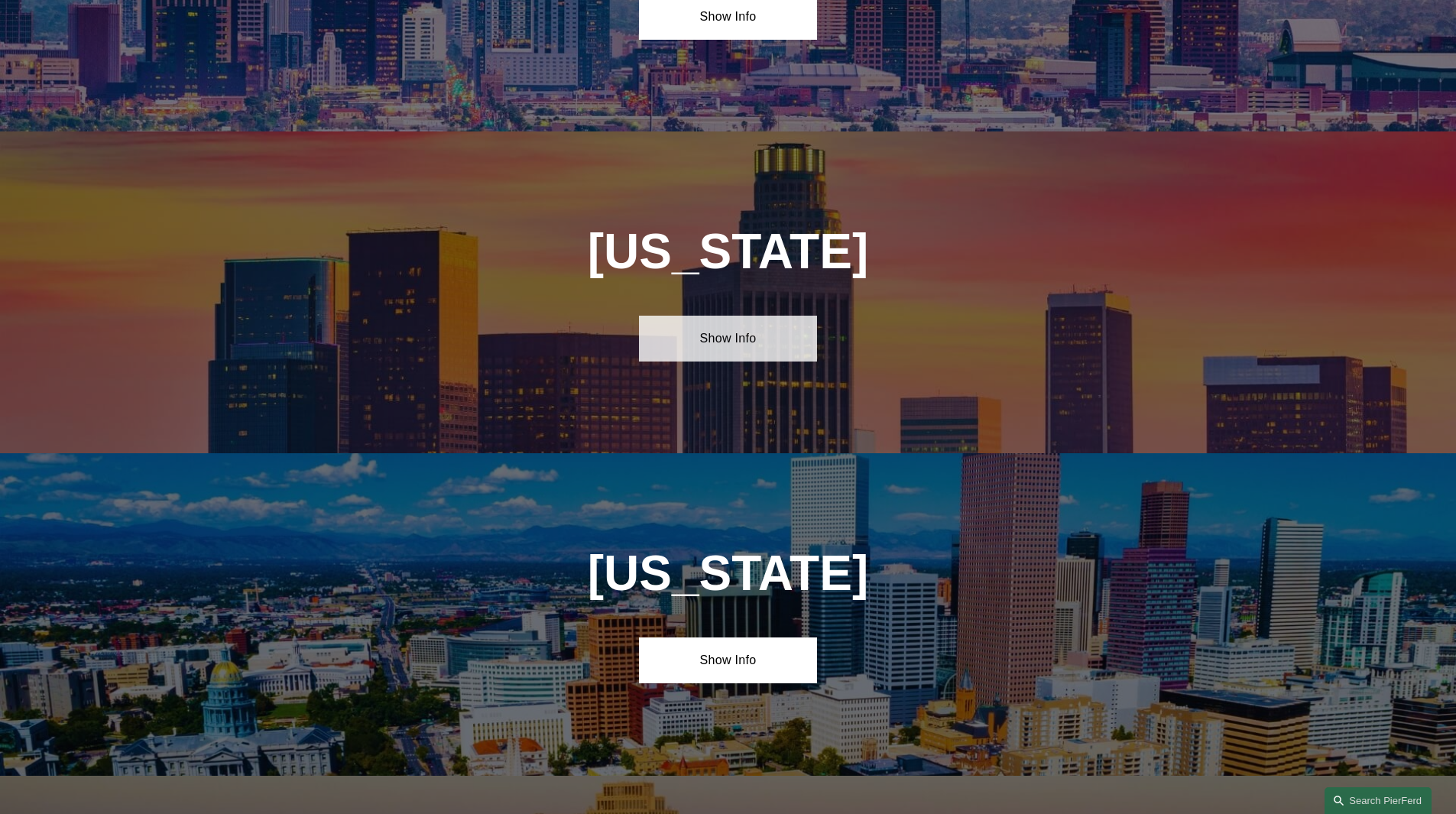
click at [753, 344] on link "Show Info" at bounding box center [728, 338] width 178 height 46
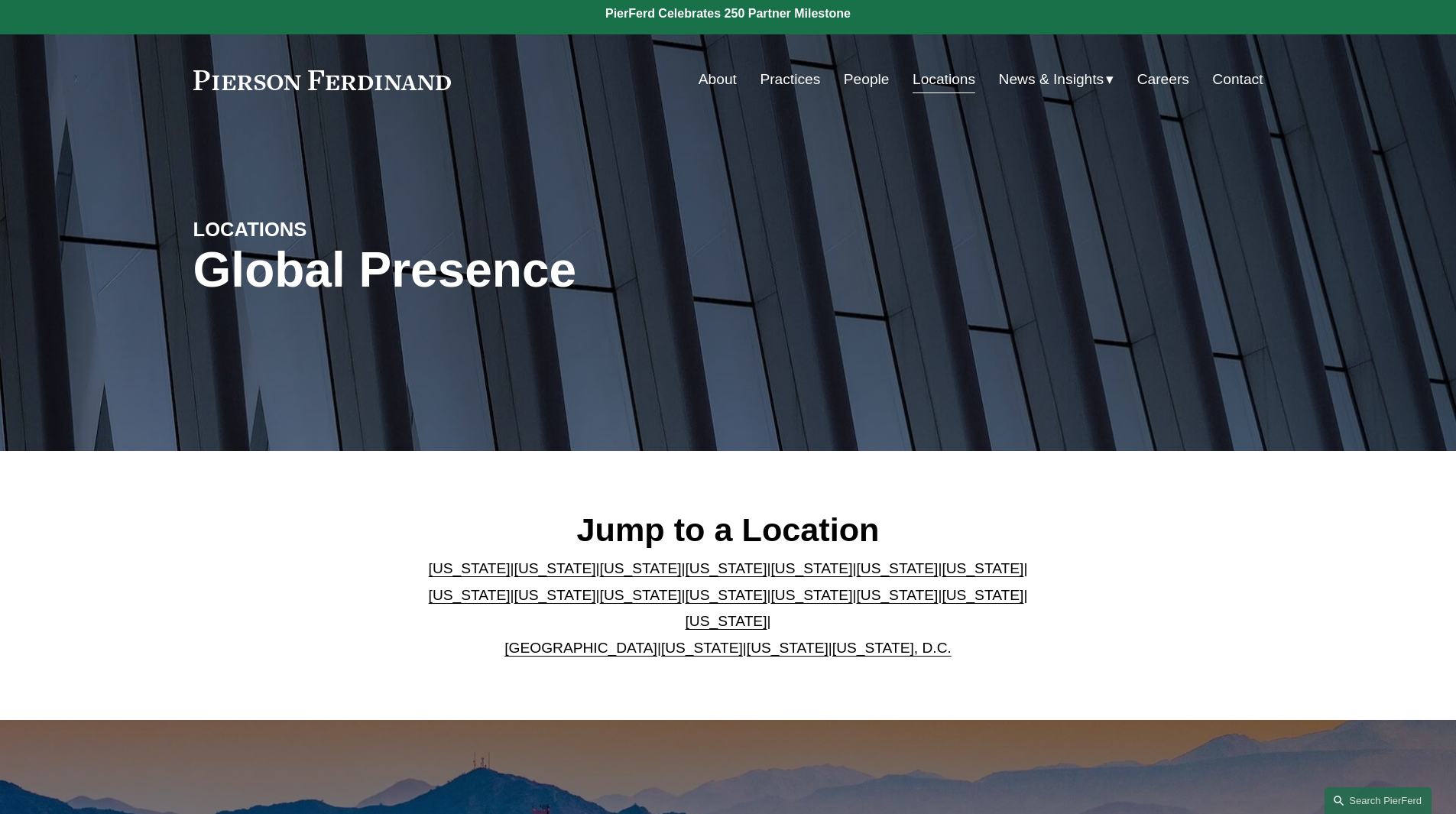
scroll to position [0, 0]
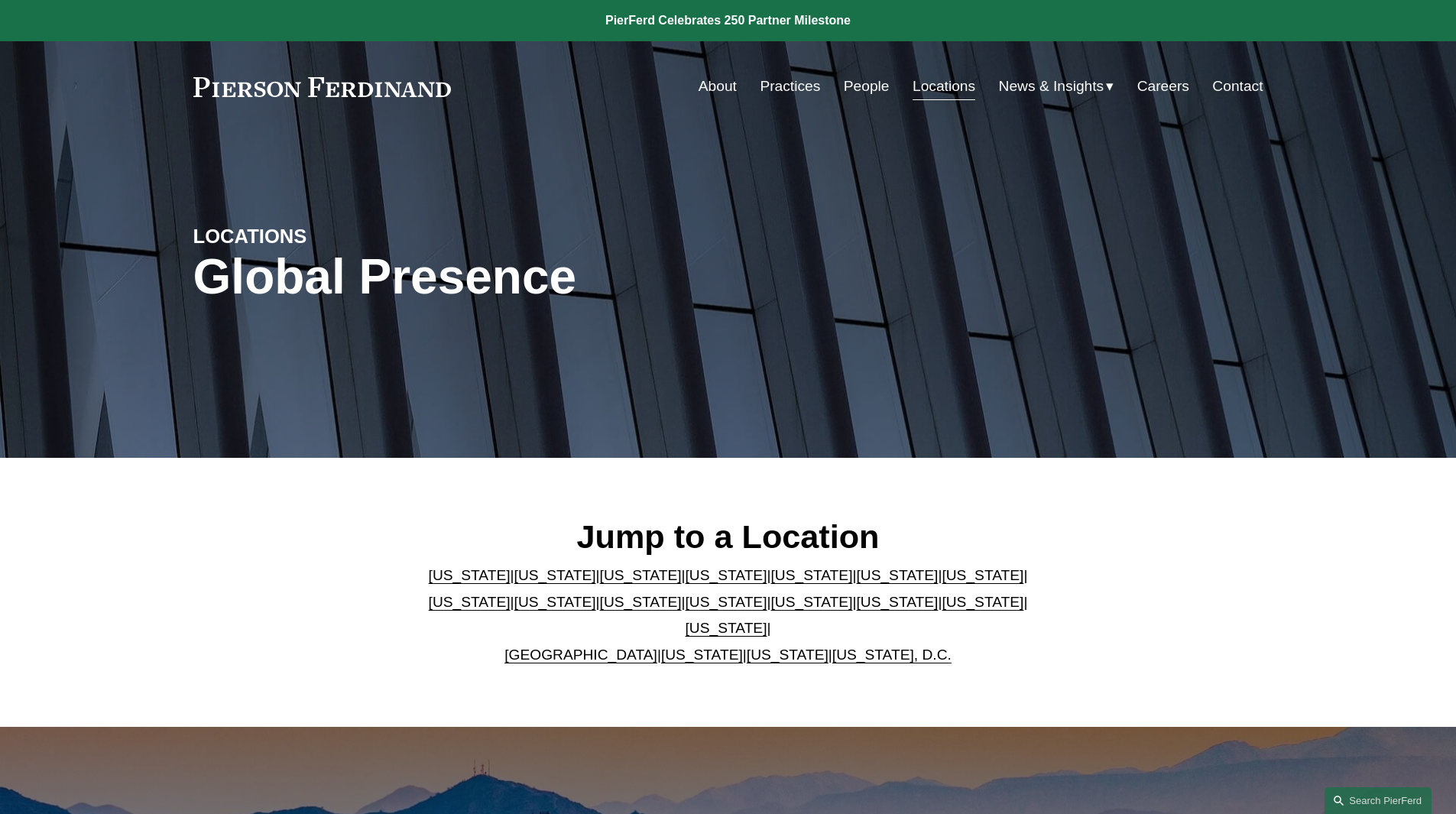
click at [1241, 82] on link "Contact" at bounding box center [1238, 86] width 51 height 29
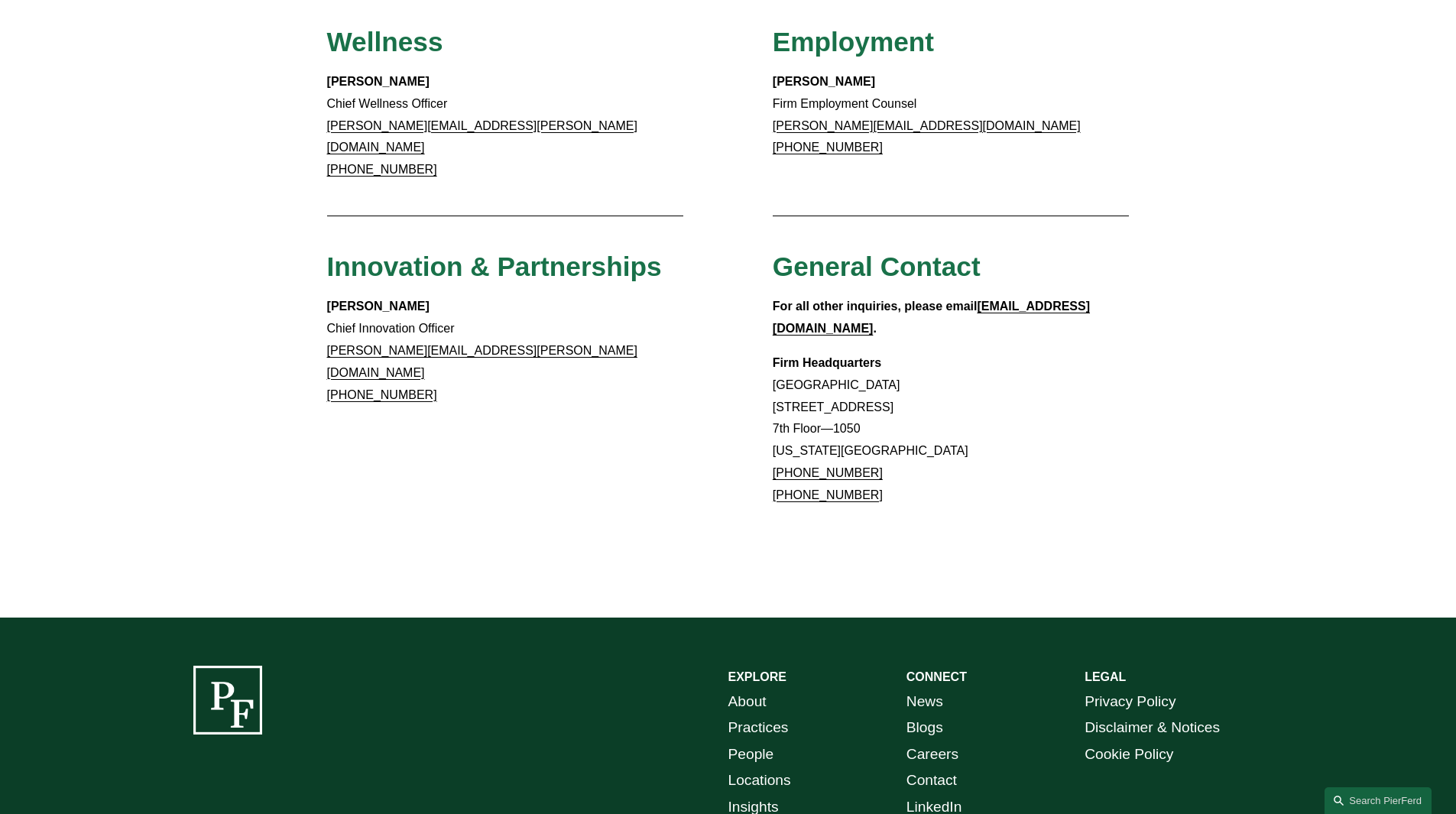
scroll to position [1311, 0]
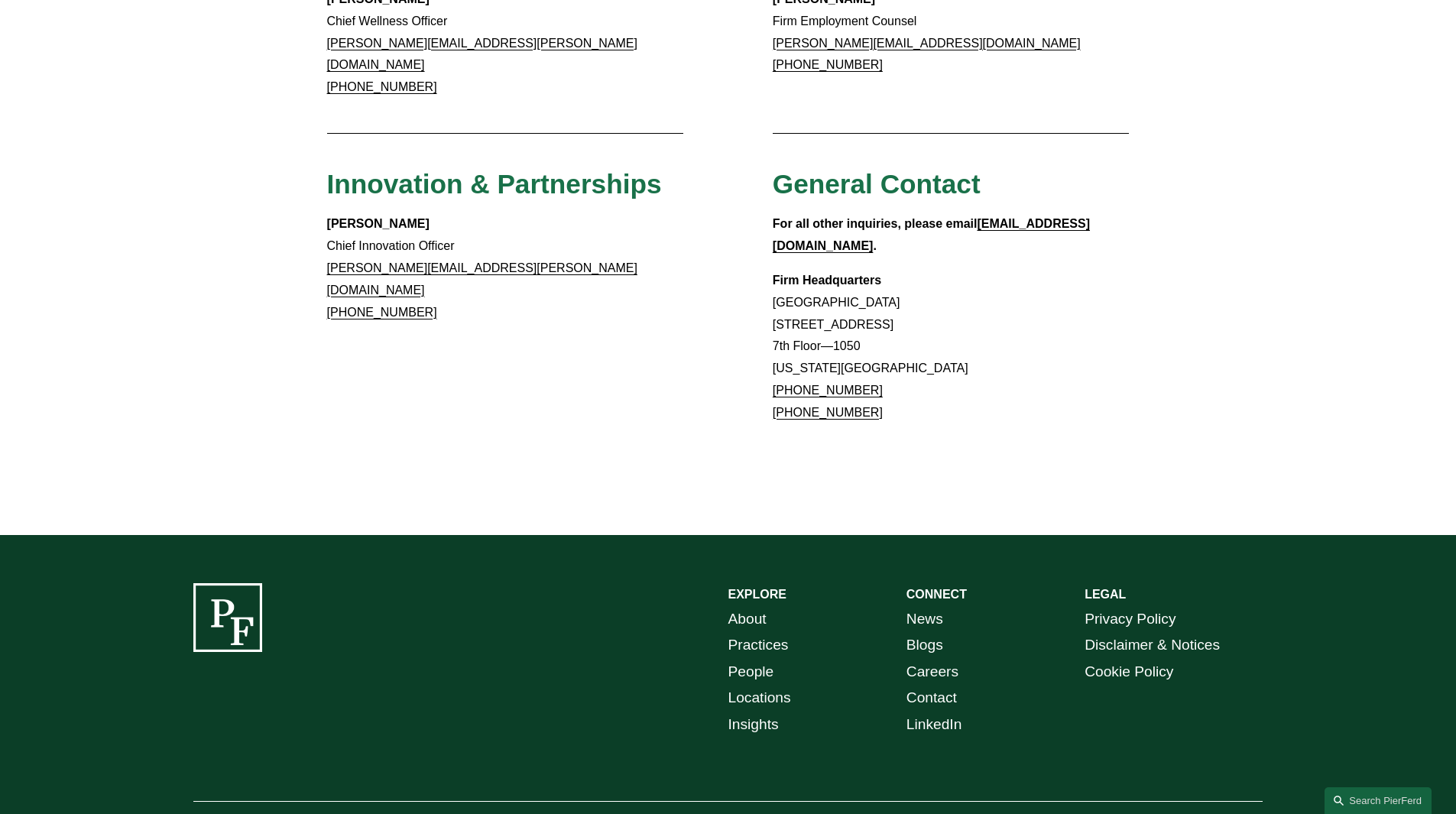
click at [781, 685] on link "Locations" at bounding box center [759, 698] width 63 height 26
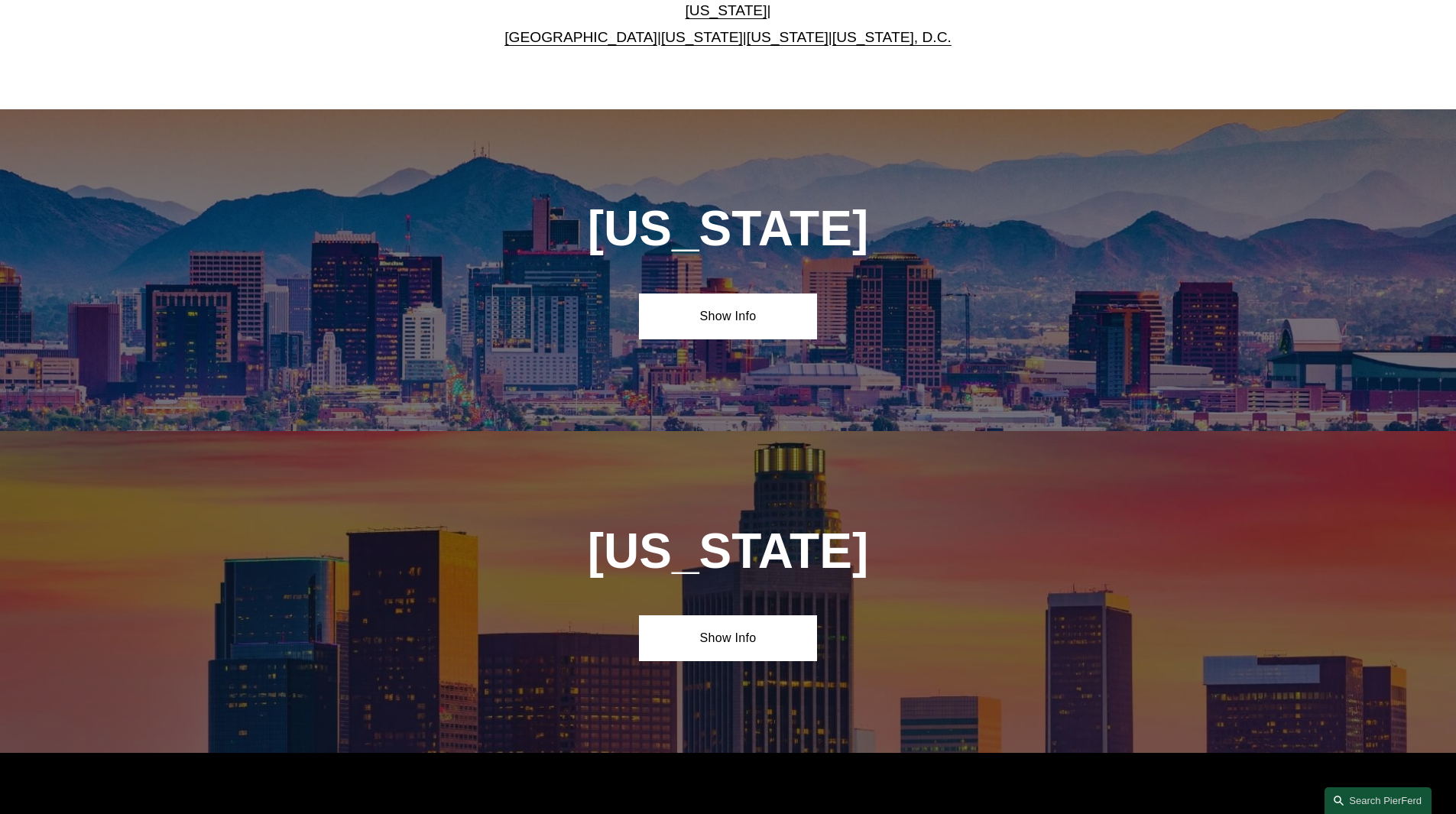
scroll to position [917, 0]
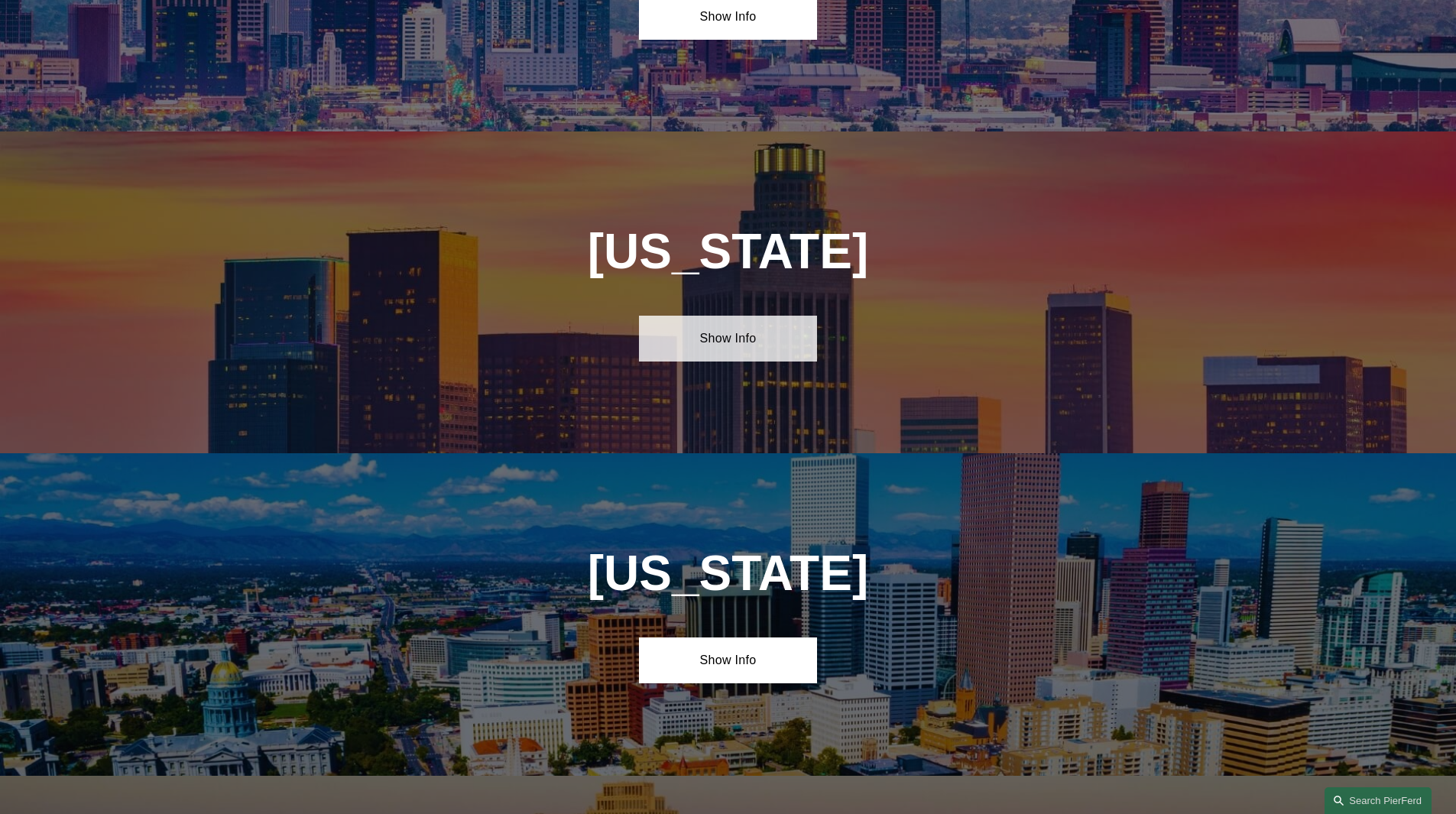
click at [766, 343] on link "Show Info" at bounding box center [728, 338] width 178 height 46
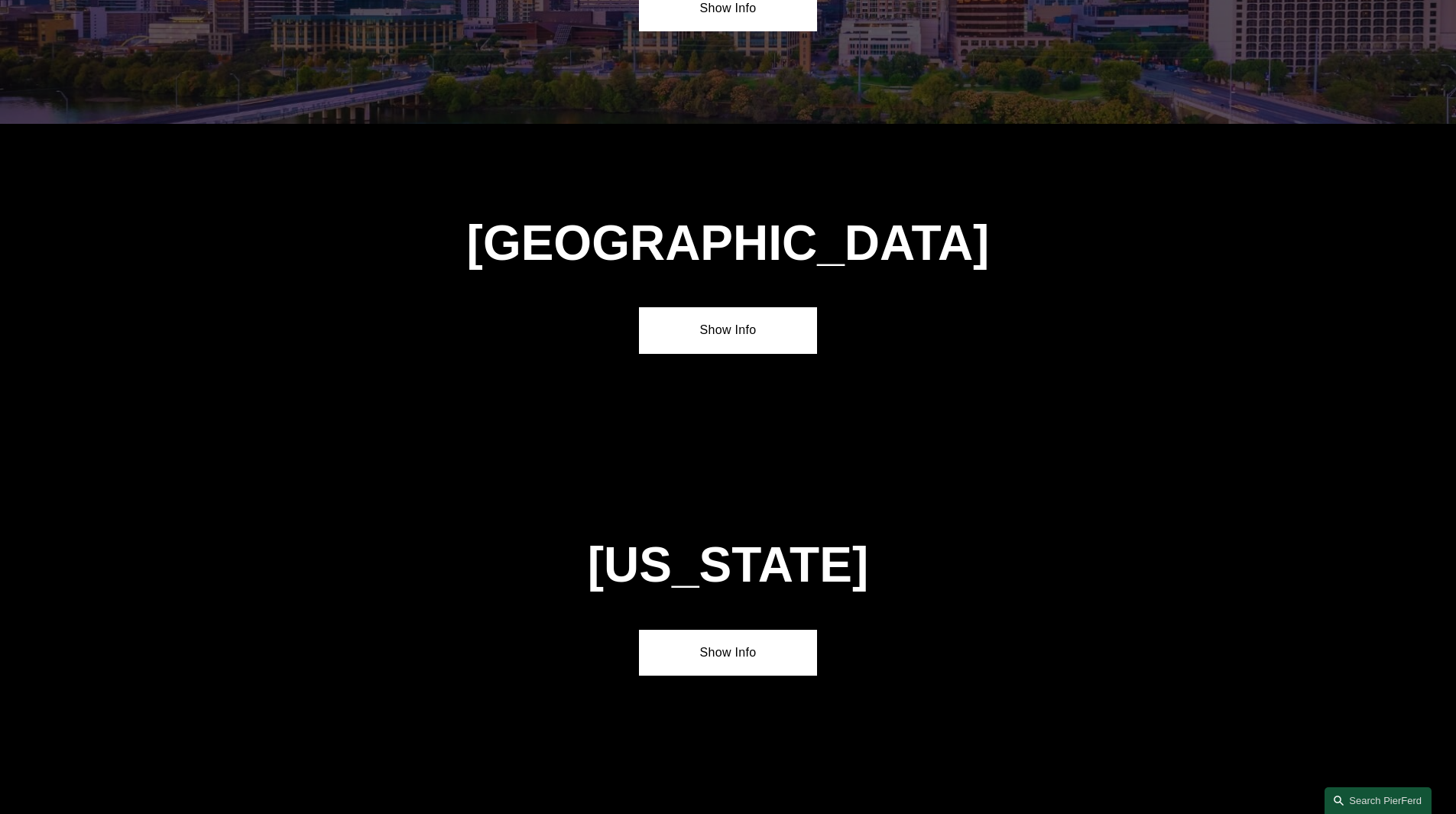
scroll to position [6192, 0]
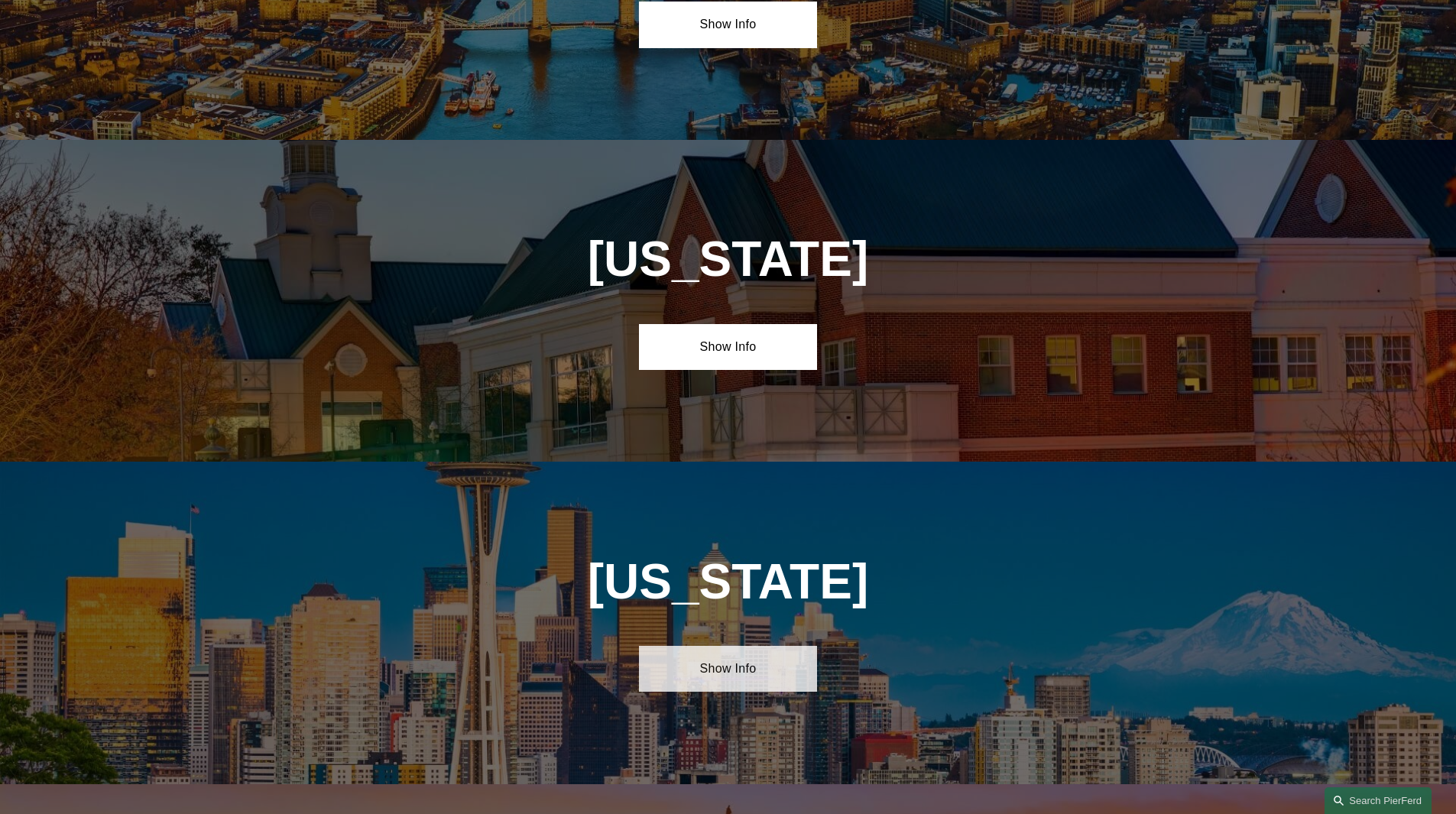
click at [729, 646] on link "Show Info" at bounding box center [728, 669] width 178 height 46
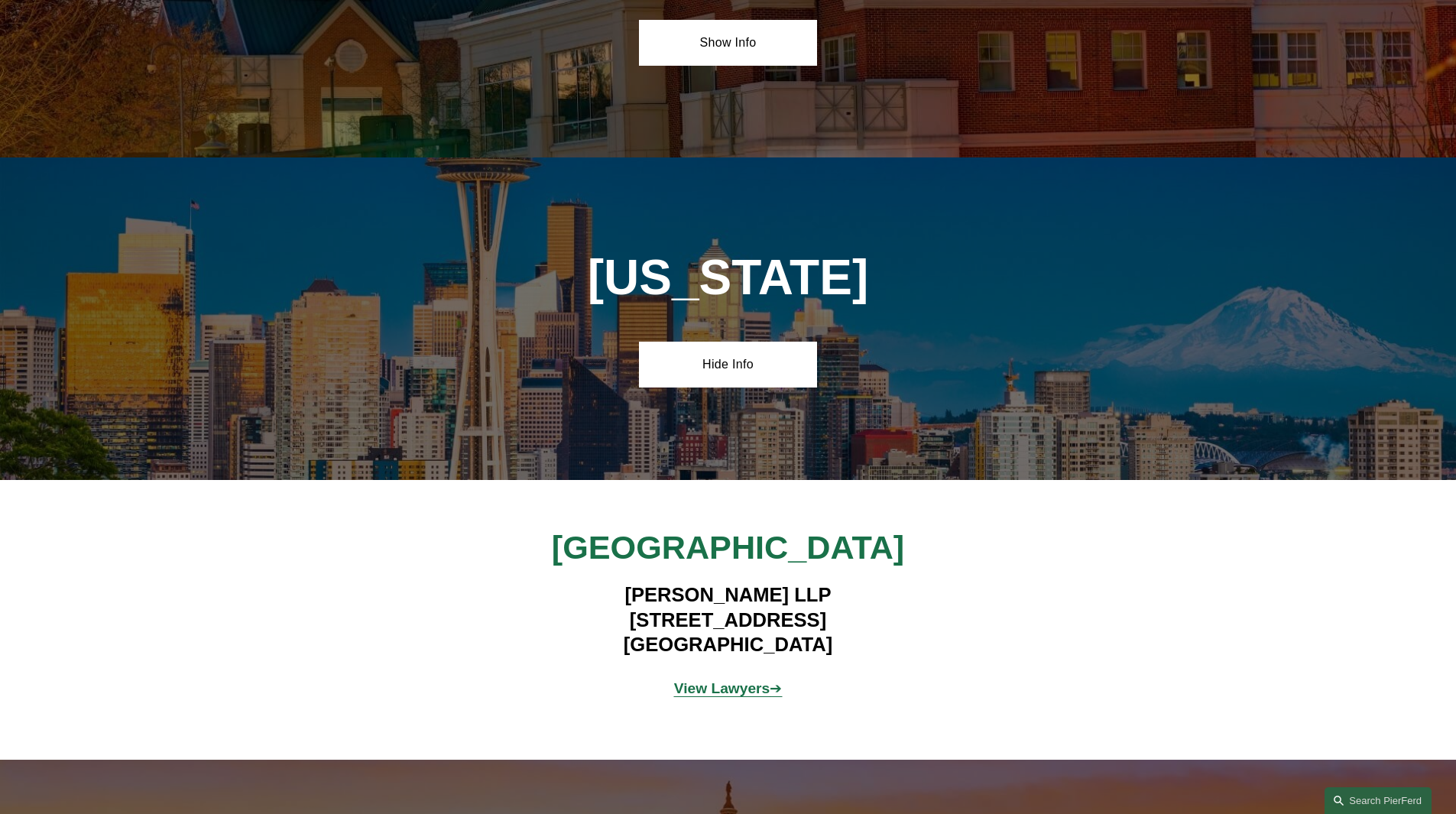
scroll to position [6498, 0]
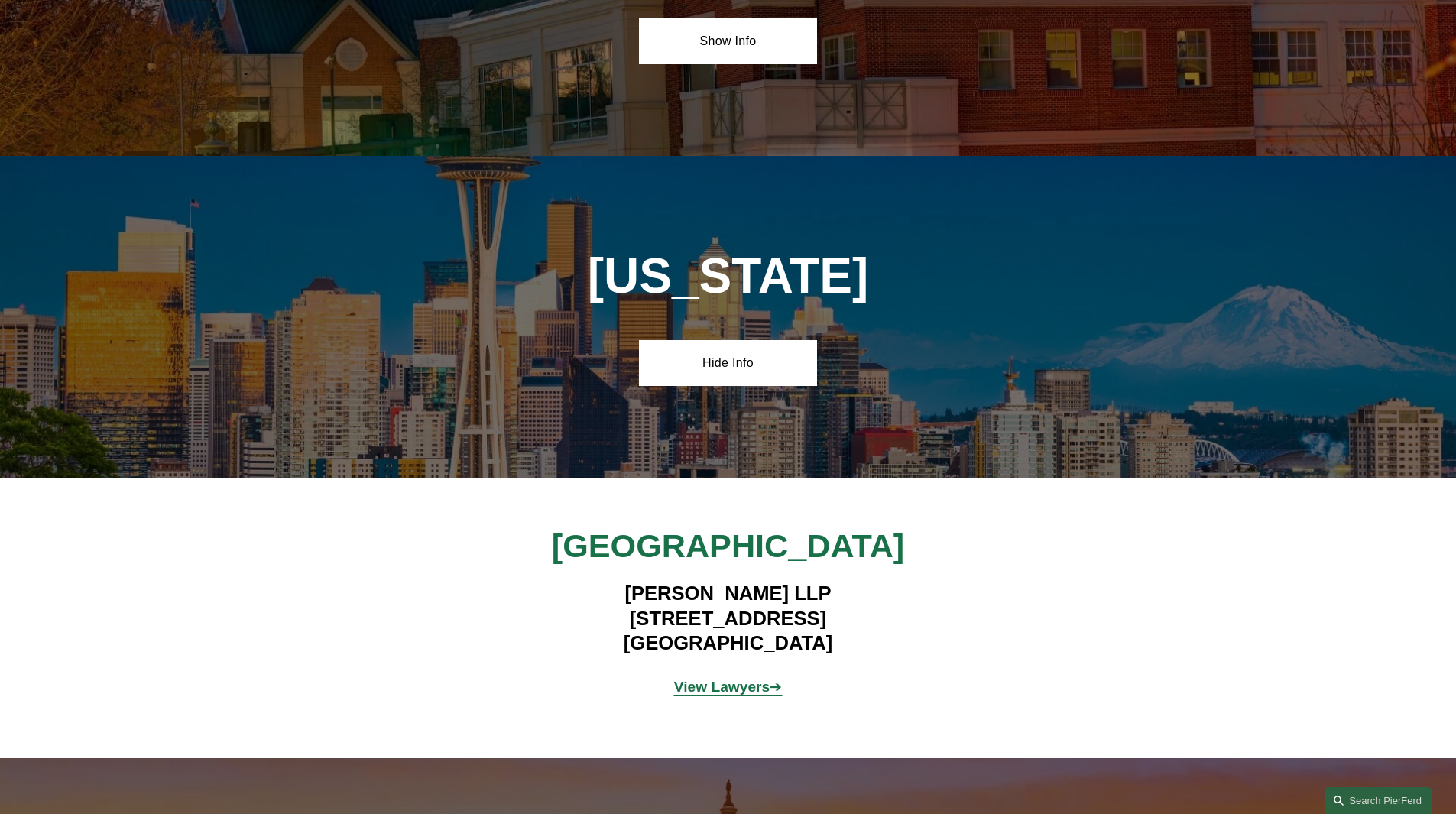
click at [725, 679] on strong "View Lawyers" at bounding box center [722, 686] width 96 height 16
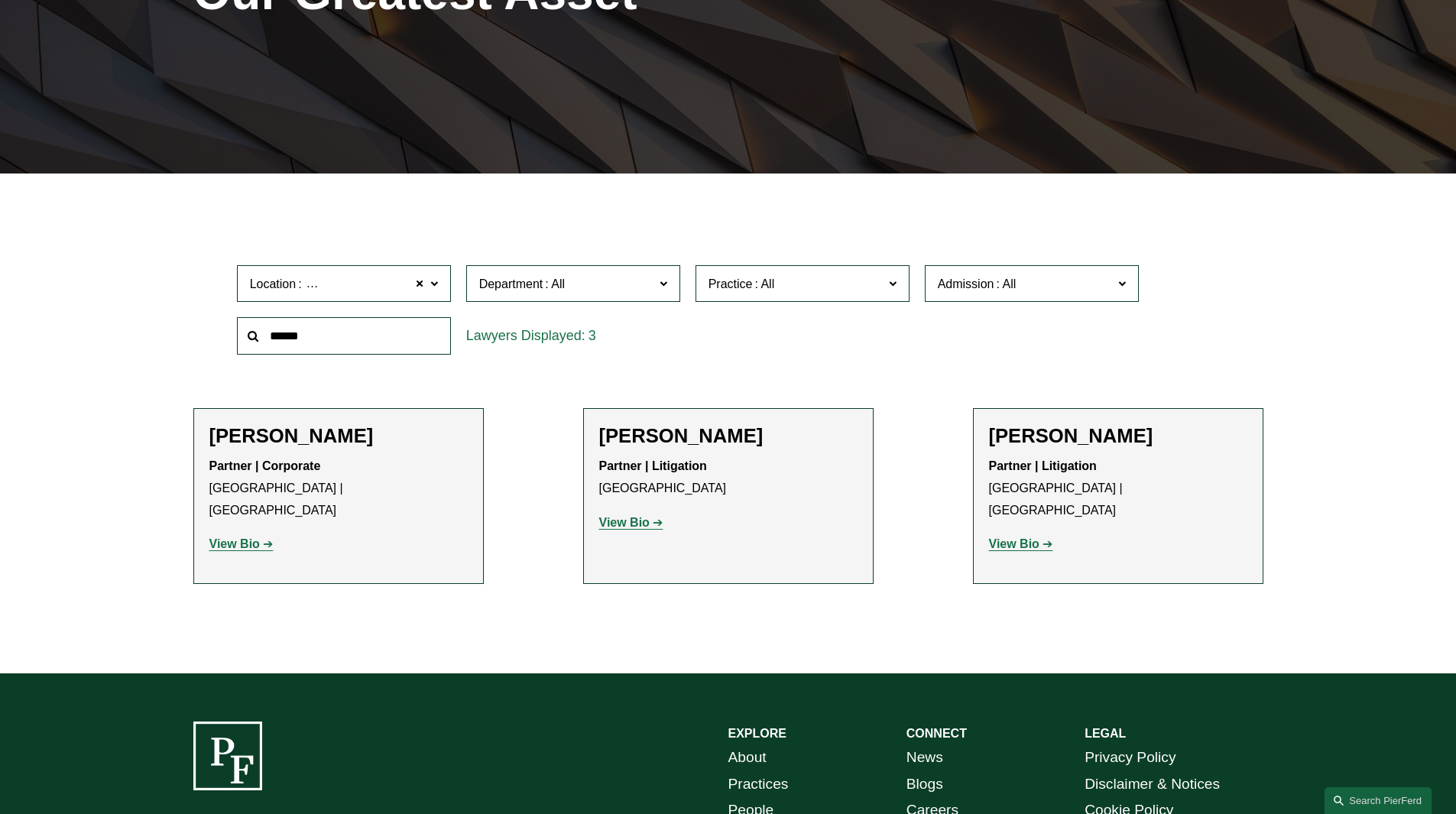
scroll to position [244, 0]
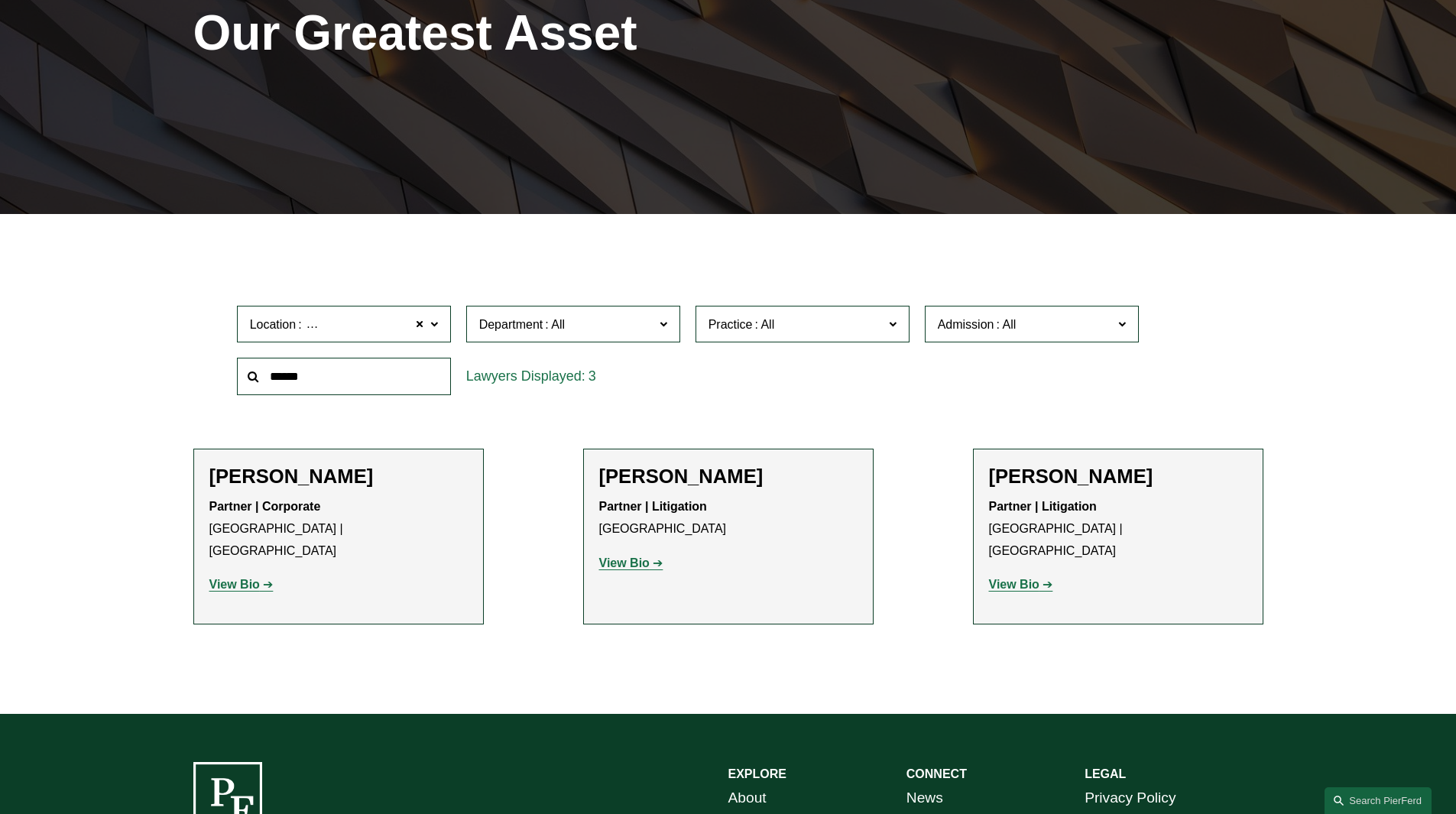
click at [649, 555] on p "View Bio" at bounding box center [728, 564] width 258 height 23
click at [651, 559] on link "View Bio" at bounding box center [631, 563] width 65 height 13
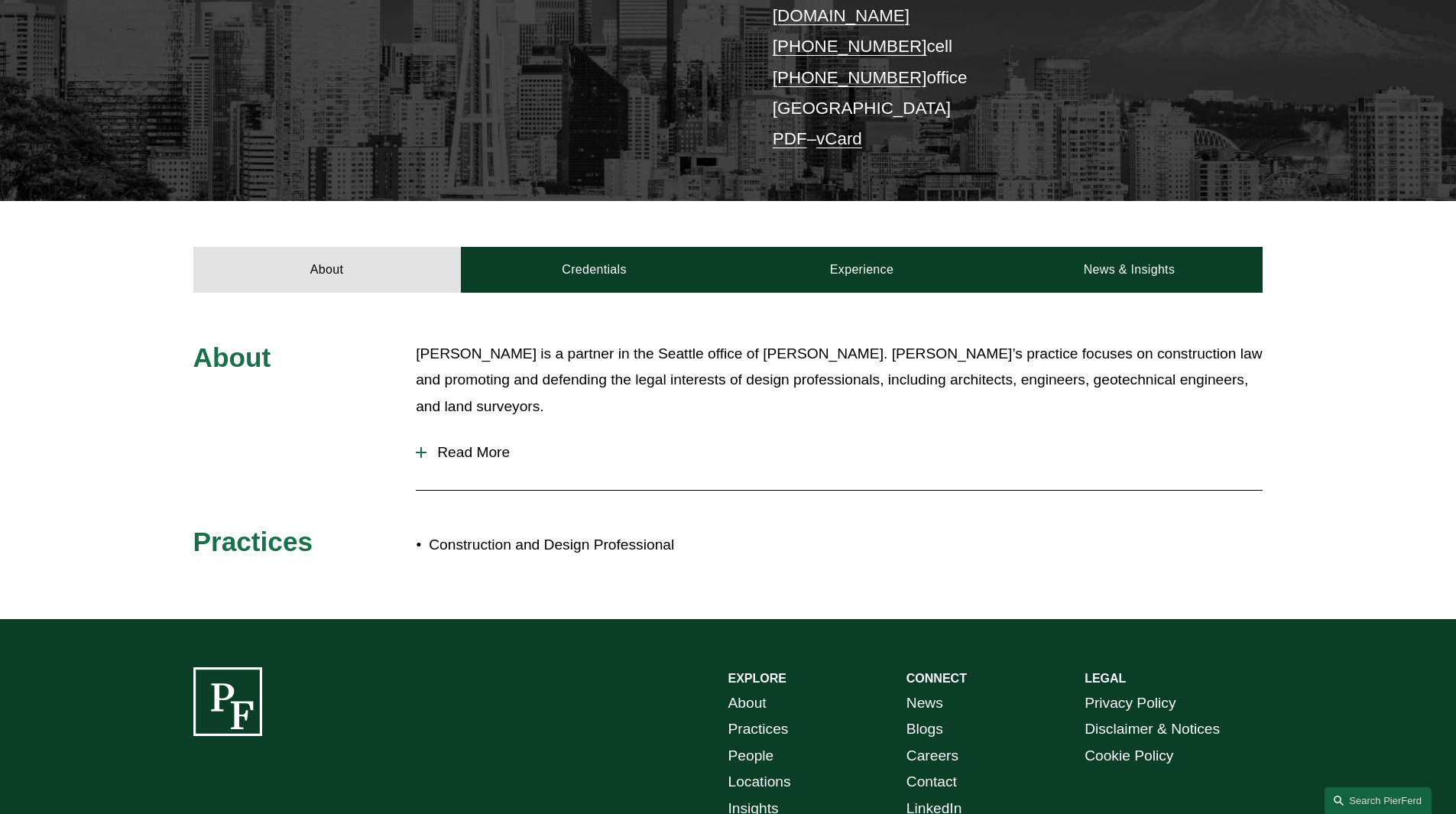
scroll to position [383, 0]
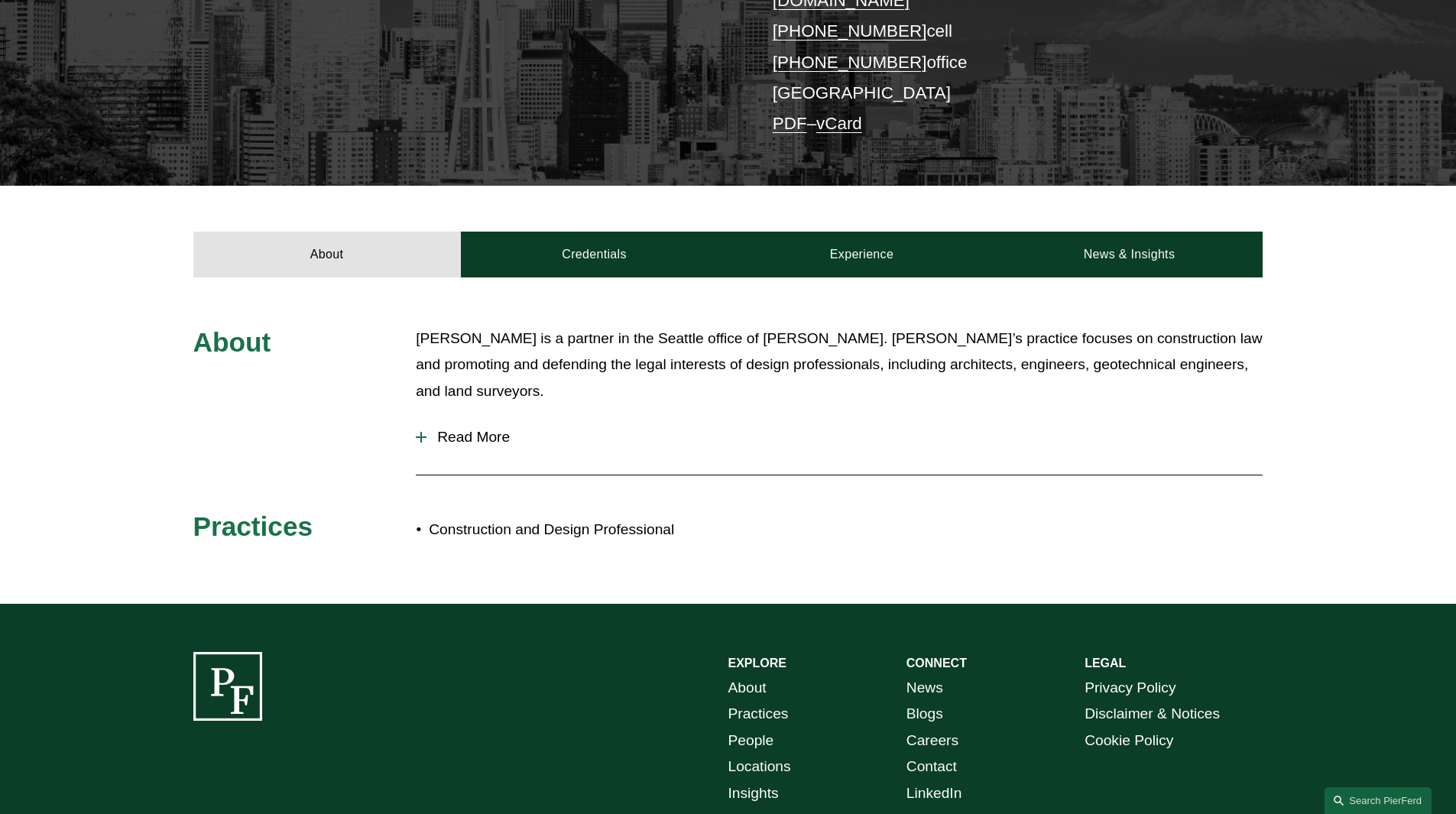
click at [416, 436] on div at bounding box center [421, 437] width 11 height 2
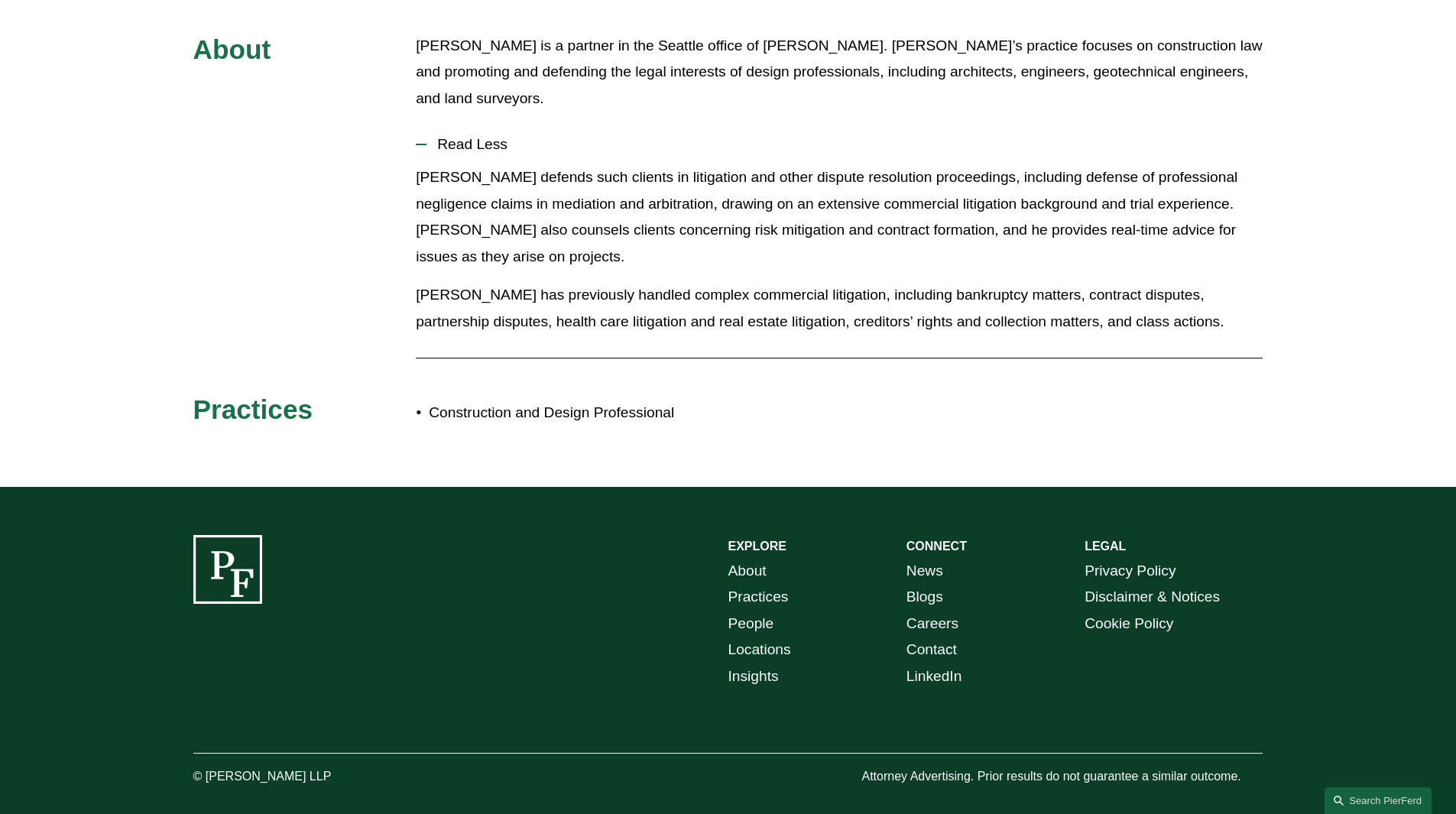
scroll to position [369, 0]
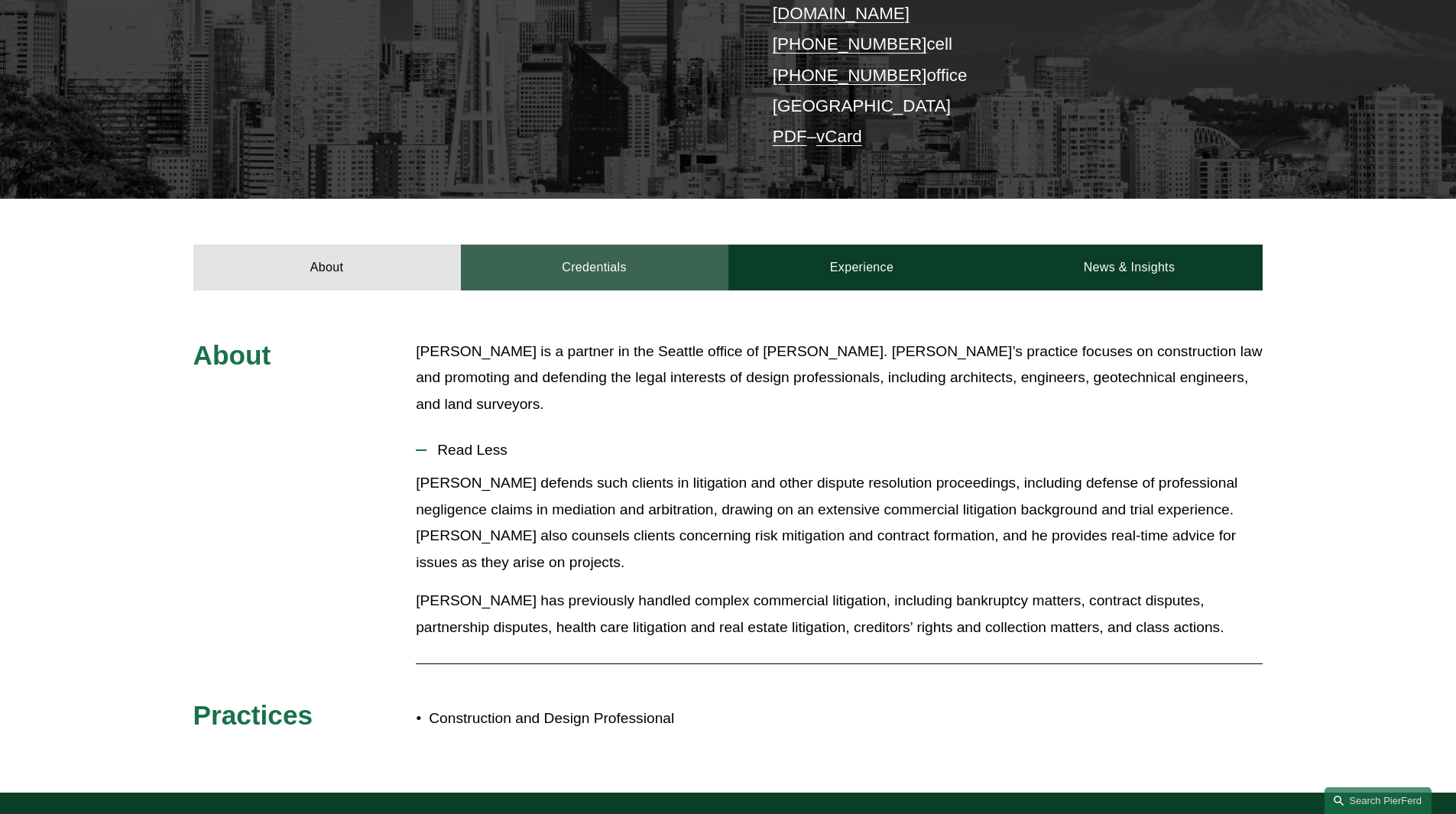
click at [616, 250] on link "Credentials" at bounding box center [595, 267] width 267 height 46
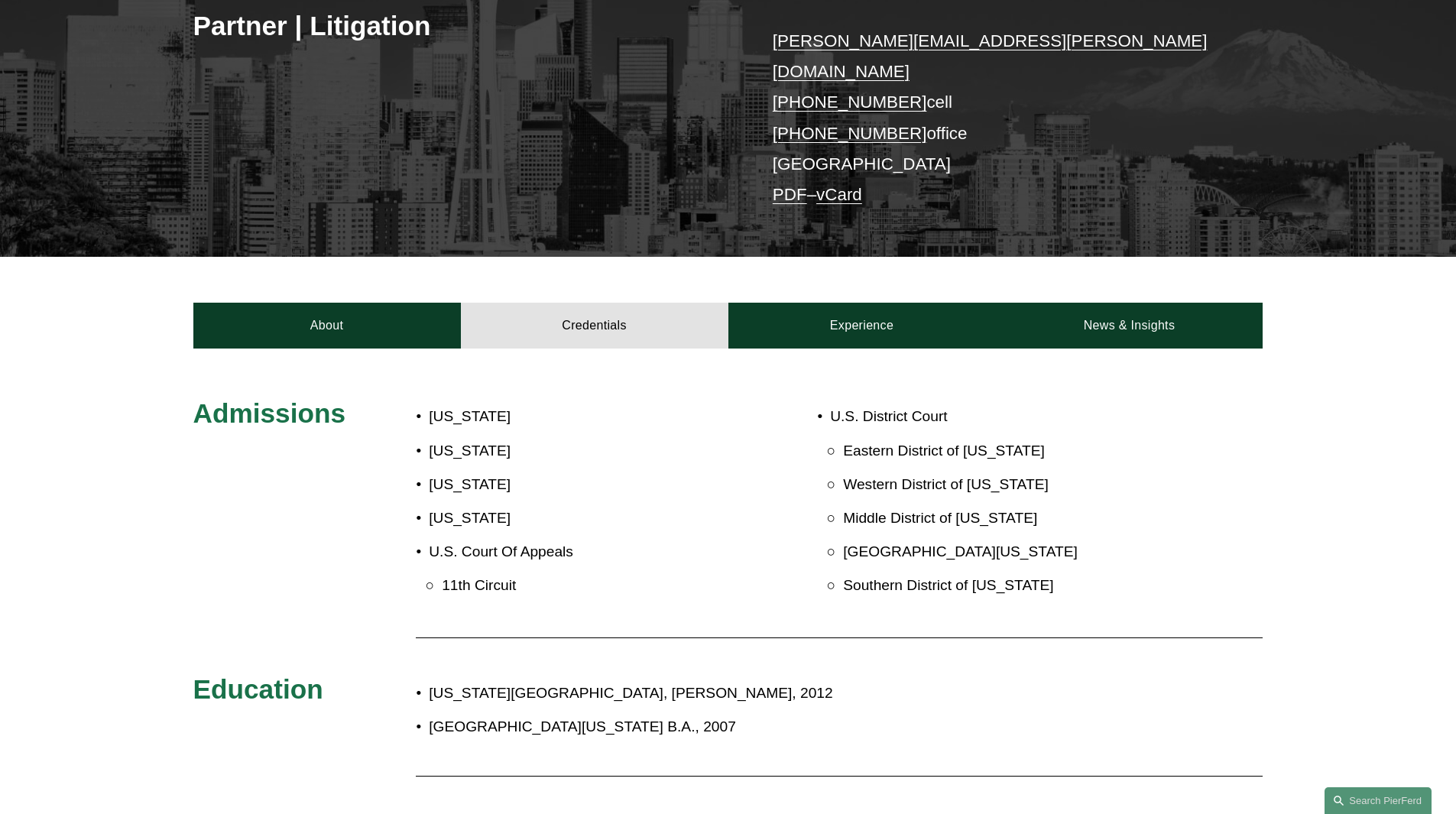
scroll to position [293, 0]
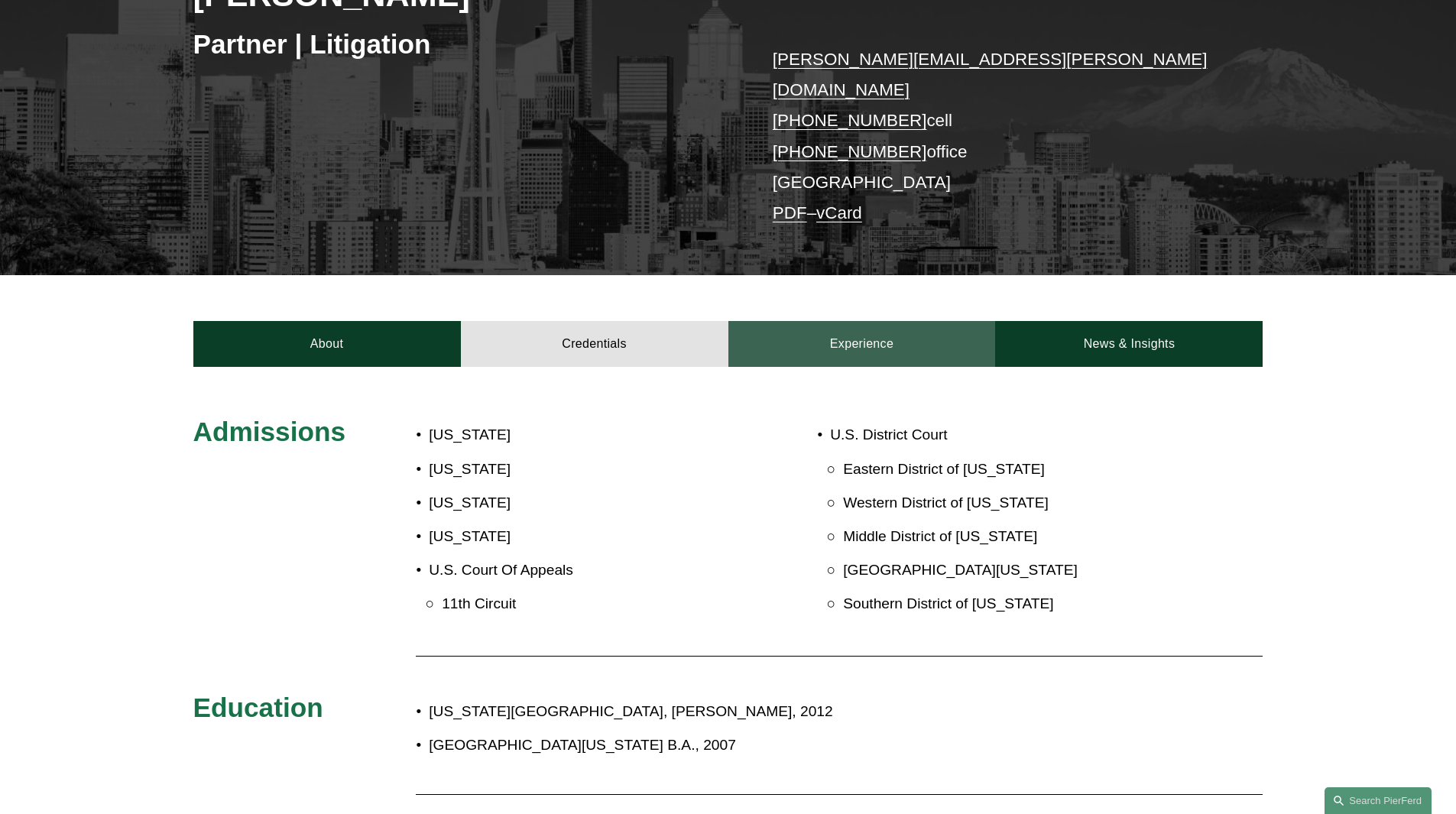
click at [846, 323] on link "Experience" at bounding box center [862, 344] width 267 height 46
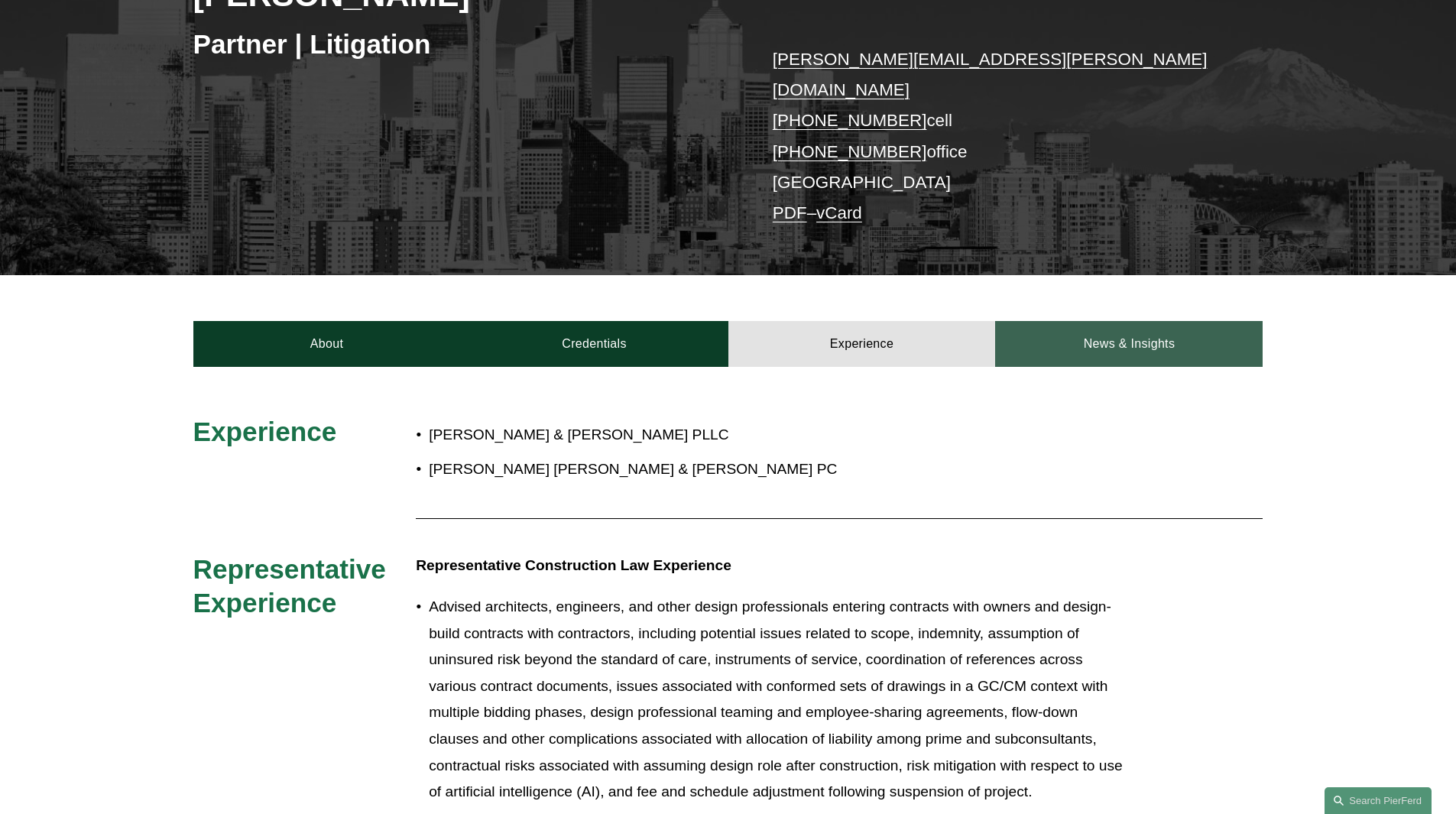
click at [1156, 321] on link "News & Insights" at bounding box center [1129, 344] width 267 height 46
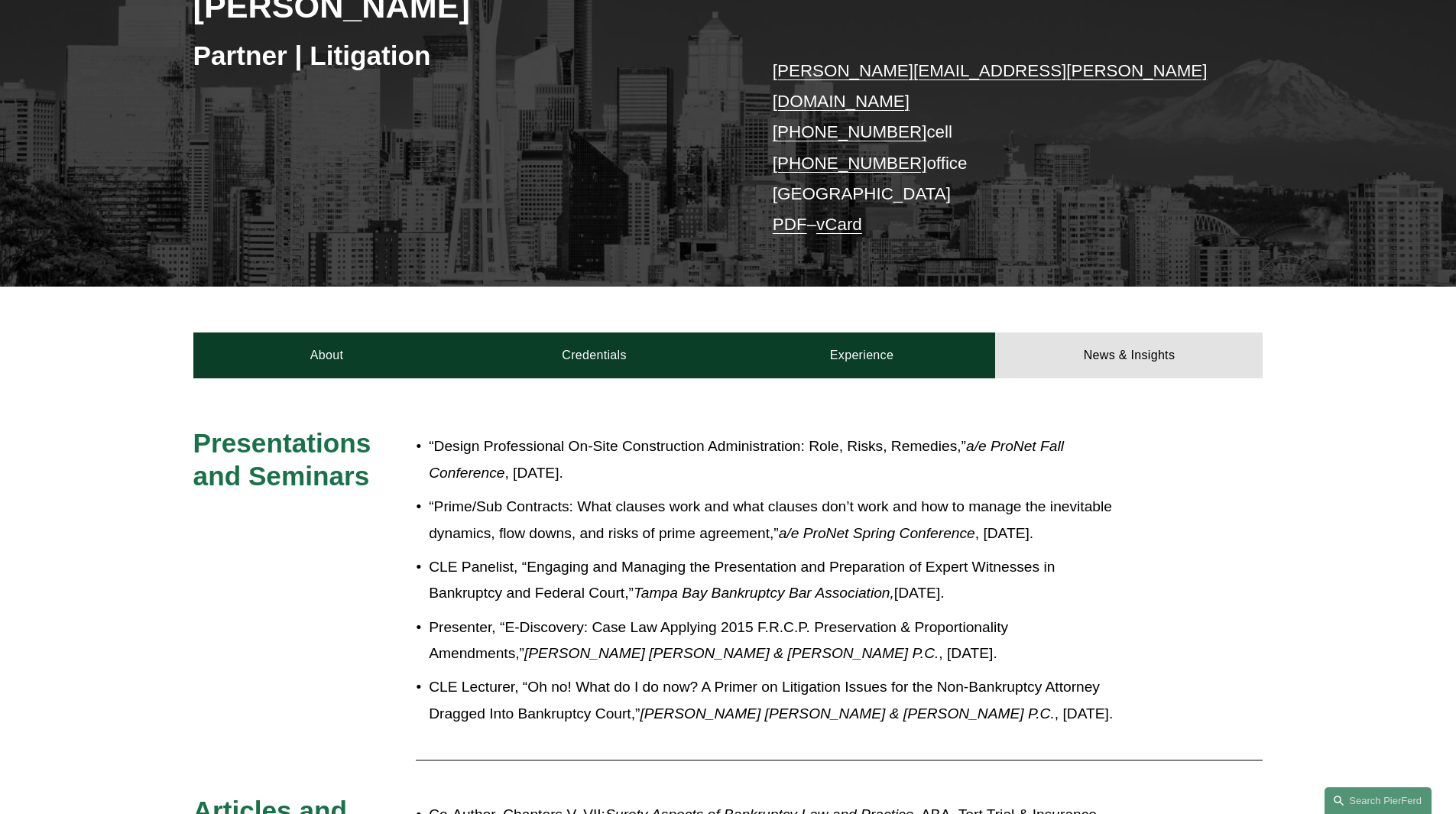
scroll to position [216, 0]
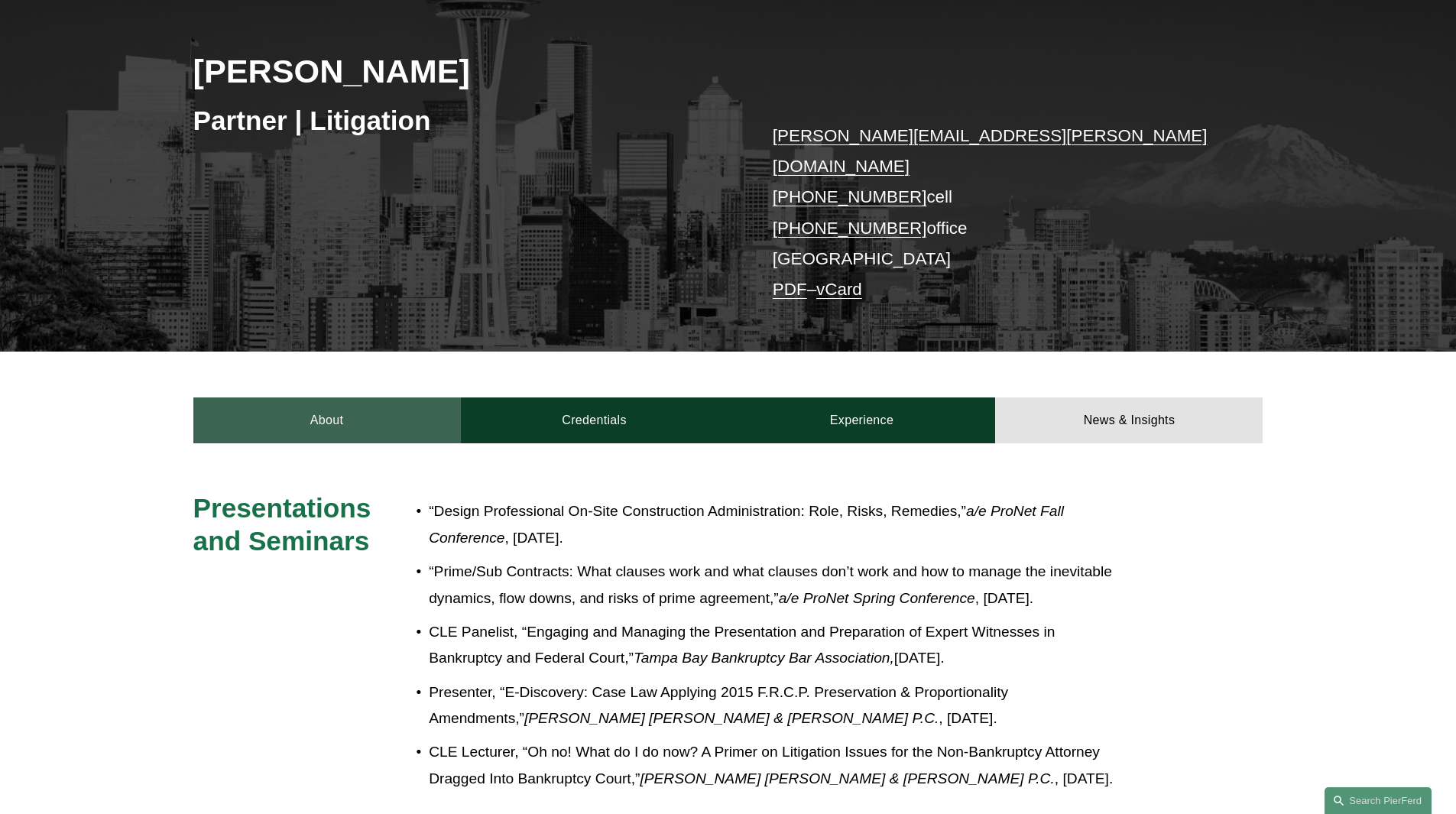
click at [344, 408] on link "About" at bounding box center [327, 420] width 267 height 46
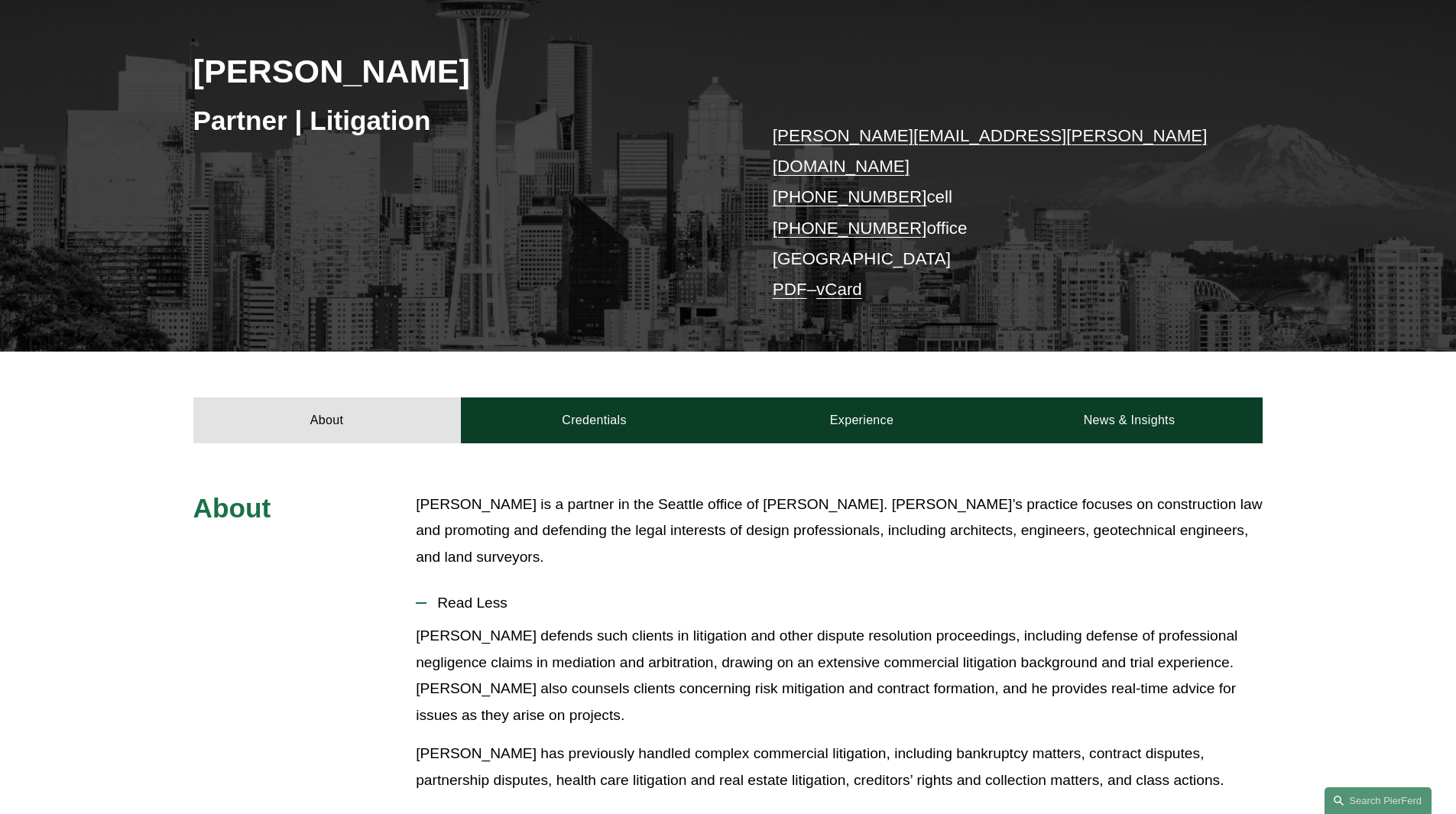
scroll to position [0, 0]
